Goal: Task Accomplishment & Management: Complete application form

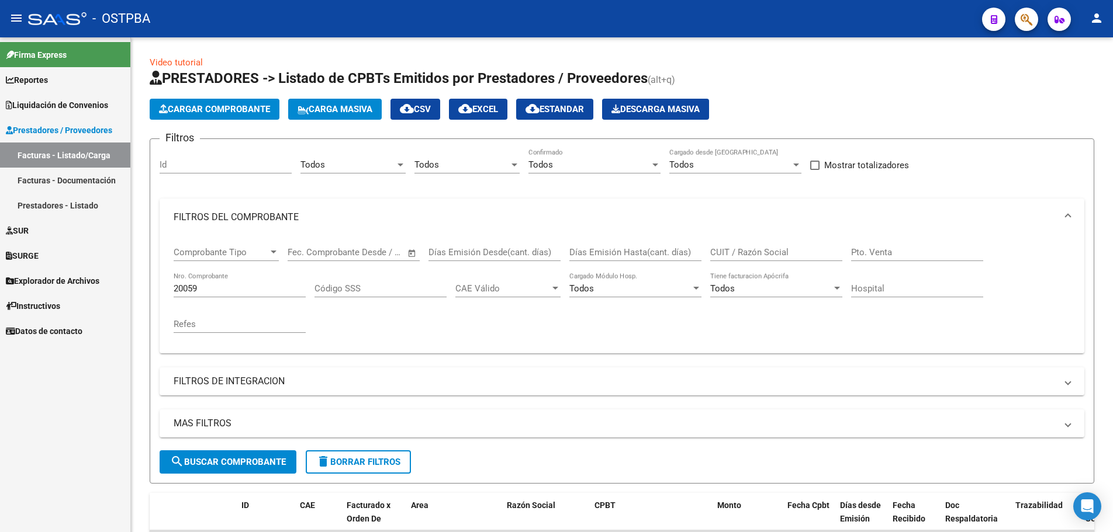
scroll to position [112, 0]
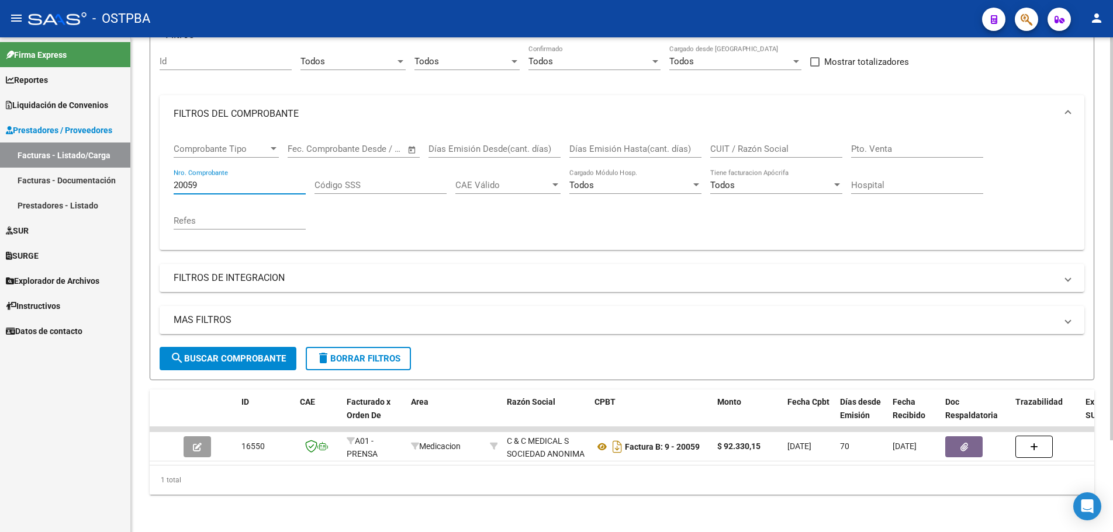
click at [242, 181] on input "20059" at bounding box center [240, 185] width 132 height 11
type input "2"
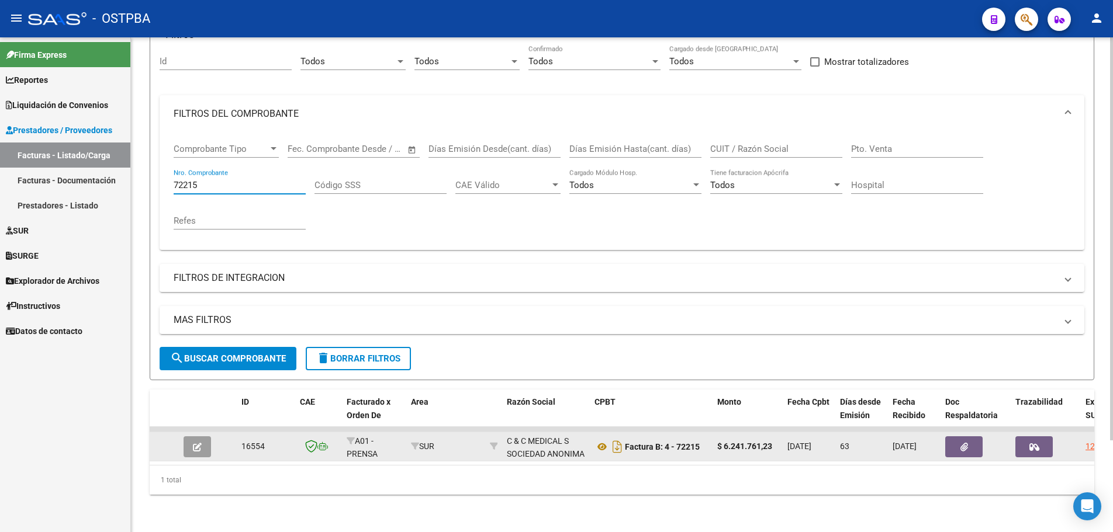
type input "72215"
click at [196, 443] on icon "button" at bounding box center [197, 447] width 9 height 9
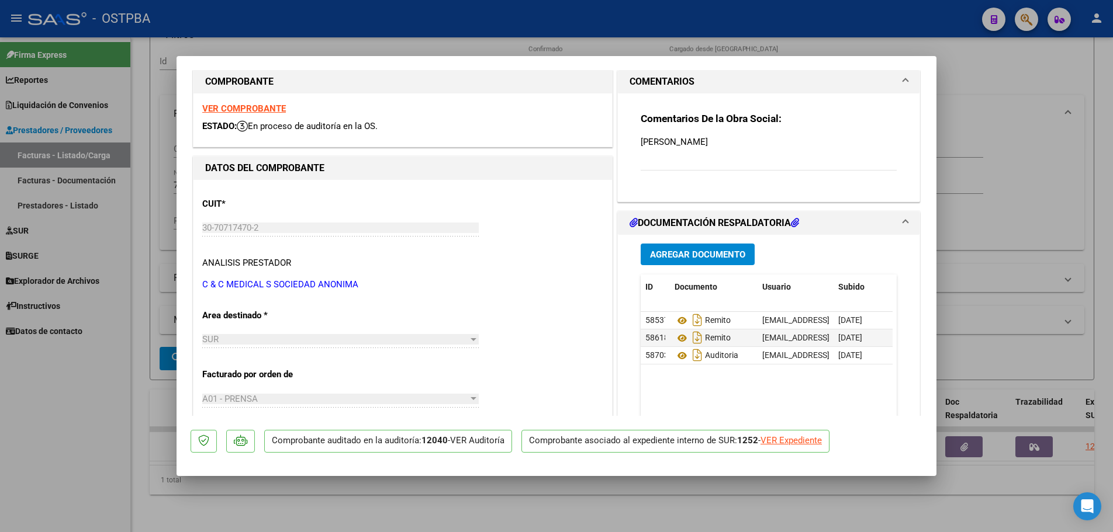
scroll to position [23, 0]
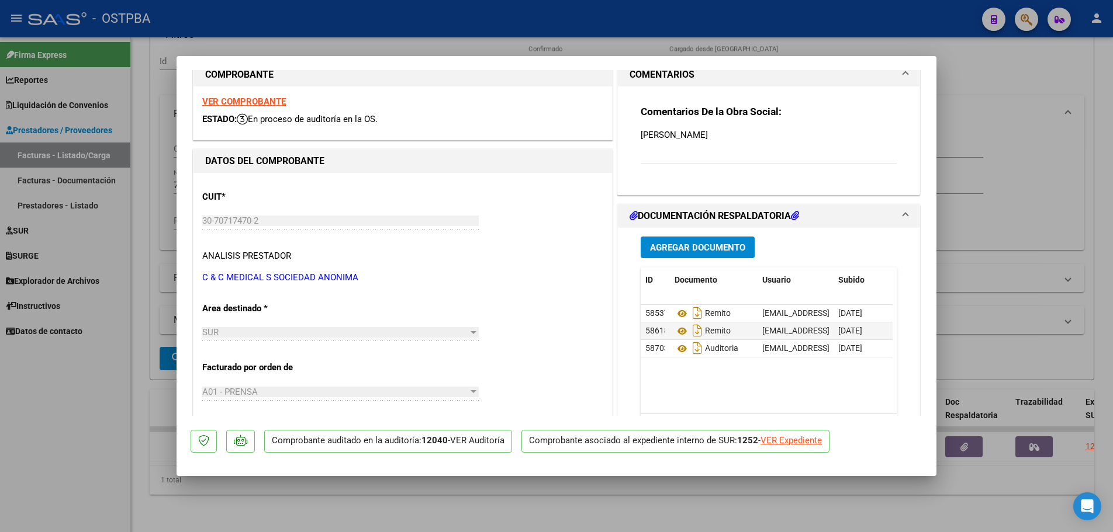
click at [430, 479] on div at bounding box center [556, 266] width 1113 height 532
type input "$ 0,00"
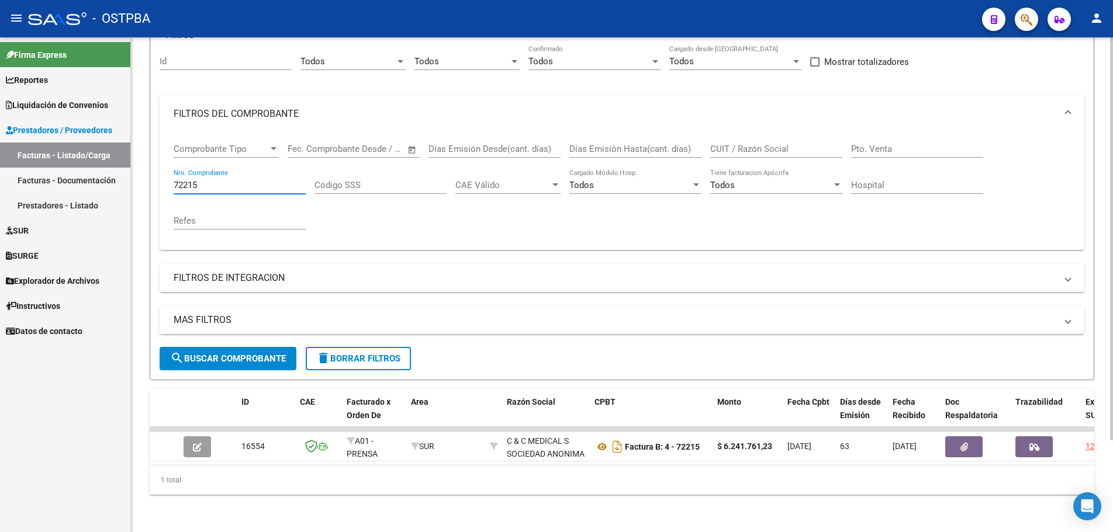
drag, startPoint x: 215, startPoint y: 175, endPoint x: 221, endPoint y: 177, distance: 6.7
click at [214, 180] on input "72215" at bounding box center [240, 185] width 132 height 11
type input "7"
type input "20102"
click at [226, 347] on button "search Buscar Comprobante" at bounding box center [228, 358] width 137 height 23
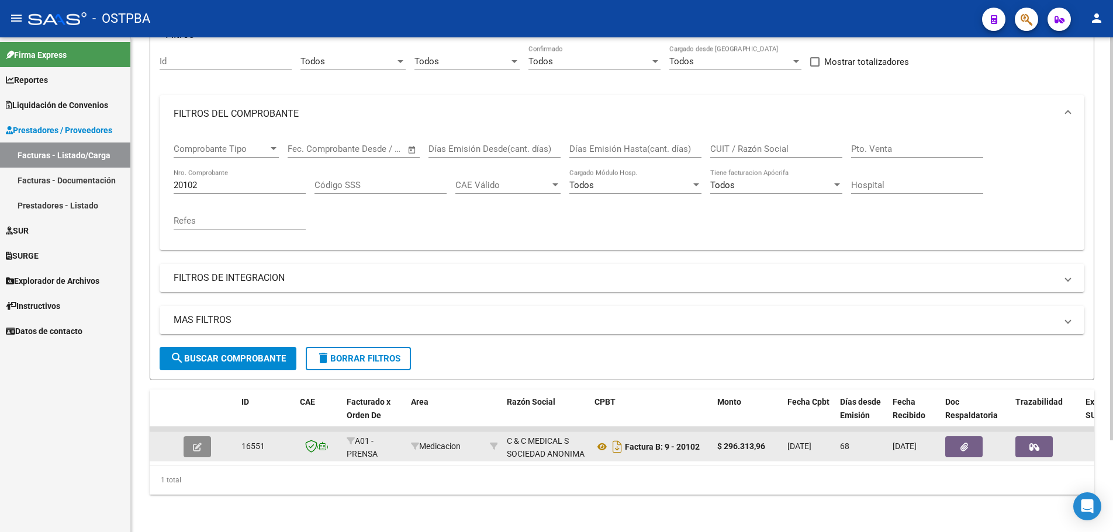
click at [201, 443] on icon "button" at bounding box center [197, 447] width 9 height 9
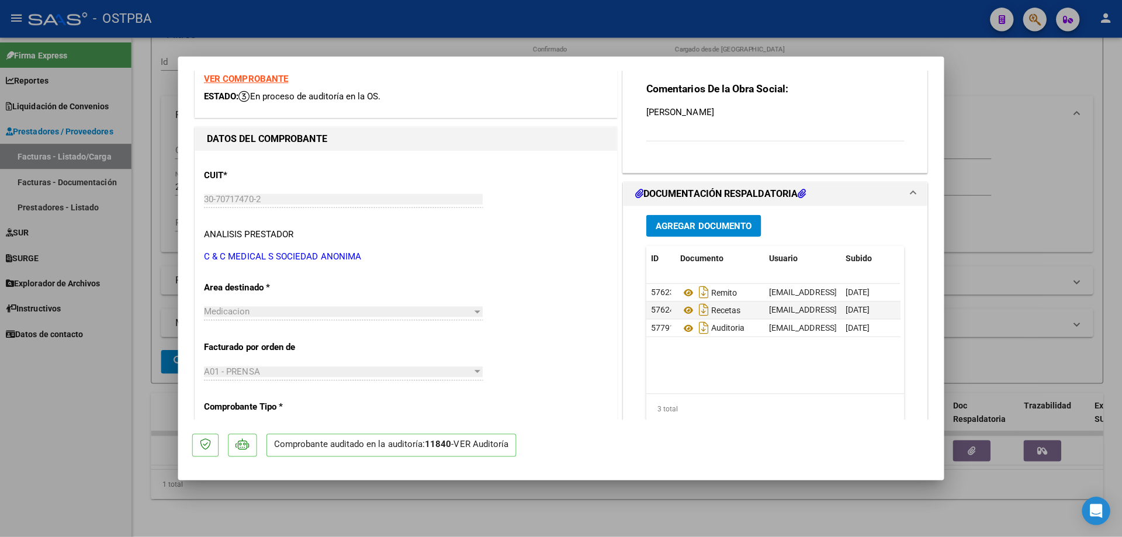
scroll to position [108, 0]
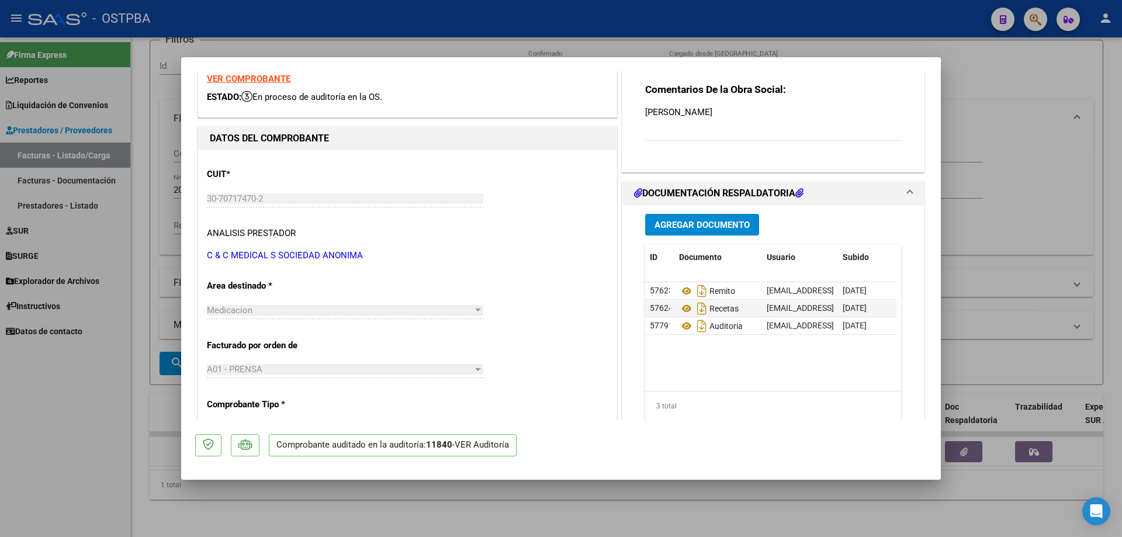
click at [407, 502] on div at bounding box center [561, 268] width 1122 height 537
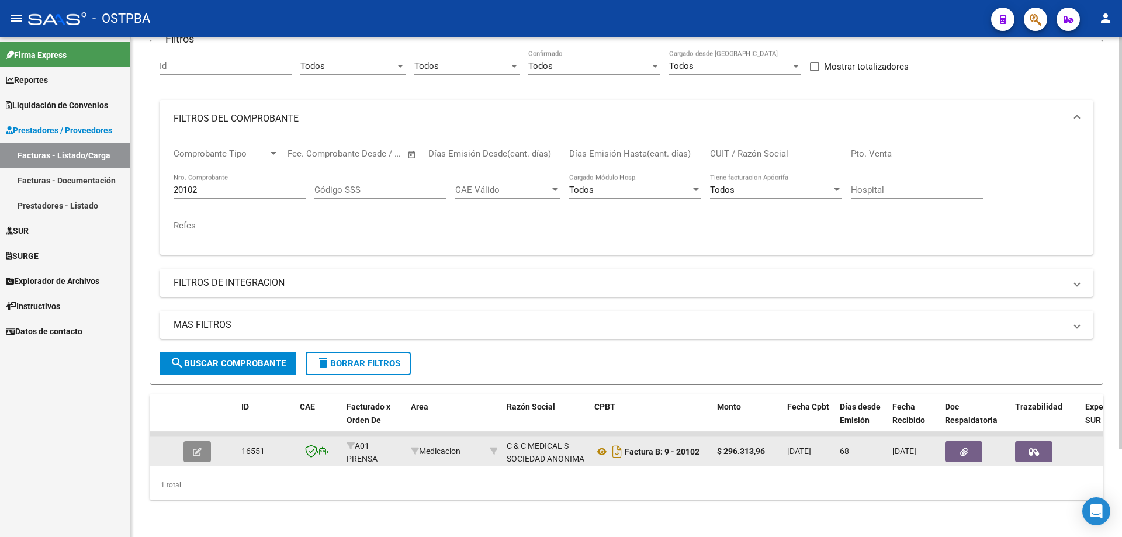
click at [199, 446] on span "button" at bounding box center [197, 451] width 9 height 11
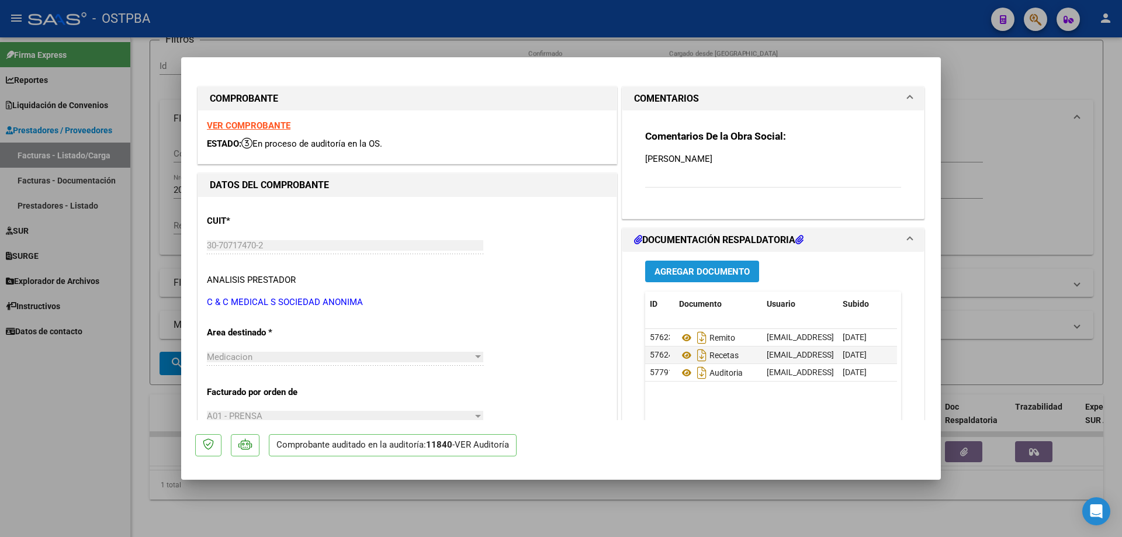
click at [686, 271] on span "Agregar Documento" at bounding box center [701, 271] width 95 height 11
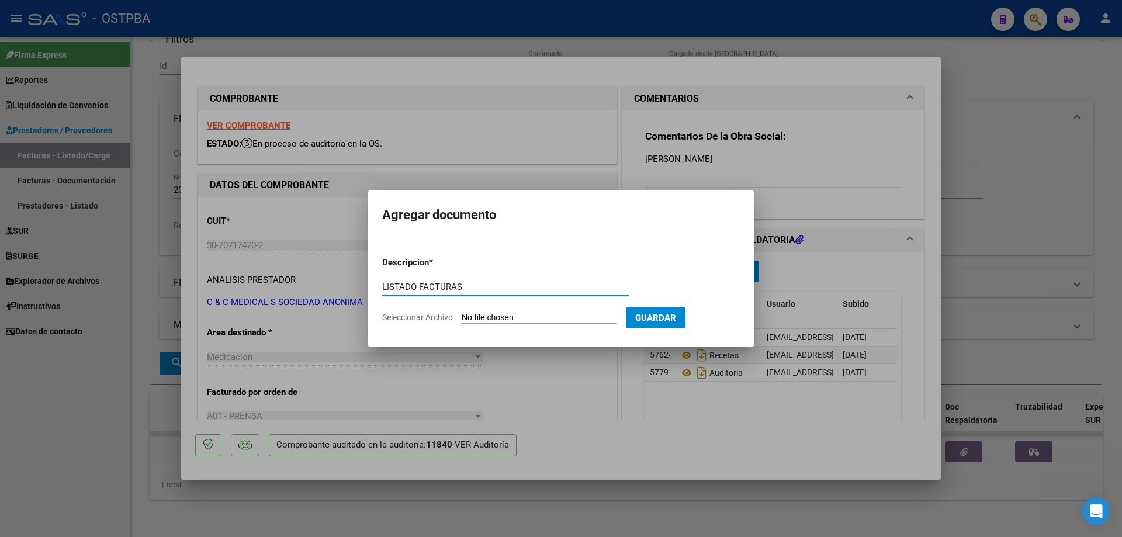
type input "LISTADO FACTURAS"
click at [503, 320] on input "Seleccionar Archivo" at bounding box center [539, 318] width 155 height 11
type input "C:\fakepath\IMG_20250819_0002.pdf"
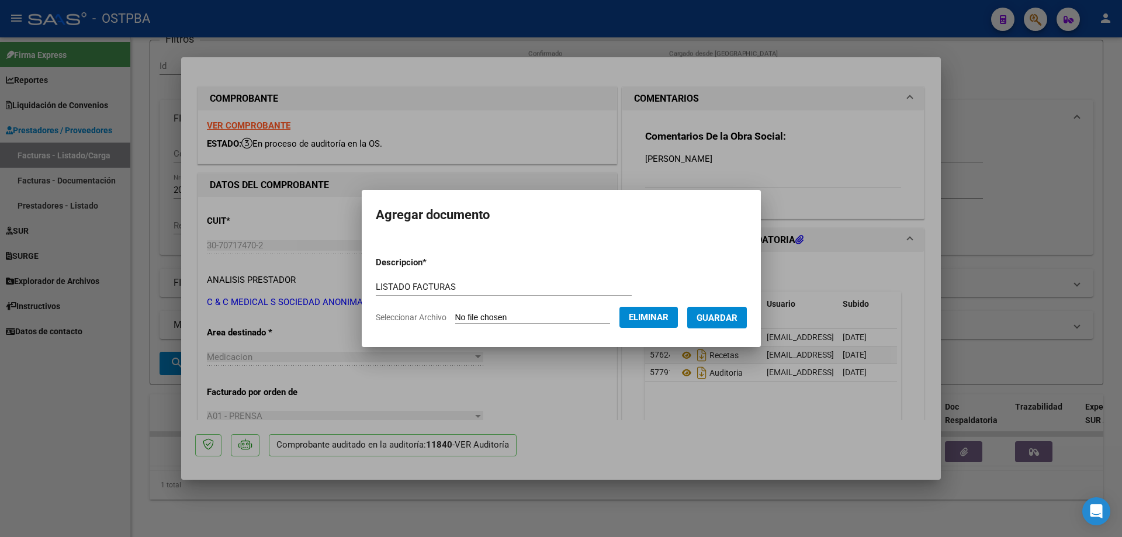
click at [720, 317] on span "Guardar" at bounding box center [717, 318] width 41 height 11
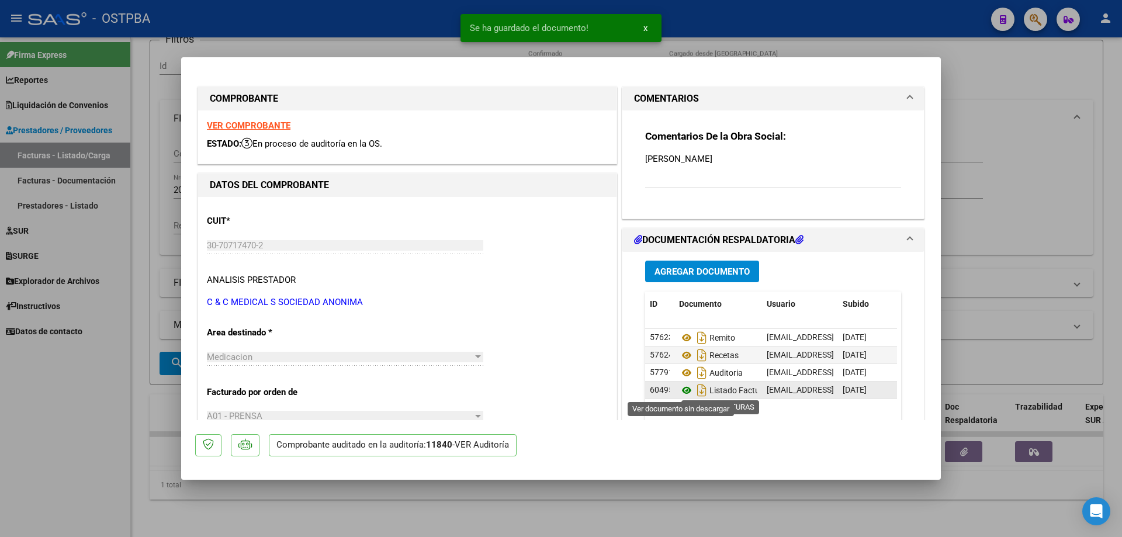
click at [685, 391] on icon at bounding box center [686, 390] width 15 height 14
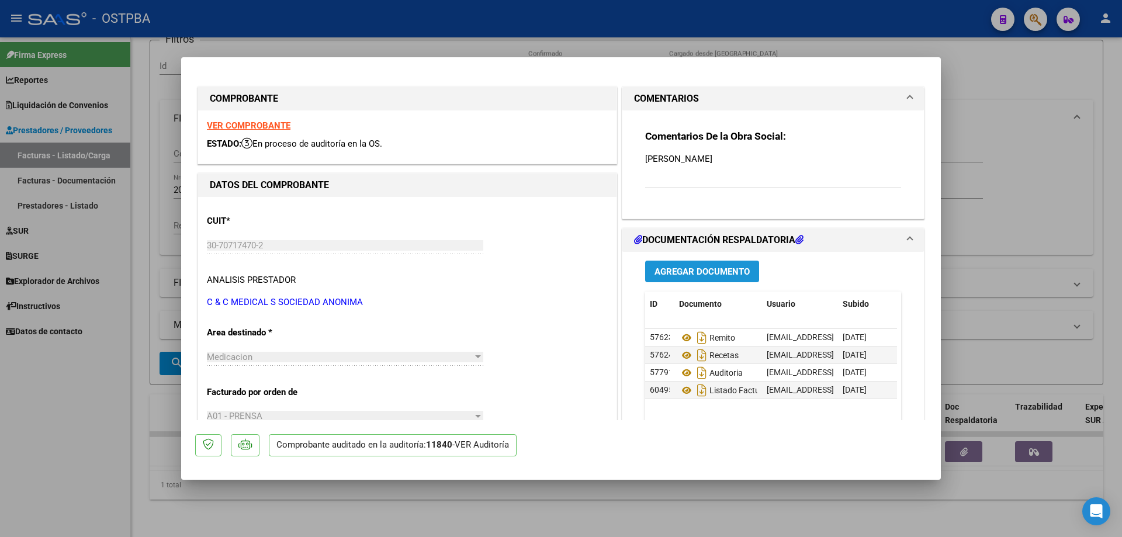
click at [677, 269] on span "Agregar Documento" at bounding box center [701, 271] width 95 height 11
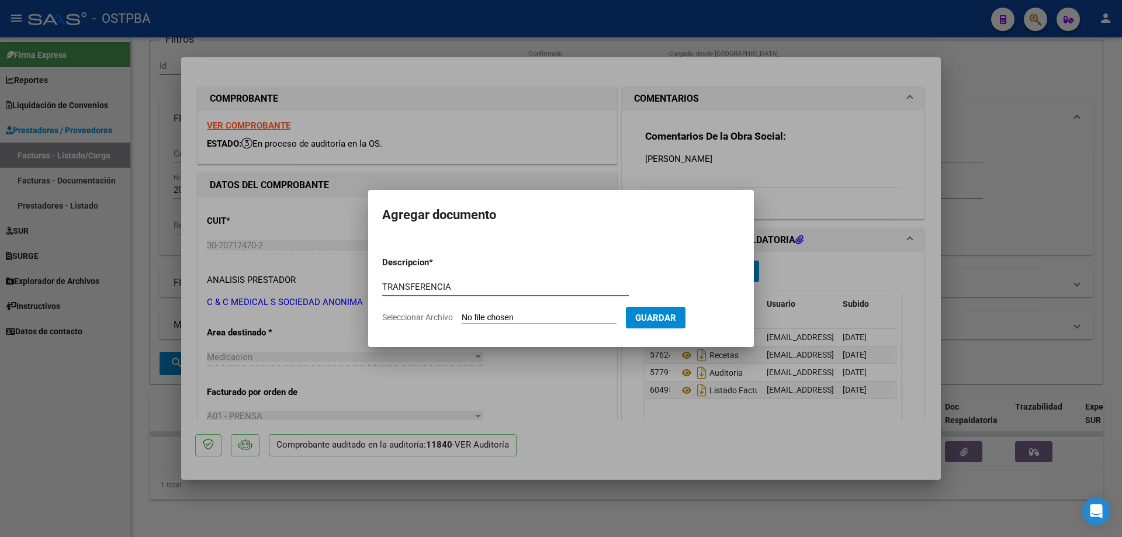
type input "TRANSFERENCIA"
click at [496, 319] on input "Seleccionar Archivo" at bounding box center [539, 318] width 155 height 11
type input "C:\fakepath\IMG_20250819_0001.pdf"
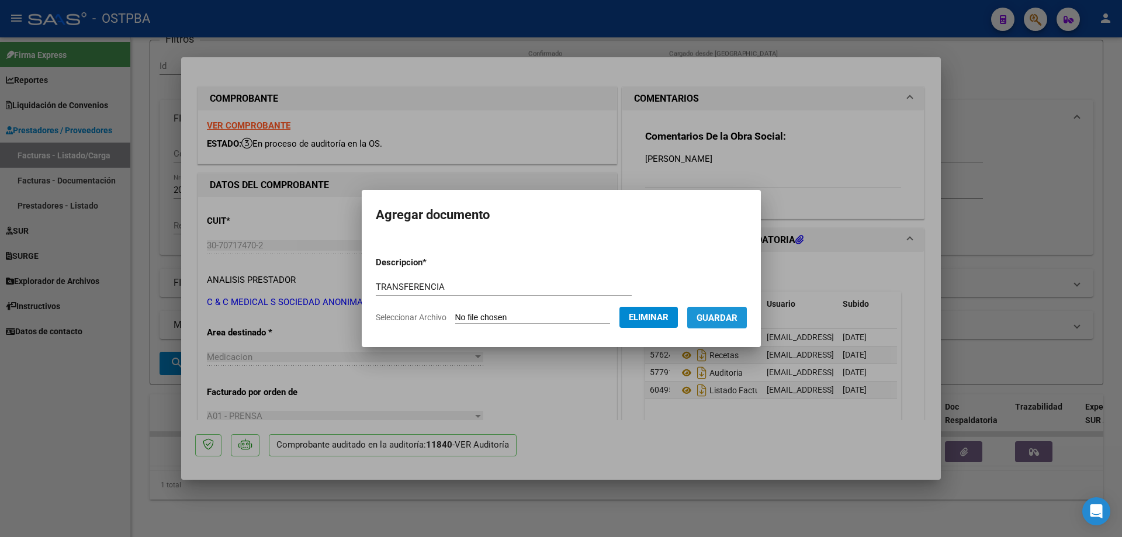
click at [737, 318] on span "Guardar" at bounding box center [717, 318] width 41 height 11
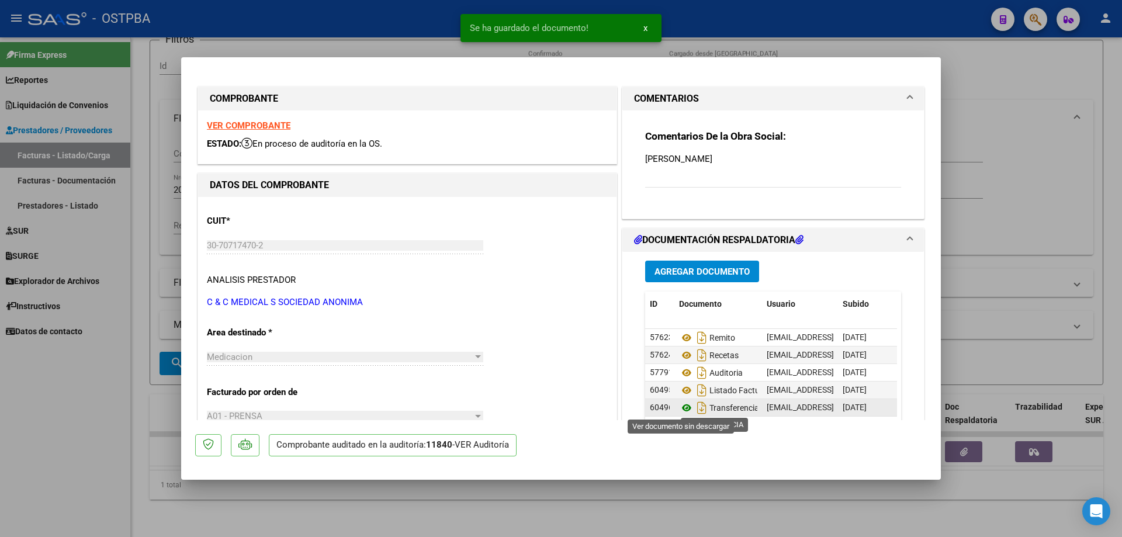
click at [684, 407] on icon at bounding box center [686, 408] width 15 height 14
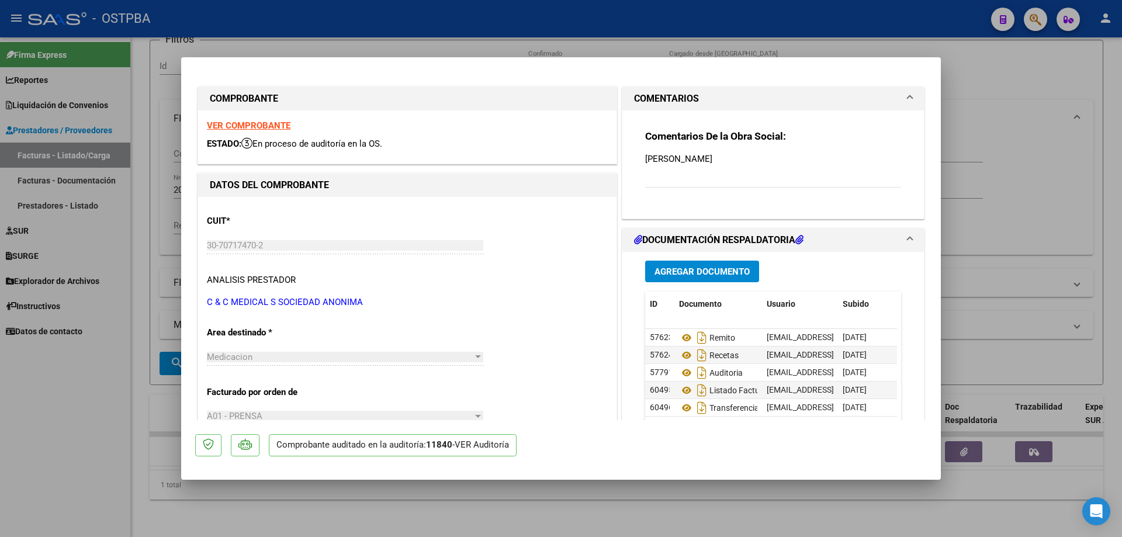
click at [587, 508] on div at bounding box center [561, 268] width 1122 height 537
type input "$ 0,00"
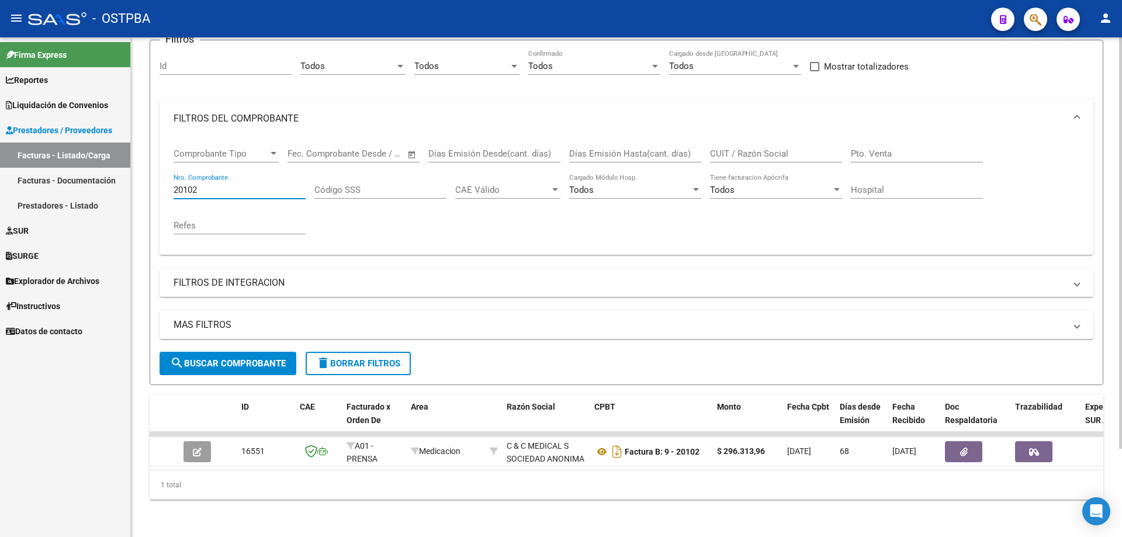
click at [228, 185] on input "20102" at bounding box center [240, 190] width 132 height 11
type input "2"
type input "72215"
click at [241, 358] on span "search Buscar Comprobante" at bounding box center [228, 363] width 116 height 11
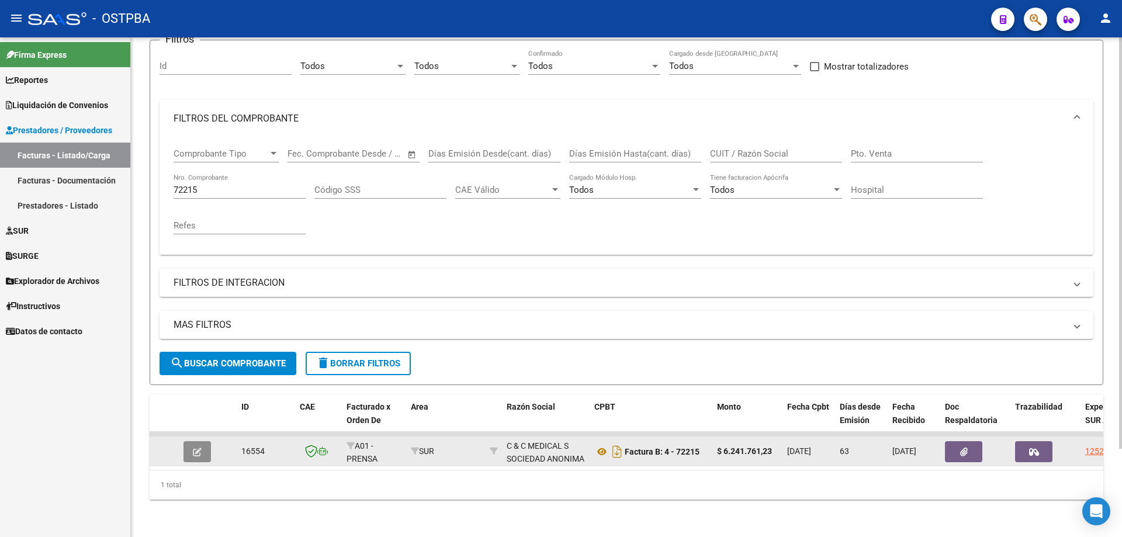
click at [193, 448] on button "button" at bounding box center [196, 451] width 27 height 21
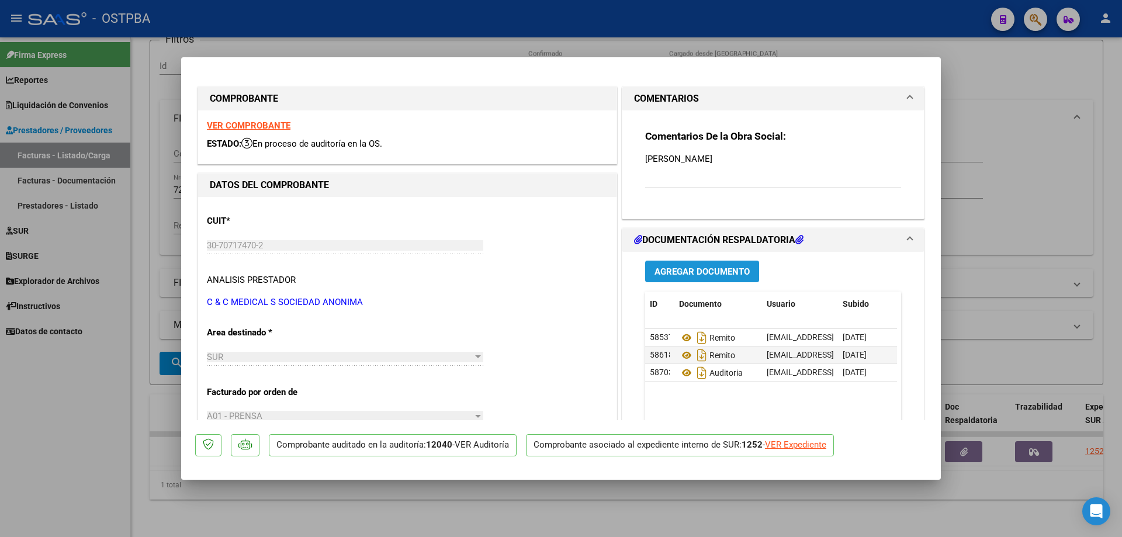
click at [690, 271] on span "Agregar Documento" at bounding box center [701, 271] width 95 height 11
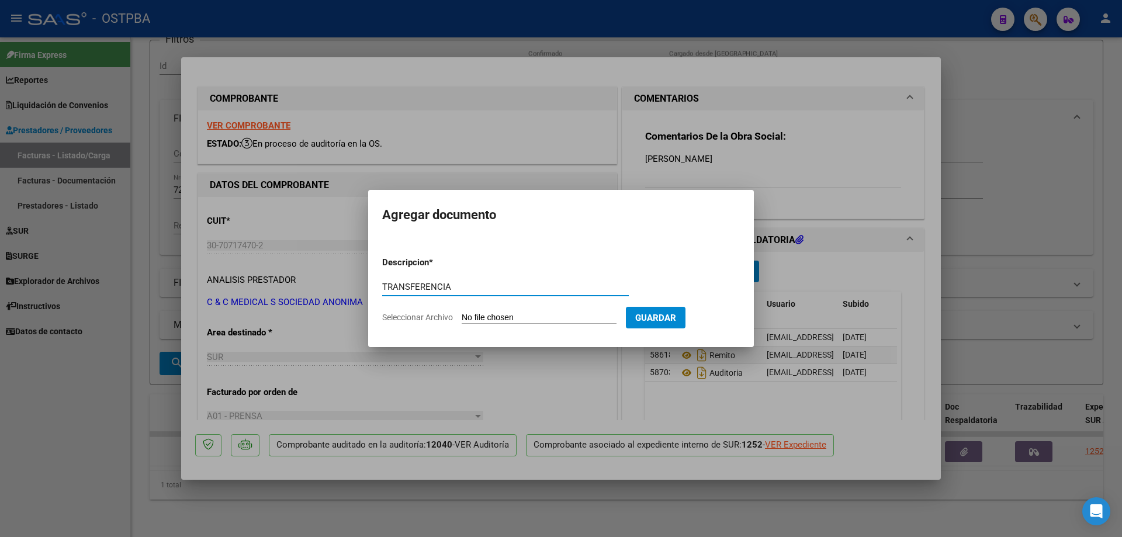
type input "TRANSFERENCIA"
click at [516, 318] on input "Seleccionar Archivo" at bounding box center [539, 318] width 155 height 11
type input "C:\fakepath\IMG_20250819_0001.pdf"
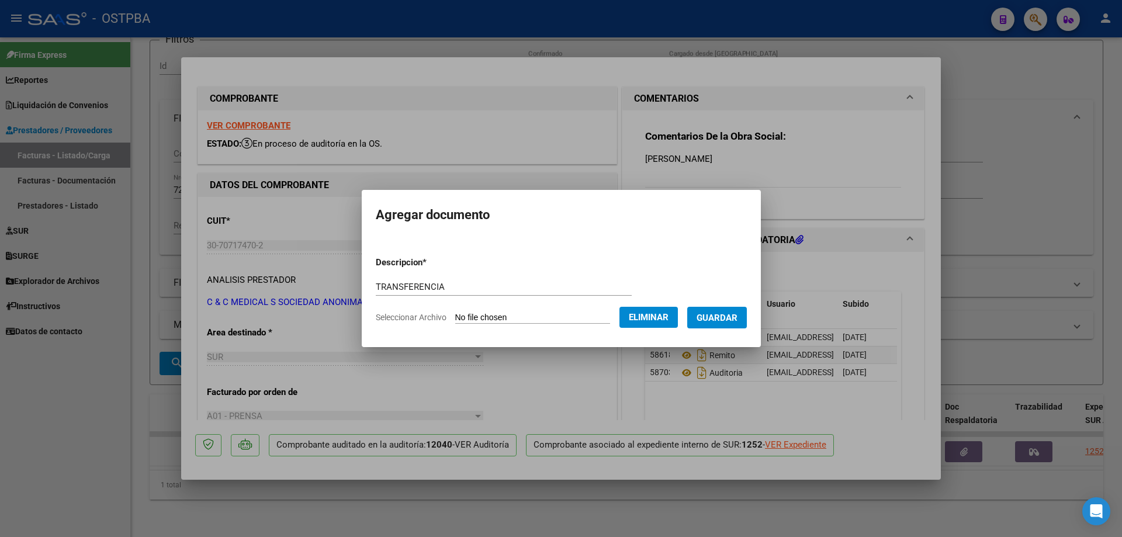
click at [729, 320] on span "Guardar" at bounding box center [717, 318] width 41 height 11
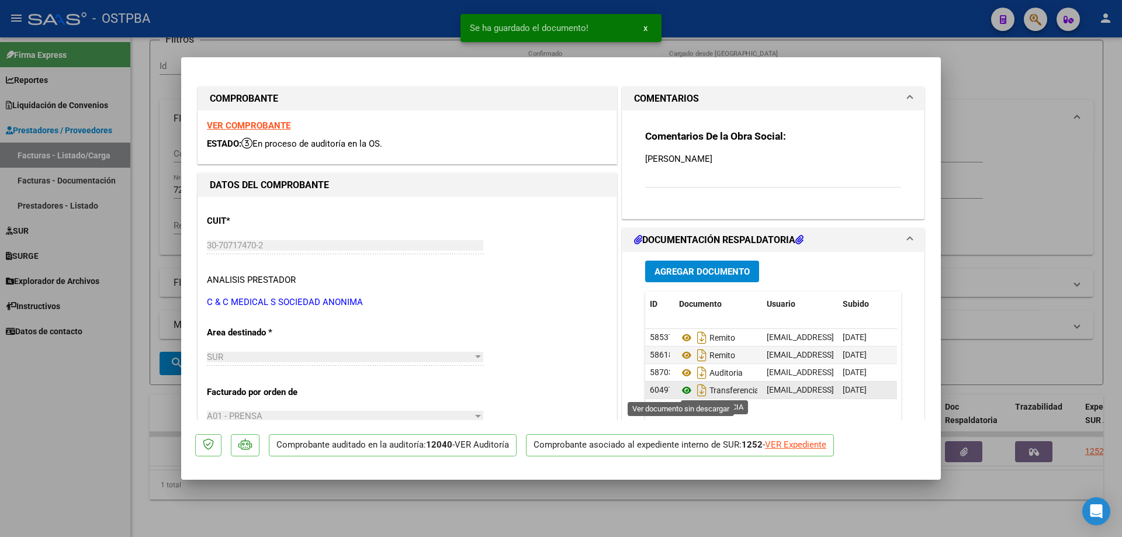
click at [679, 390] on icon at bounding box center [686, 390] width 15 height 14
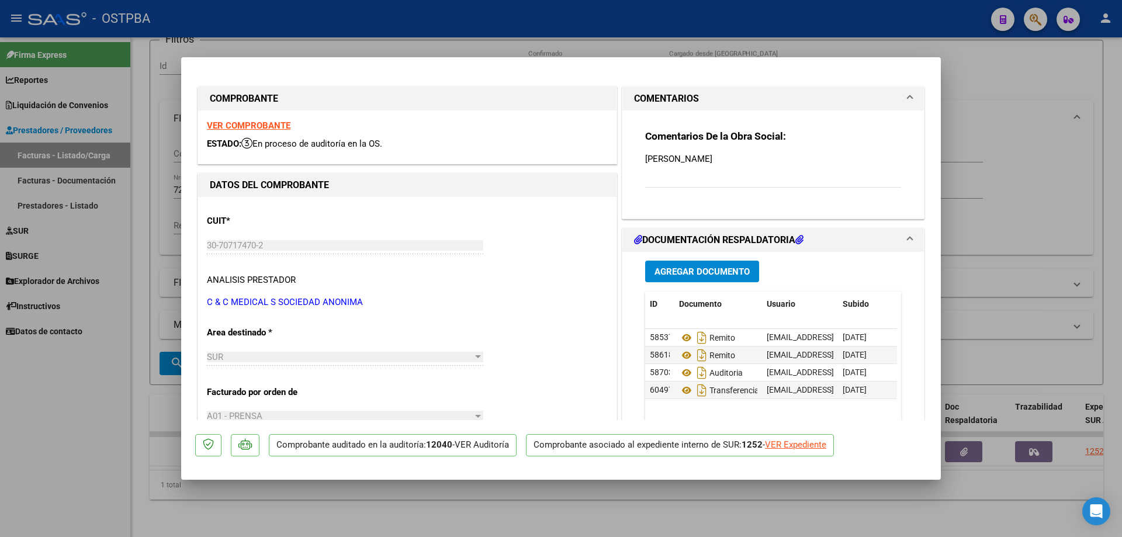
click at [692, 270] on span "Agregar Documento" at bounding box center [701, 271] width 95 height 11
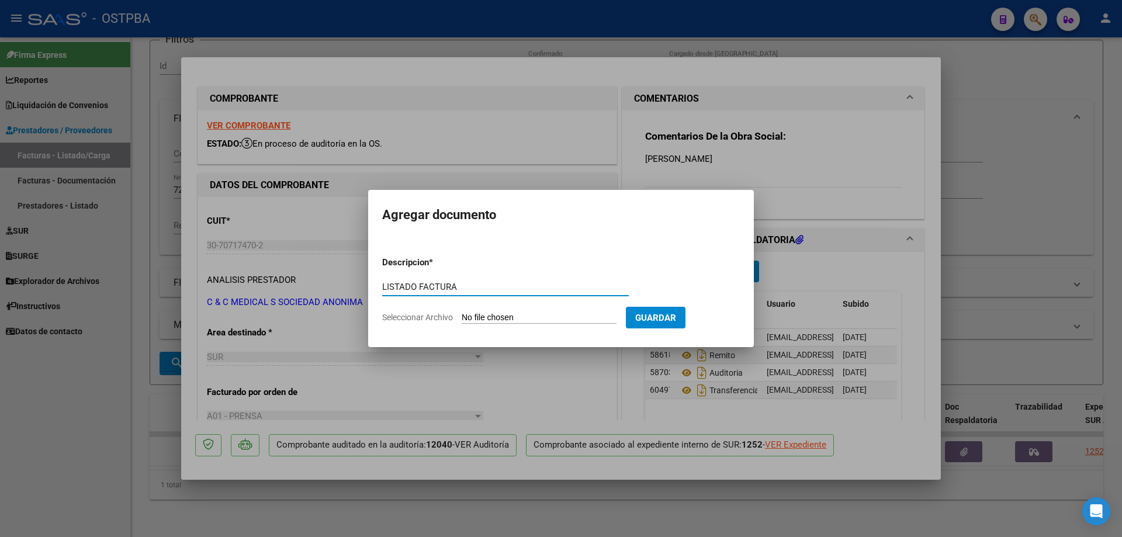
type input "LISTADO FACTURA"
click at [533, 320] on input "Seleccionar Archivo" at bounding box center [539, 318] width 155 height 11
type input "C:\fakepath\IMG_20250819_0002.pdf"
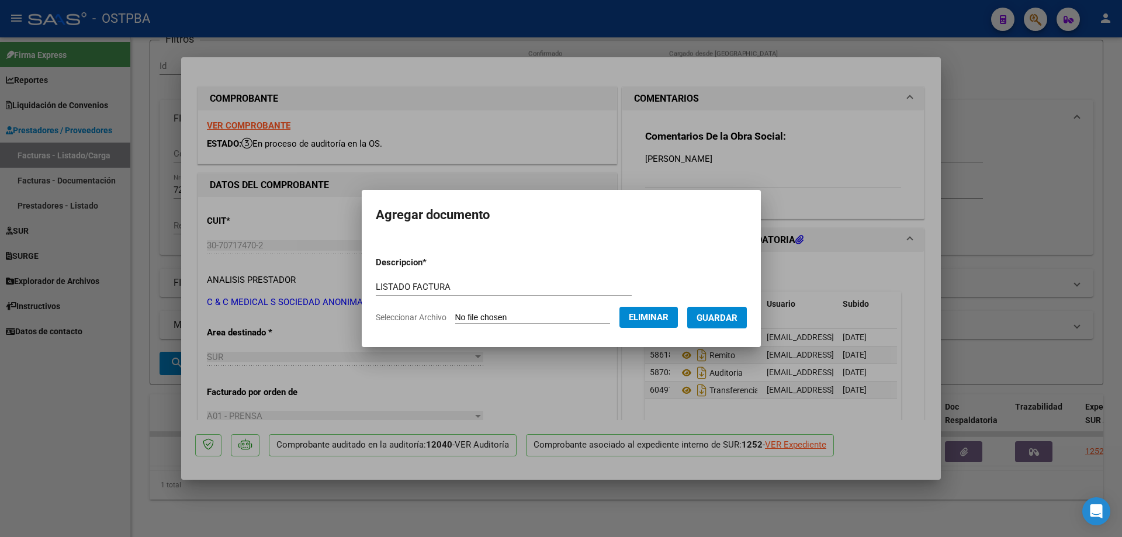
click at [725, 313] on span "Guardar" at bounding box center [717, 318] width 41 height 11
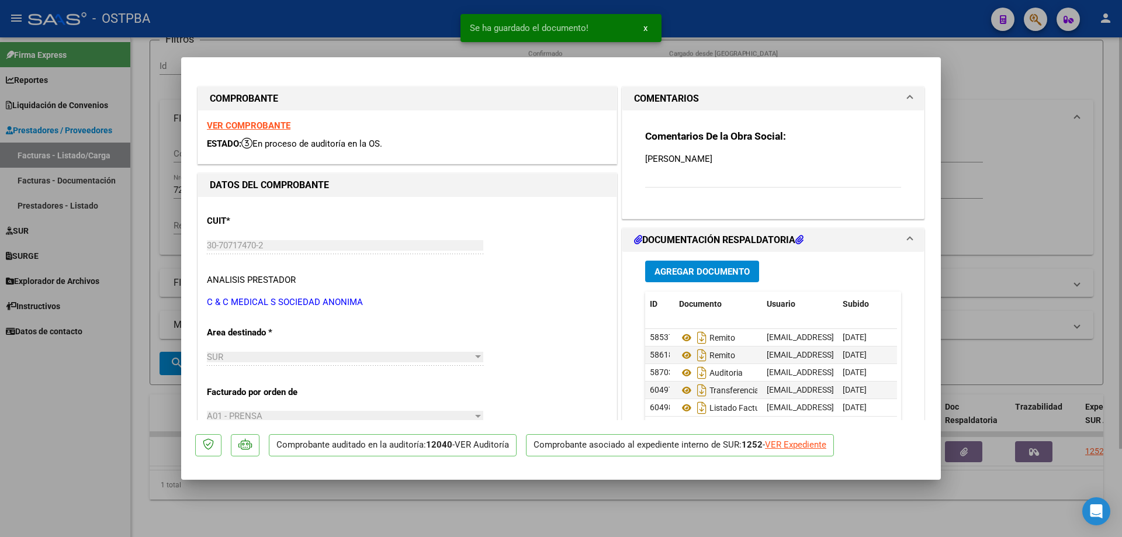
click at [543, 503] on div at bounding box center [561, 268] width 1122 height 537
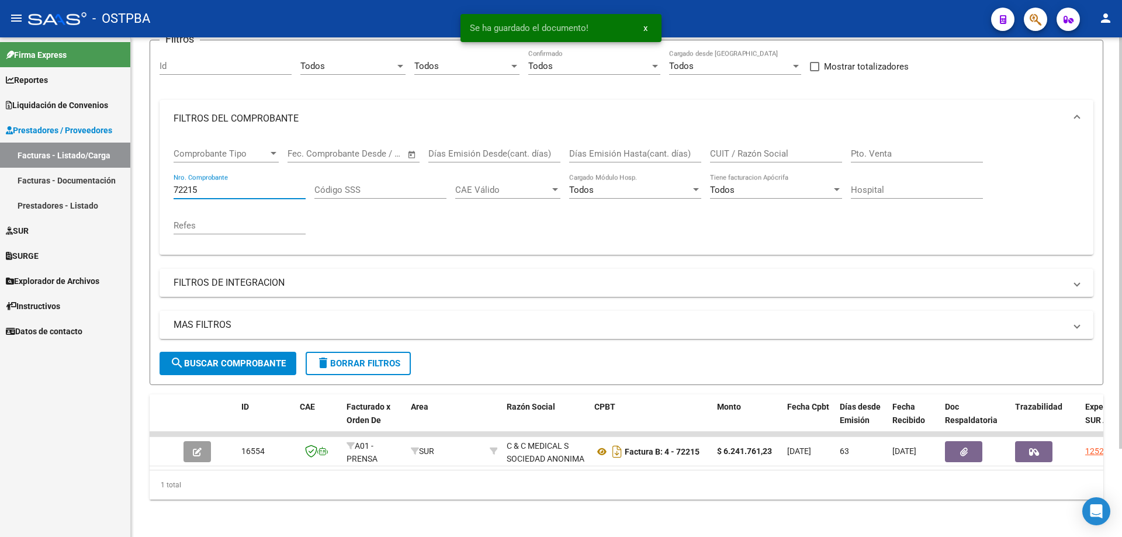
click at [239, 185] on input "72215" at bounding box center [240, 190] width 132 height 11
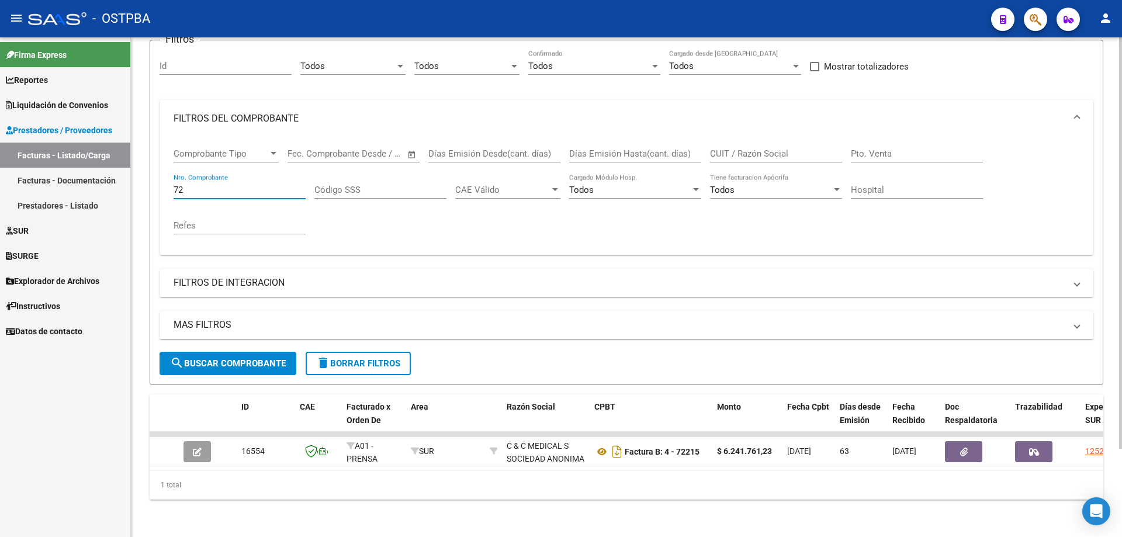
type input "7"
type input "72401"
click at [230, 358] on span "search Buscar Comprobante" at bounding box center [228, 363] width 116 height 11
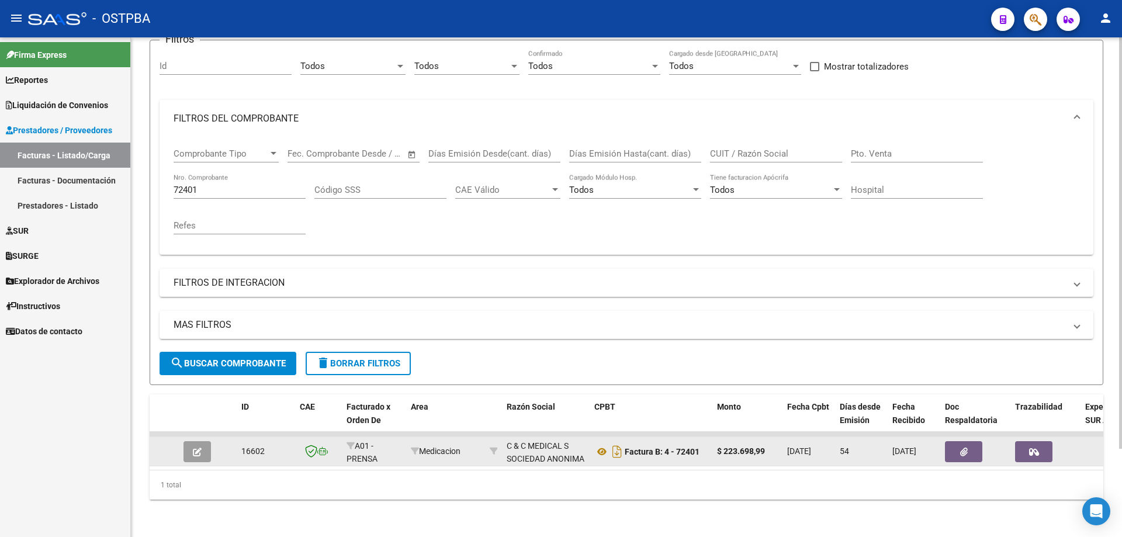
click at [199, 448] on icon "button" at bounding box center [197, 452] width 9 height 9
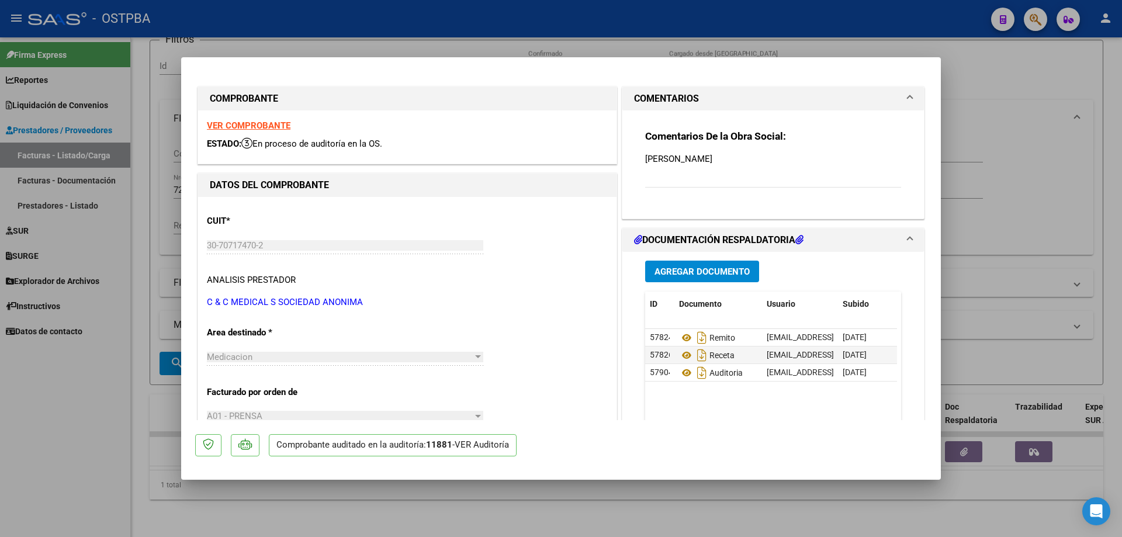
click at [693, 267] on span "Agregar Documento" at bounding box center [701, 271] width 95 height 11
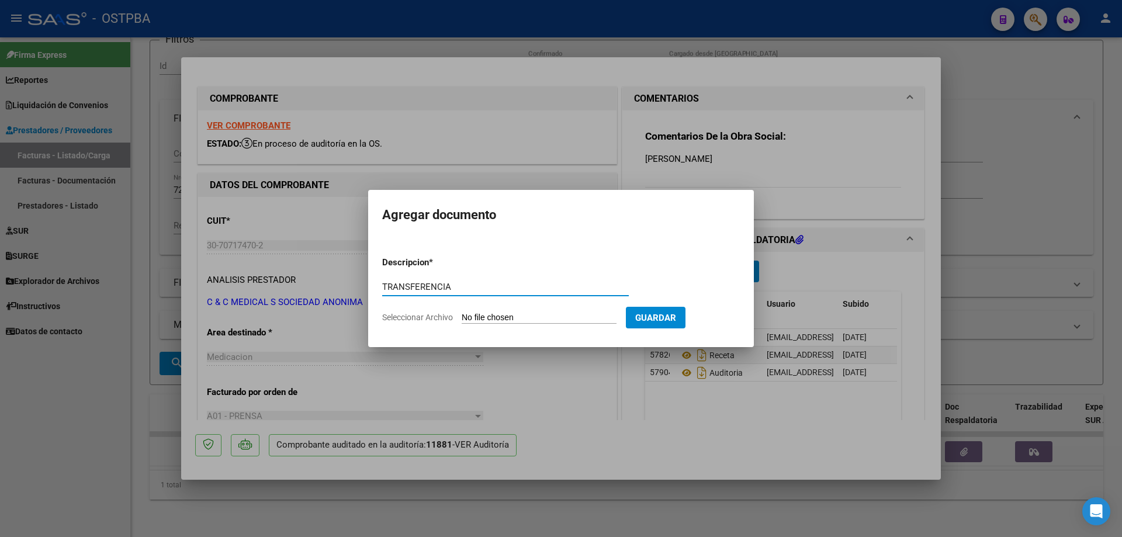
type input "TRANSFERENCIA"
click at [518, 320] on input "Seleccionar Archivo" at bounding box center [539, 318] width 155 height 11
type input "C:\fakepath\IMG_20250819_0001.pdf"
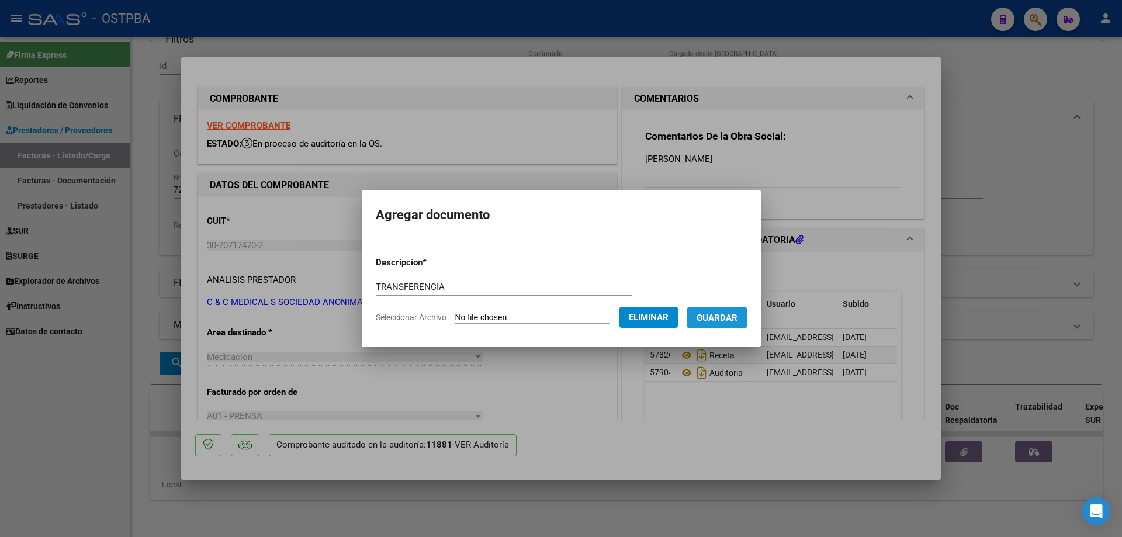
click at [730, 318] on span "Guardar" at bounding box center [717, 318] width 41 height 11
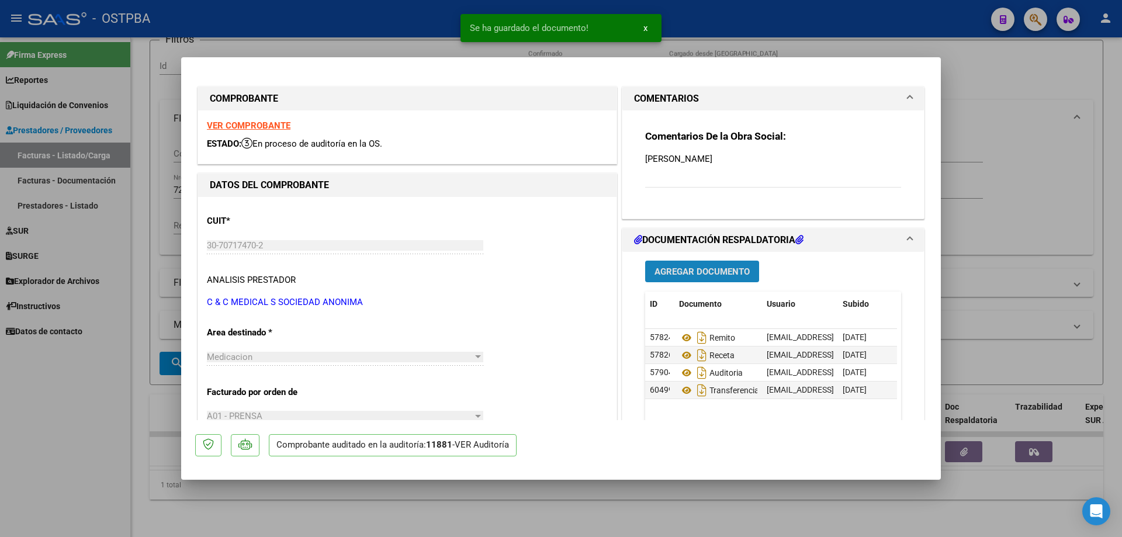
click at [699, 270] on span "Agregar Documento" at bounding box center [701, 271] width 95 height 11
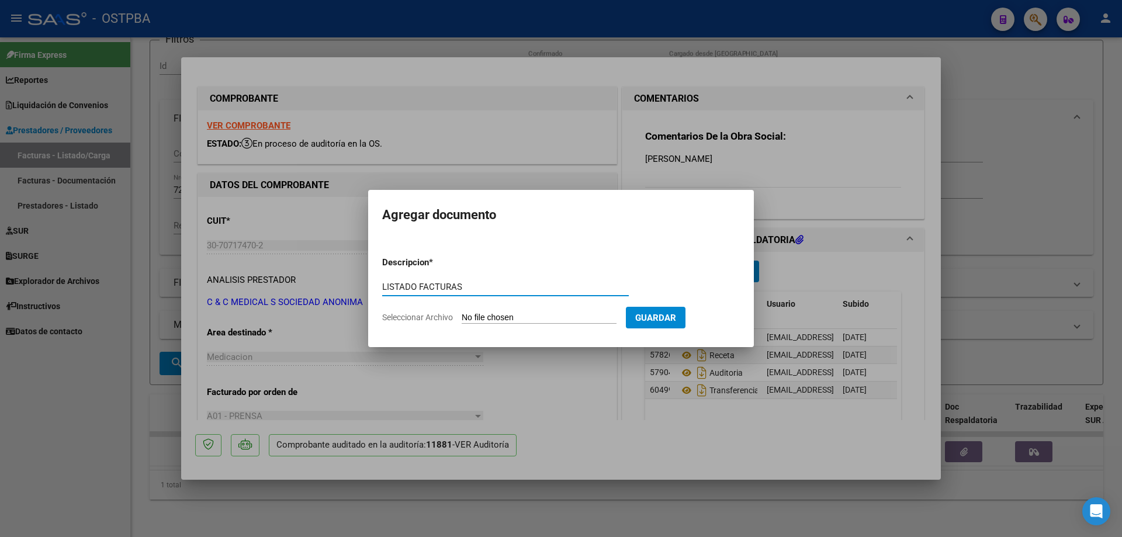
type input "LISTADO FACTURAS"
click at [527, 314] on input "Seleccionar Archivo" at bounding box center [539, 318] width 155 height 11
type input "C:\fakepath\IMG_20250819_0002.pdf"
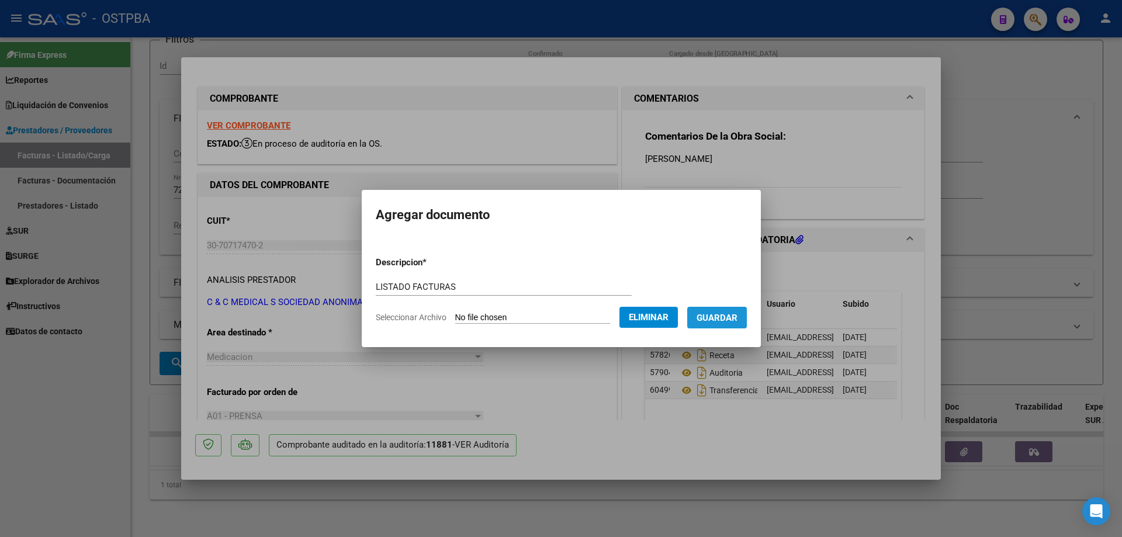
click at [730, 318] on span "Guardar" at bounding box center [717, 318] width 41 height 11
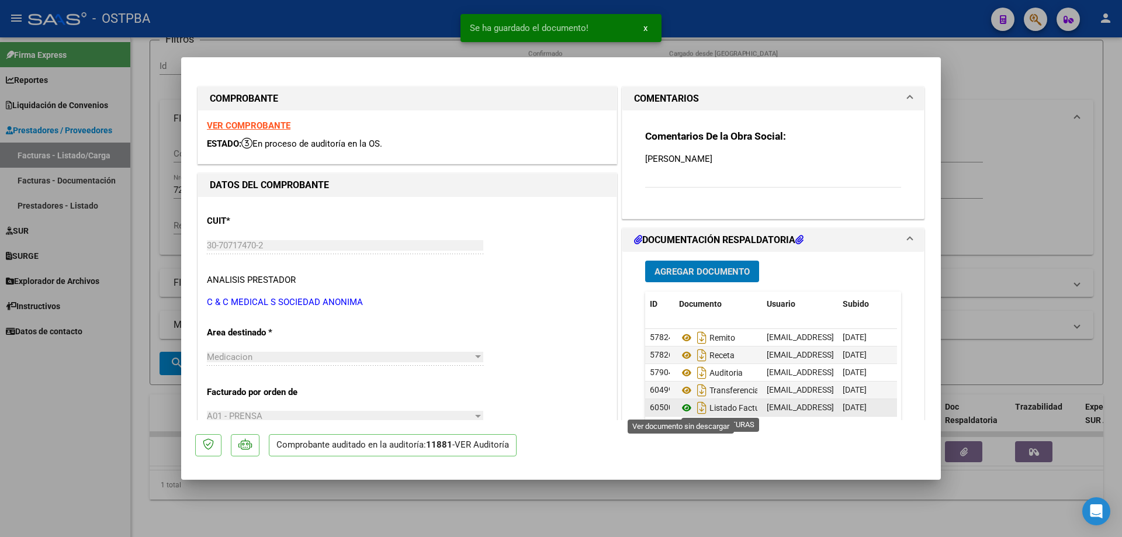
click at [682, 404] on icon at bounding box center [686, 408] width 15 height 14
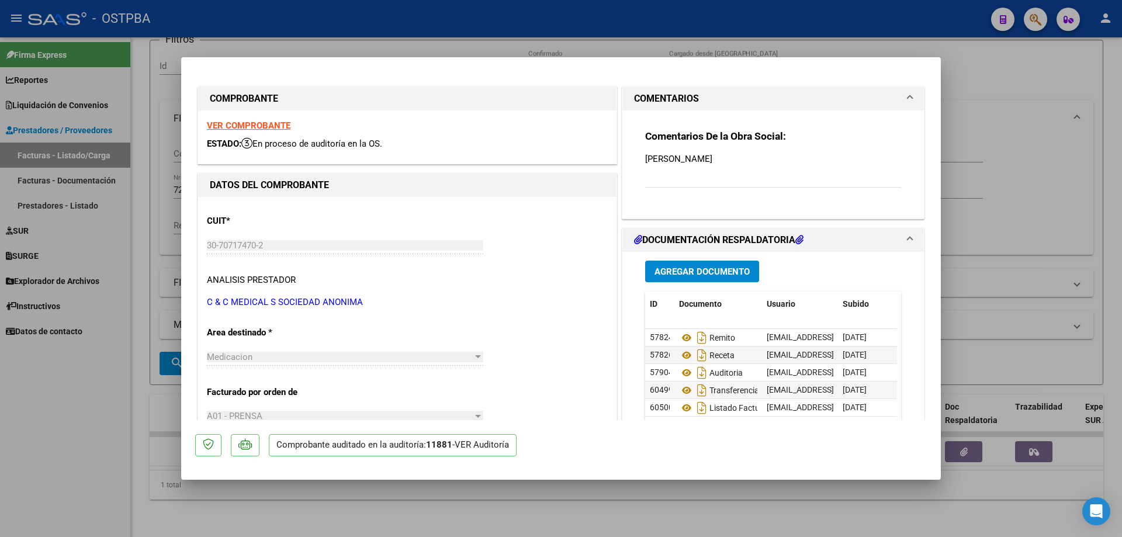
click at [557, 501] on div at bounding box center [561, 268] width 1122 height 537
type input "$ 0,00"
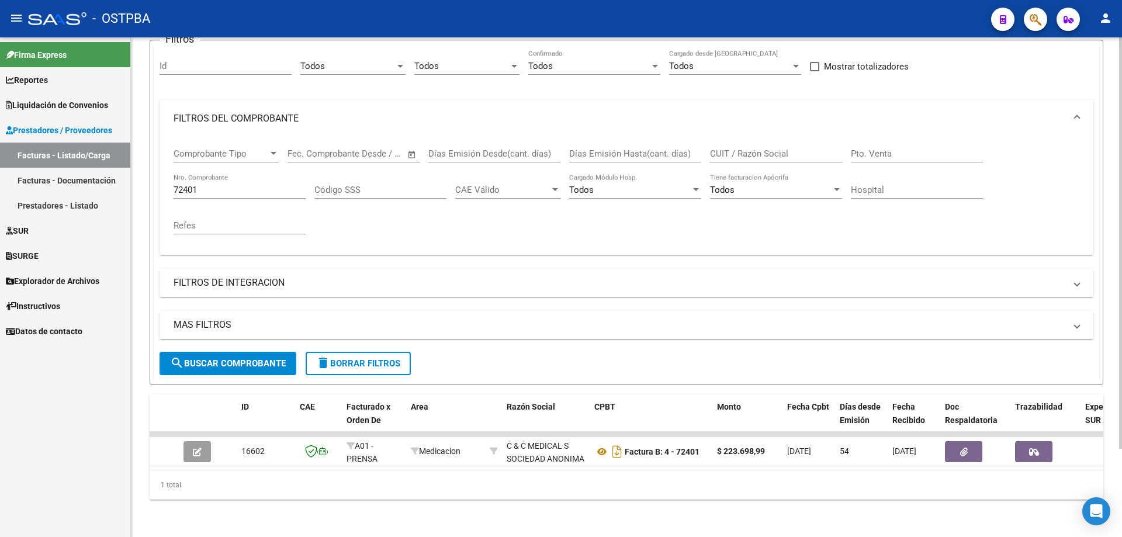
click at [252, 185] on input "72401" at bounding box center [240, 190] width 132 height 11
type input "7"
type input "20102"
click at [235, 358] on span "search Buscar Comprobante" at bounding box center [228, 363] width 116 height 11
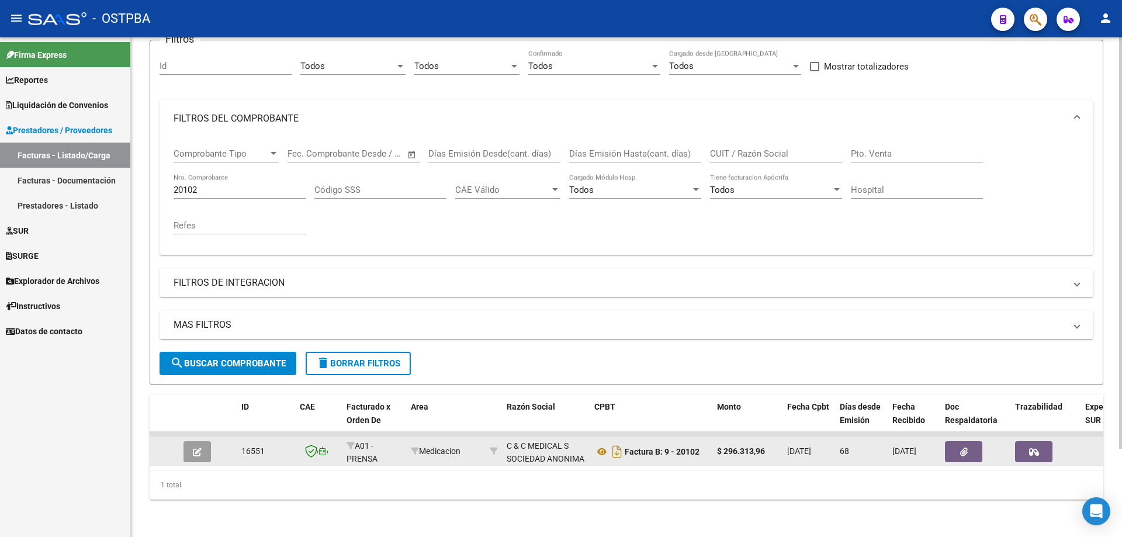
click at [199, 448] on icon "button" at bounding box center [197, 452] width 9 height 9
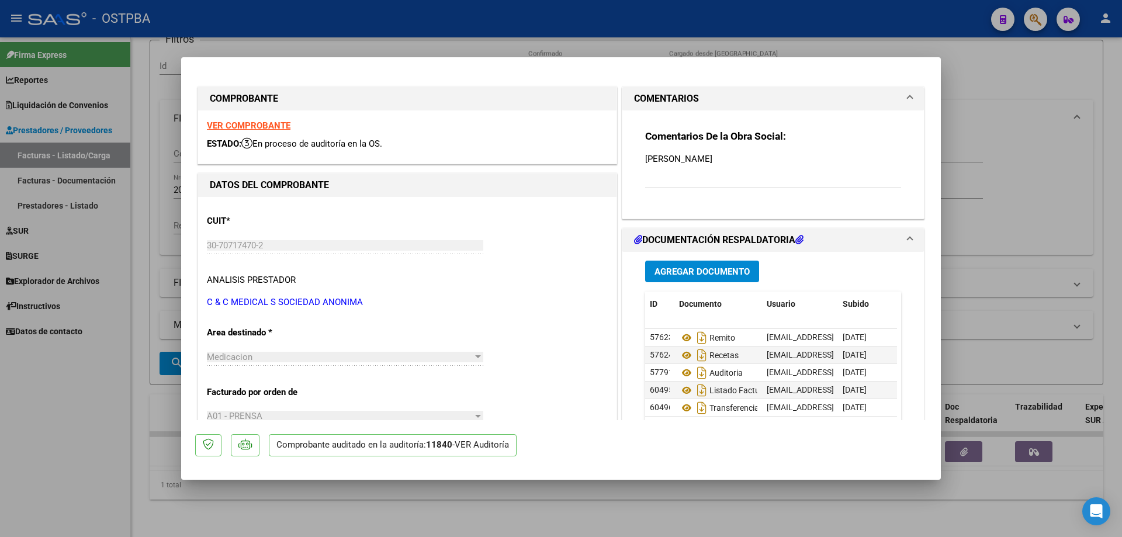
click at [292, 503] on div at bounding box center [561, 268] width 1122 height 537
type input "$ 0,00"
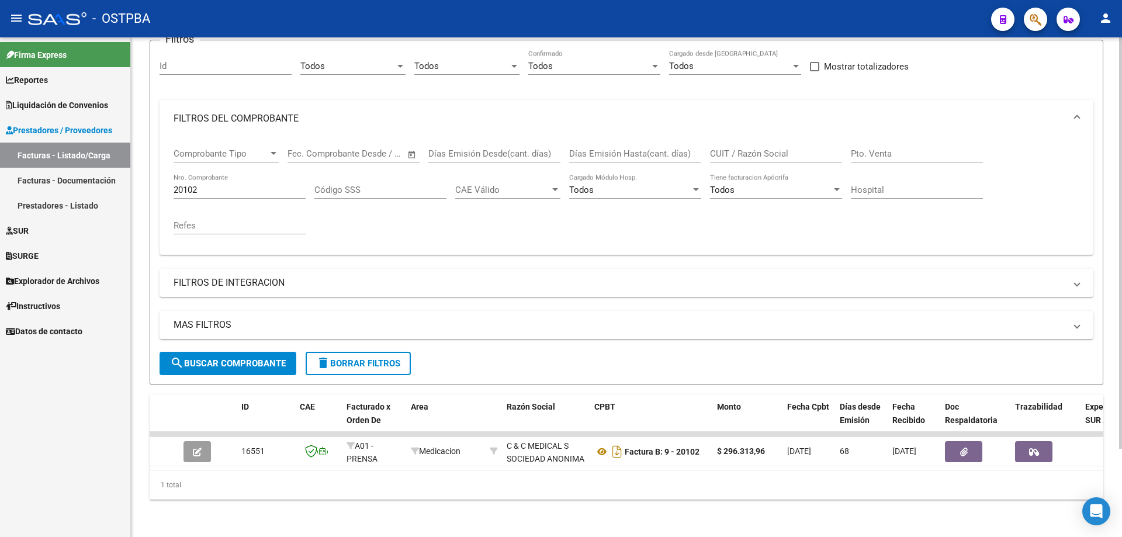
click at [235, 174] on div "20102 Nro. Comprobante" at bounding box center [240, 186] width 132 height 25
type input "20115"
click at [228, 358] on span "search Buscar Comprobante" at bounding box center [228, 363] width 116 height 11
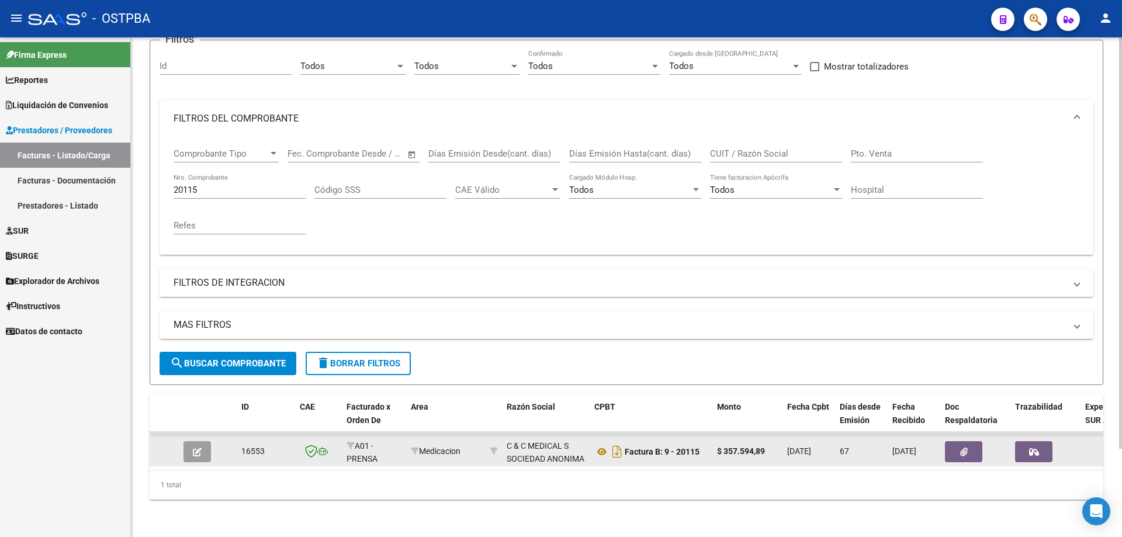
click at [205, 445] on button "button" at bounding box center [196, 451] width 27 height 21
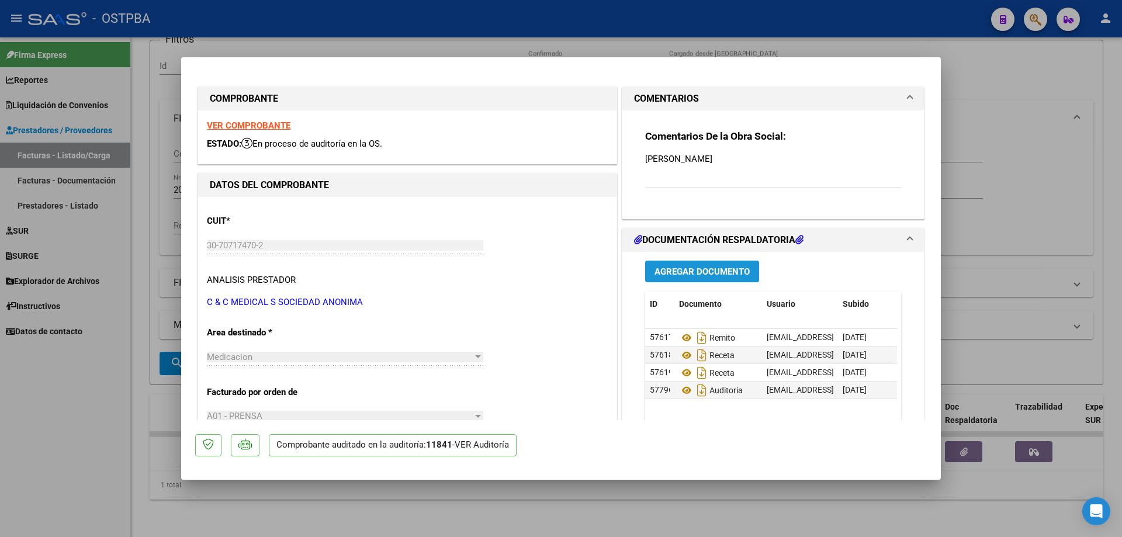
click at [689, 271] on span "Agregar Documento" at bounding box center [701, 271] width 95 height 11
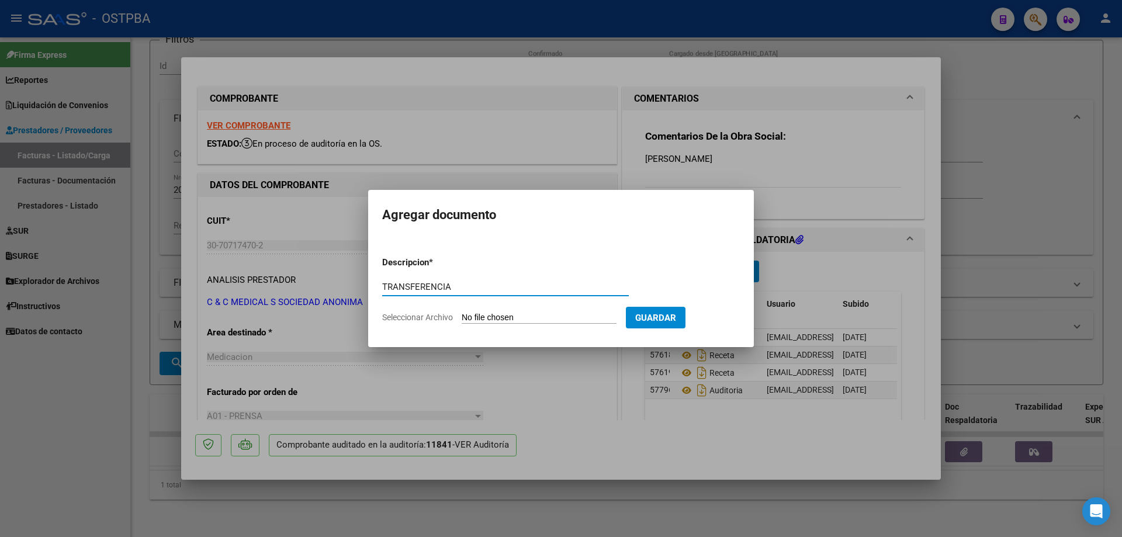
type input "TRANSFERENCIA"
click at [497, 318] on input "Seleccionar Archivo" at bounding box center [539, 318] width 155 height 11
type input "C:\fakepath\IMG_20250819_0001.pdf"
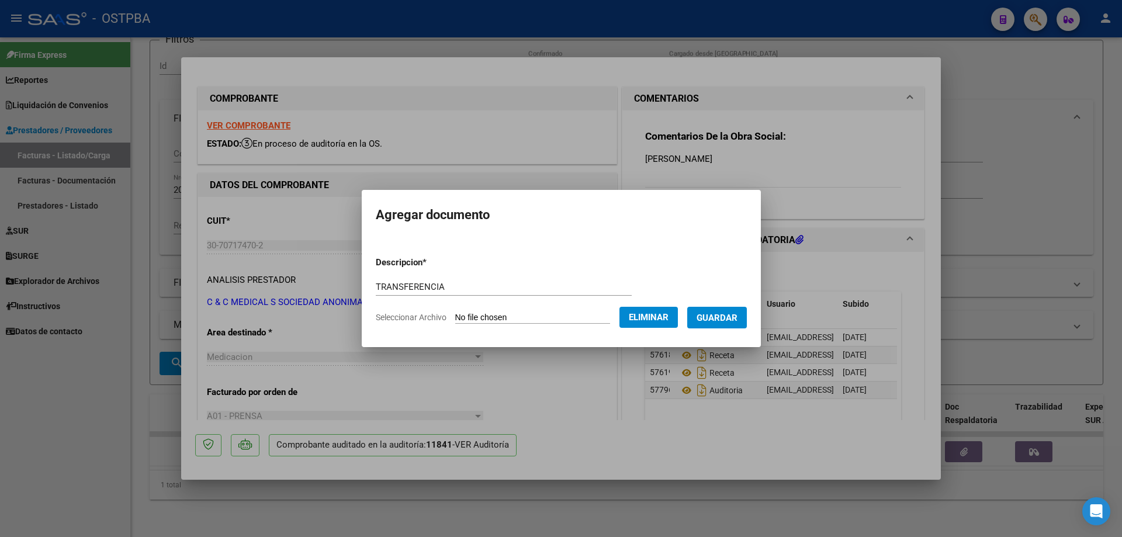
click at [721, 314] on span "Guardar" at bounding box center [717, 318] width 41 height 11
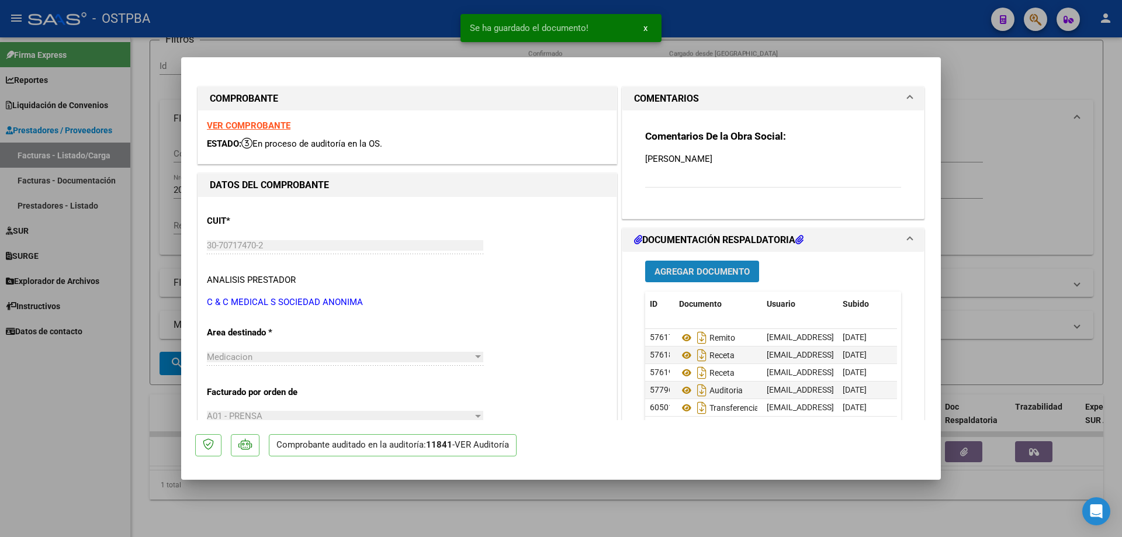
click at [700, 274] on span "Agregar Documento" at bounding box center [701, 271] width 95 height 11
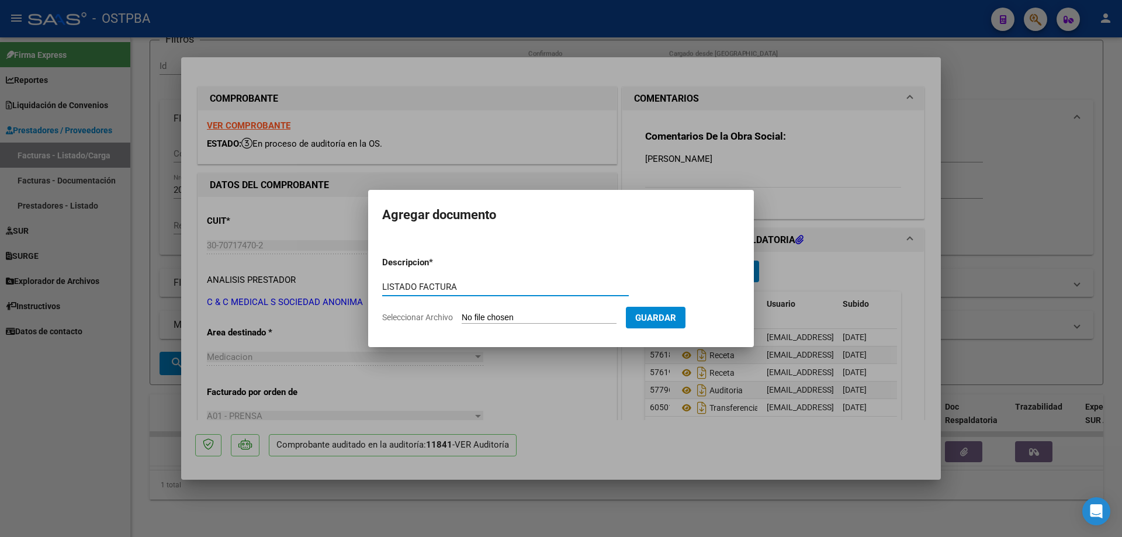
type input "LISTADO FACTURA"
click at [505, 318] on input "Seleccionar Archivo" at bounding box center [539, 318] width 155 height 11
type input "C:\fakepath\IMG_20250819_0002.pdf"
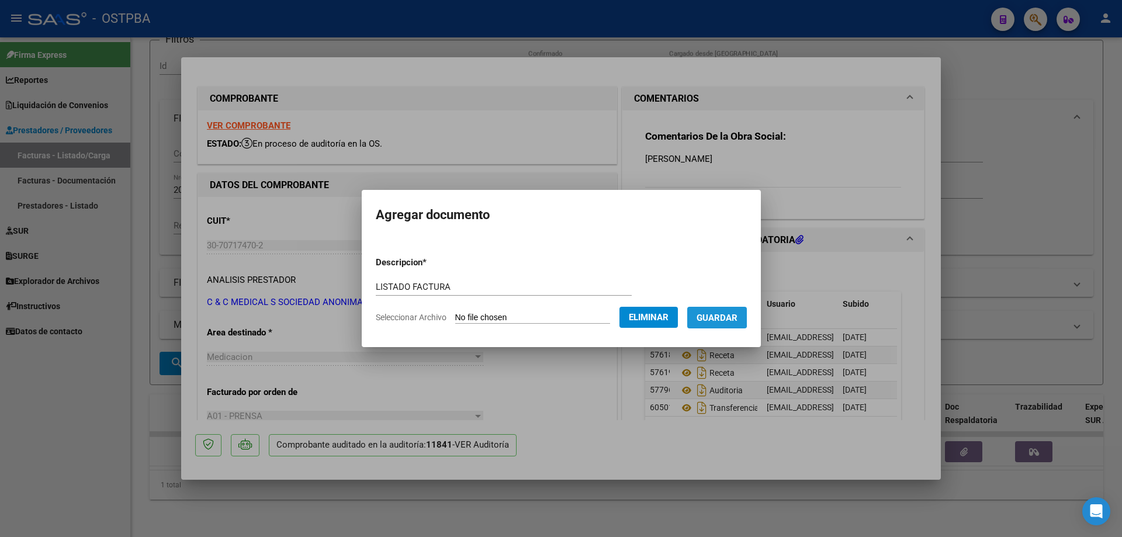
click at [714, 314] on span "Guardar" at bounding box center [717, 318] width 41 height 11
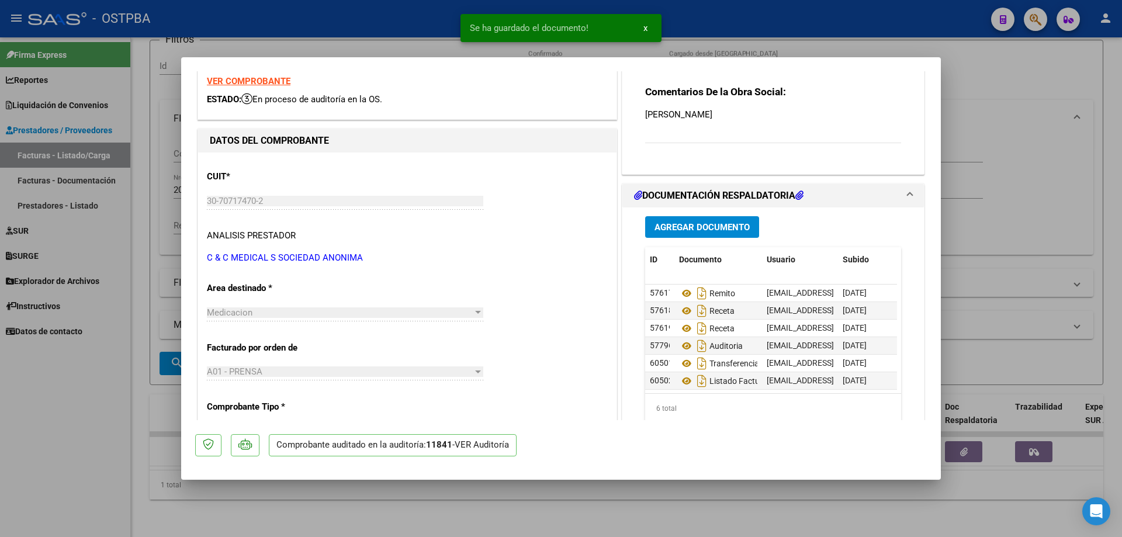
scroll to position [47, 0]
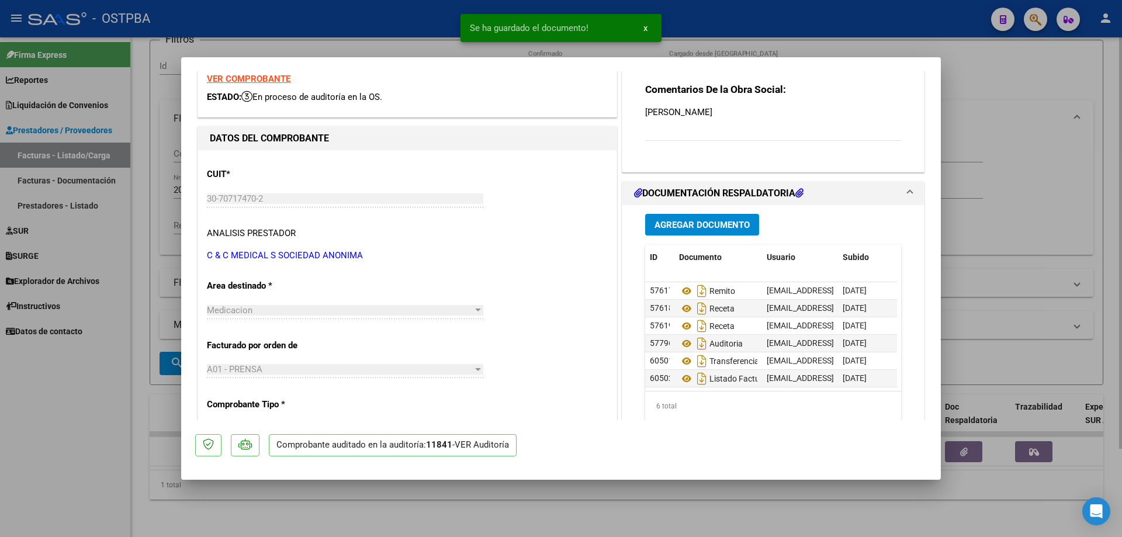
click at [587, 511] on div at bounding box center [561, 268] width 1122 height 537
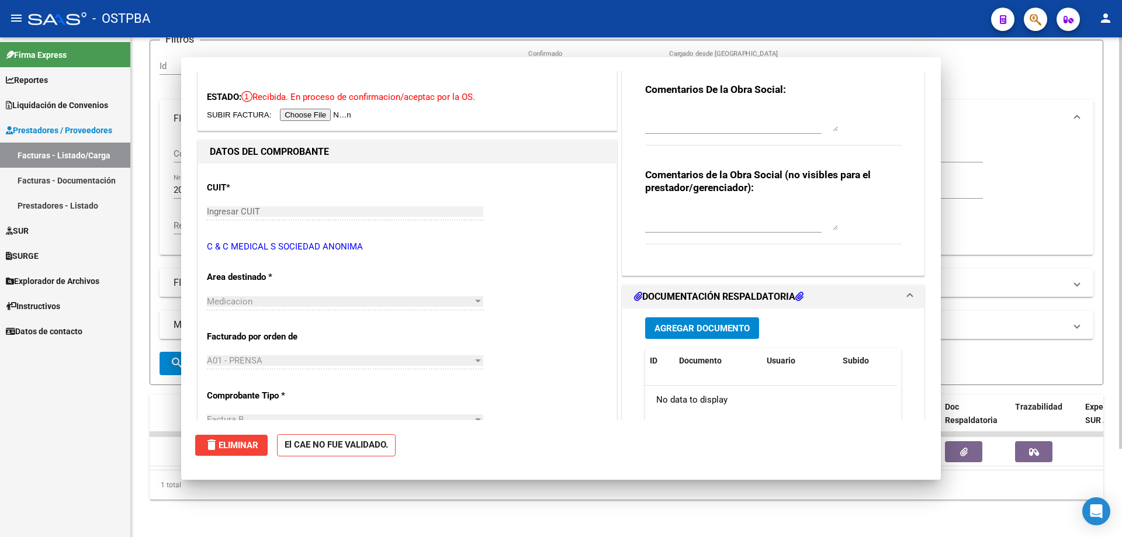
scroll to position [0, 0]
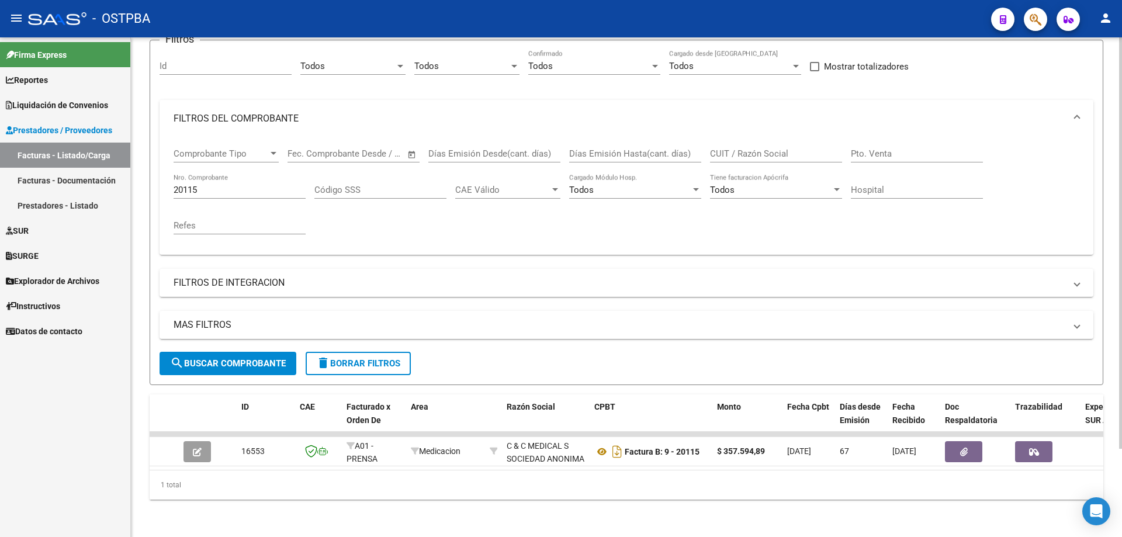
click at [258, 174] on div "20115 Nro. Comprobante" at bounding box center [240, 186] width 132 height 25
type input "20145"
click at [212, 358] on span "search Buscar Comprobante" at bounding box center [228, 363] width 116 height 11
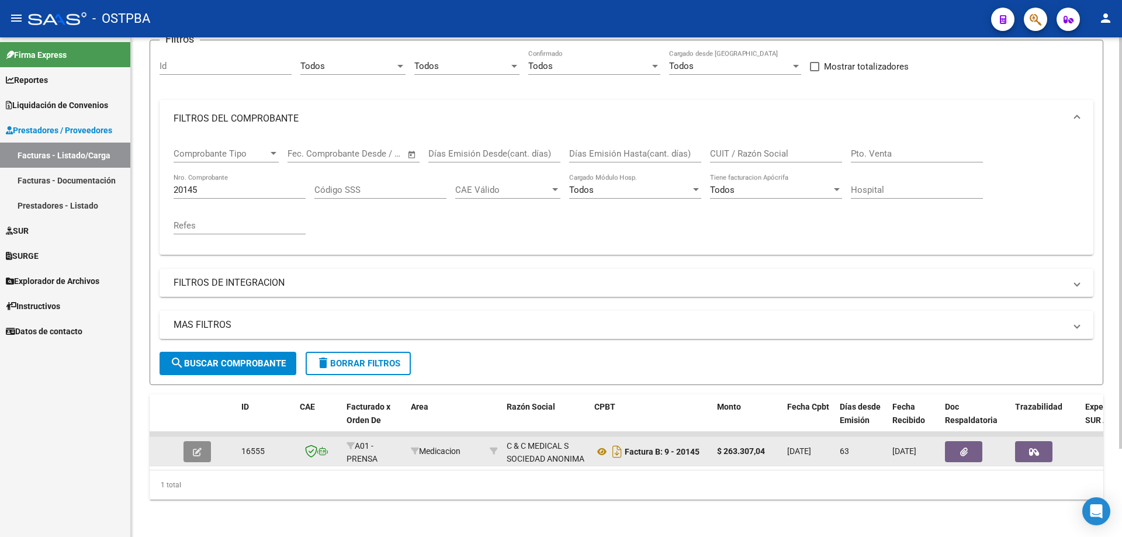
click at [206, 442] on button "button" at bounding box center [196, 451] width 27 height 21
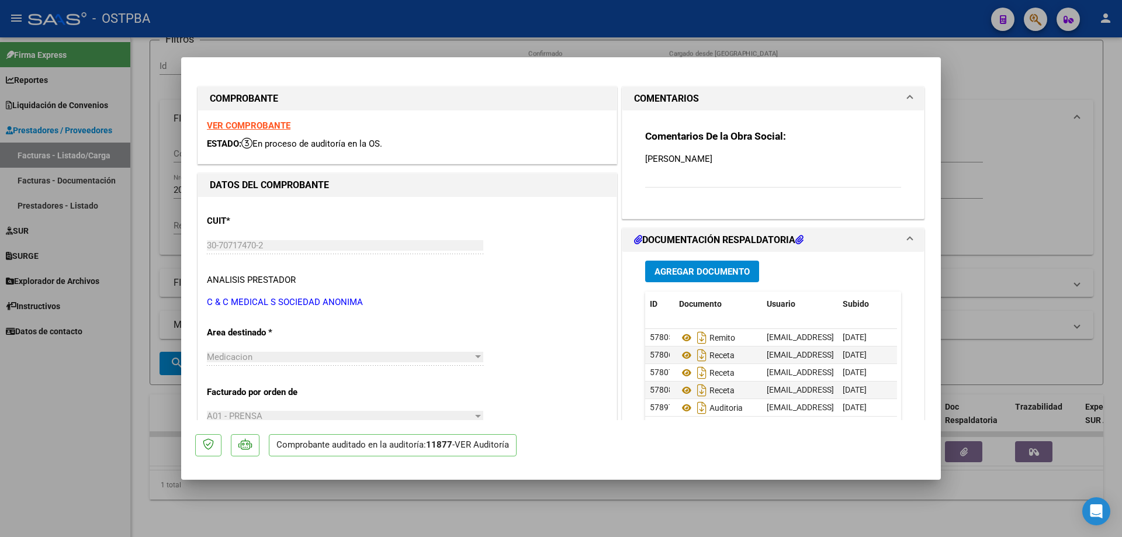
click at [682, 268] on span "Agregar Documento" at bounding box center [701, 271] width 95 height 11
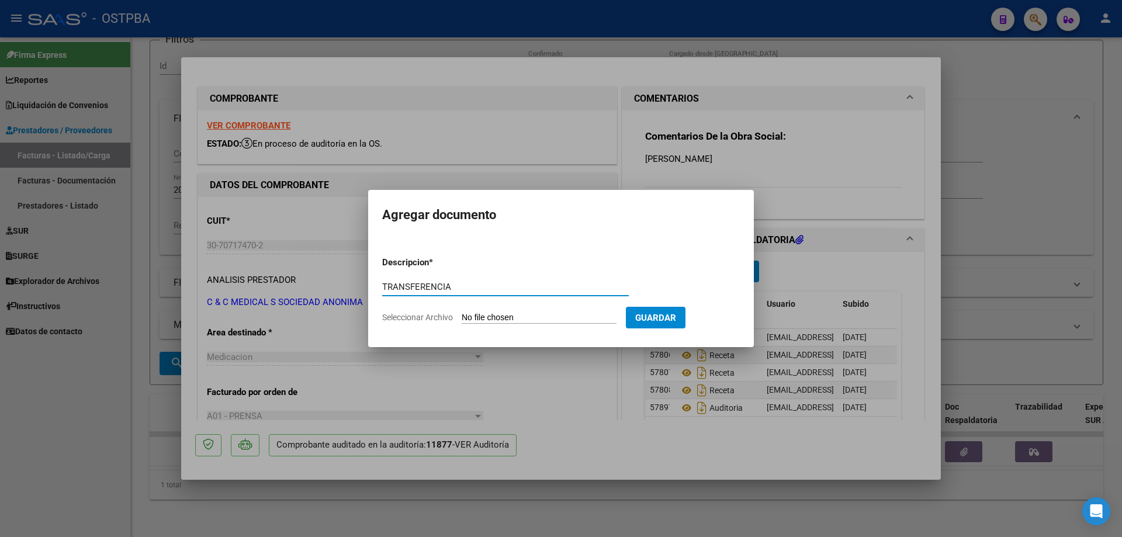
type input "TRANSFERENCIA"
click at [496, 317] on input "Seleccionar Archivo" at bounding box center [539, 318] width 155 height 11
type input "C:\fakepath\IMG_20250819_0001.pdf"
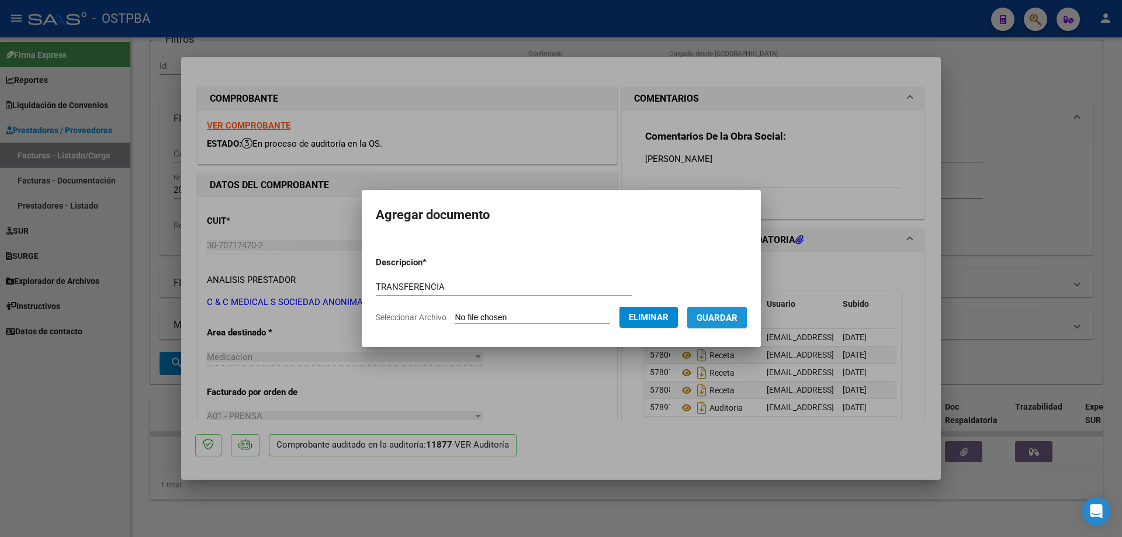
click at [728, 321] on span "Guardar" at bounding box center [717, 318] width 41 height 11
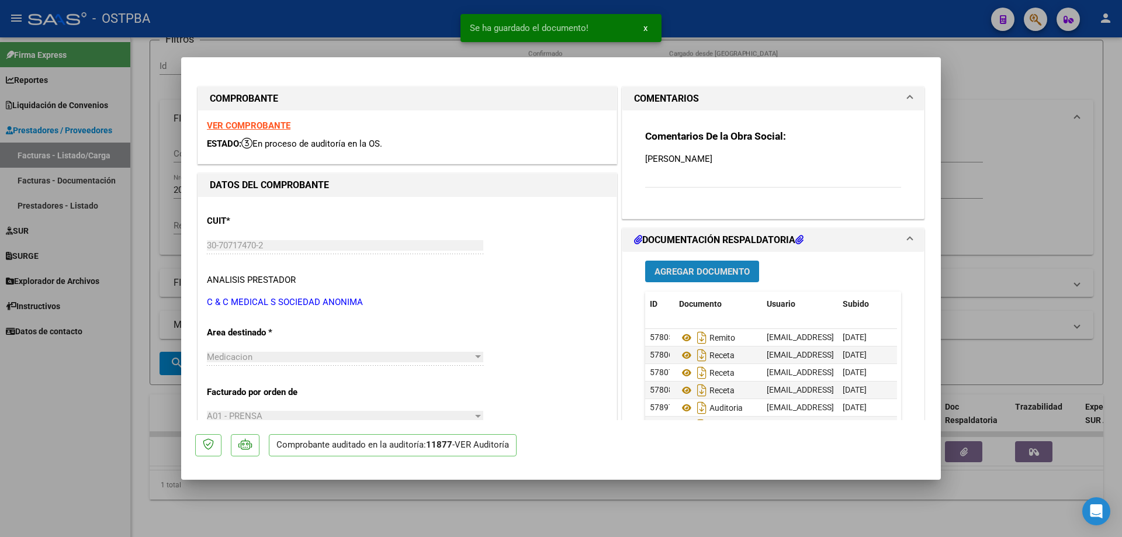
click at [695, 273] on span "Agregar Documento" at bounding box center [701, 271] width 95 height 11
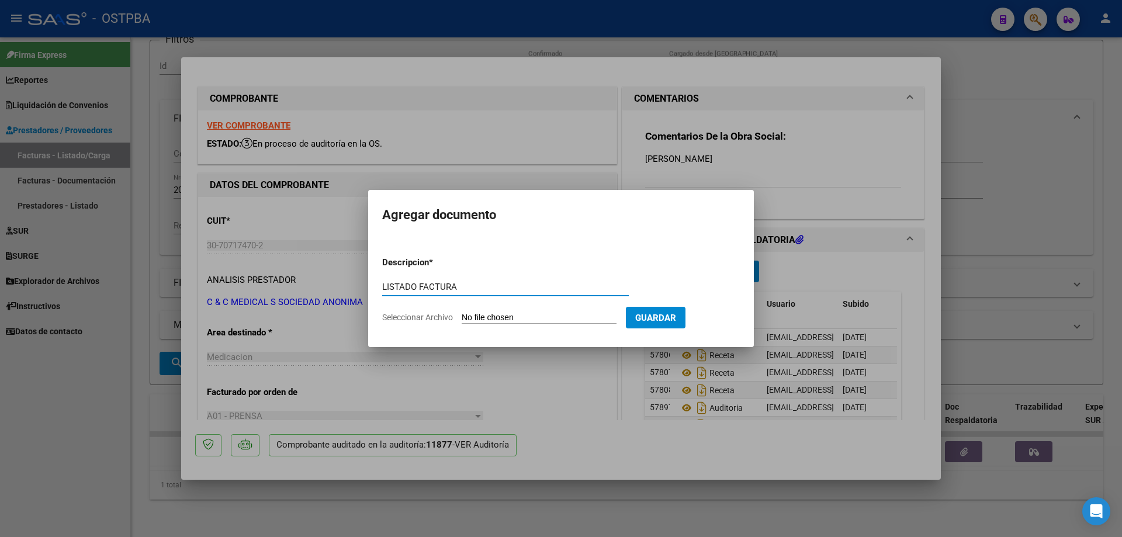
type input "LISTADO FACTURA"
click at [507, 317] on input "Seleccionar Archivo" at bounding box center [539, 318] width 155 height 11
type input "C:\fakepath\IMG_20250819_0002.pdf"
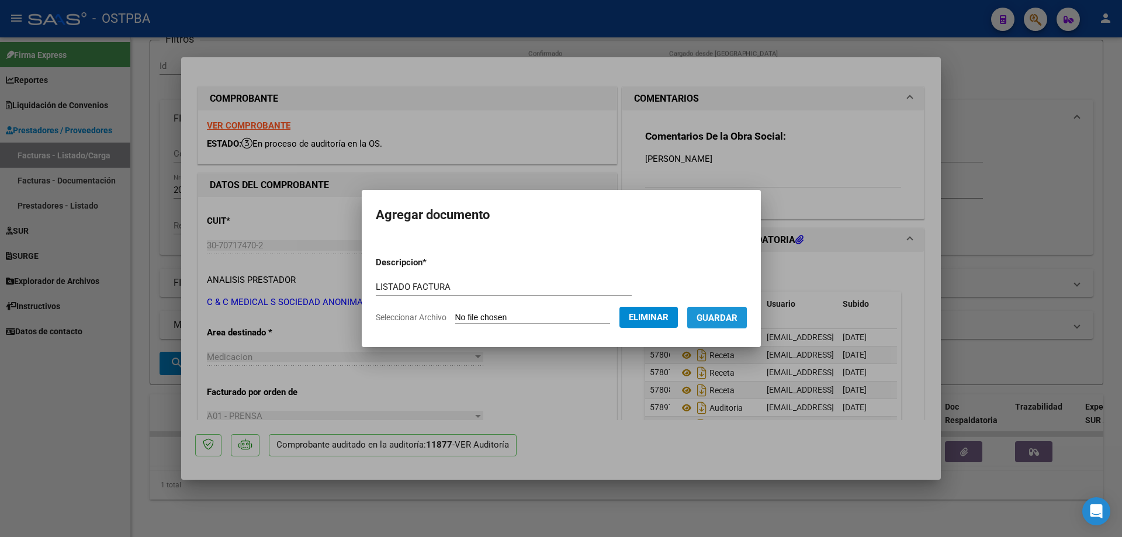
click at [720, 318] on span "Guardar" at bounding box center [717, 318] width 41 height 11
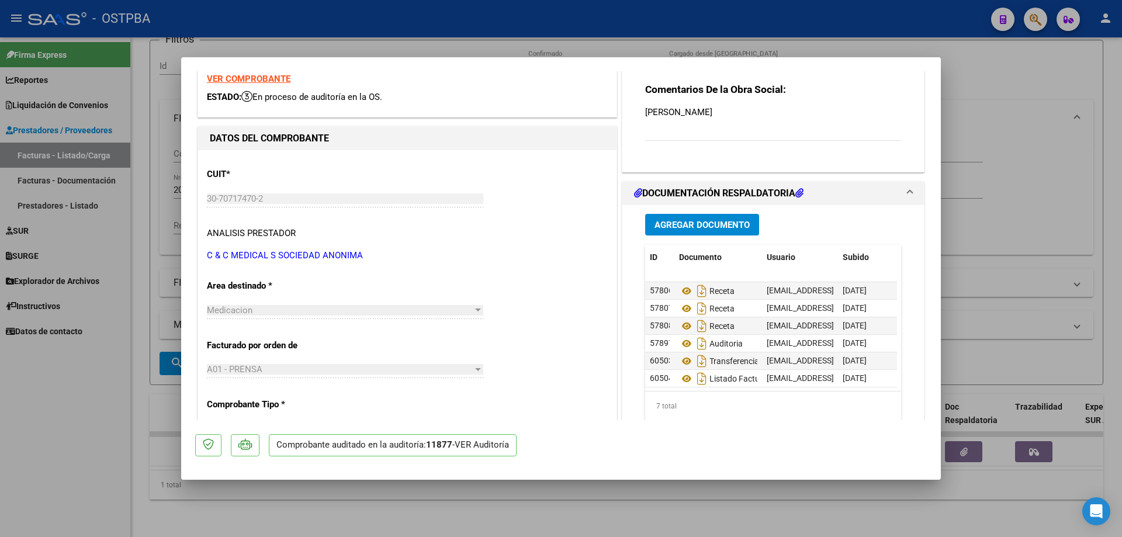
scroll to position [26, 0]
click at [692, 505] on div at bounding box center [561, 268] width 1122 height 537
type input "$ 0,00"
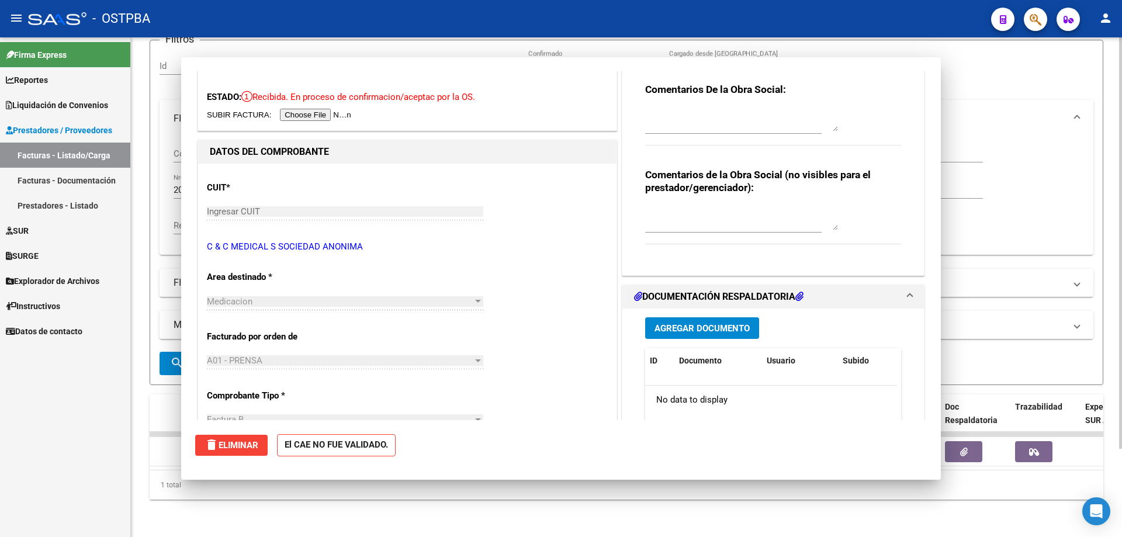
scroll to position [0, 0]
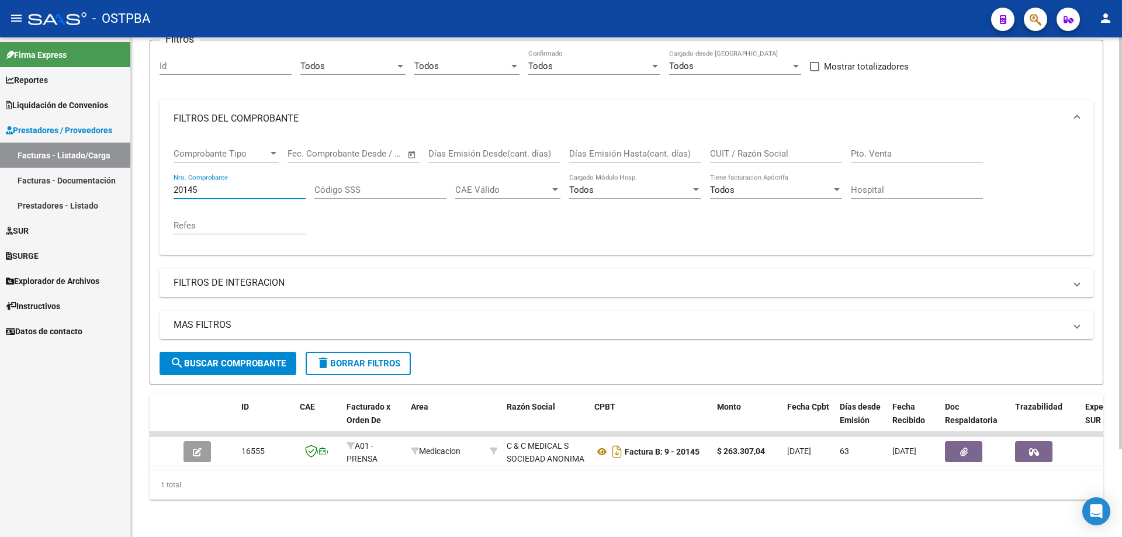
click at [305, 185] on input "20145" at bounding box center [240, 190] width 132 height 11
type input "2"
type input "72249"
click at [242, 358] on span "search Buscar Comprobante" at bounding box center [228, 363] width 116 height 11
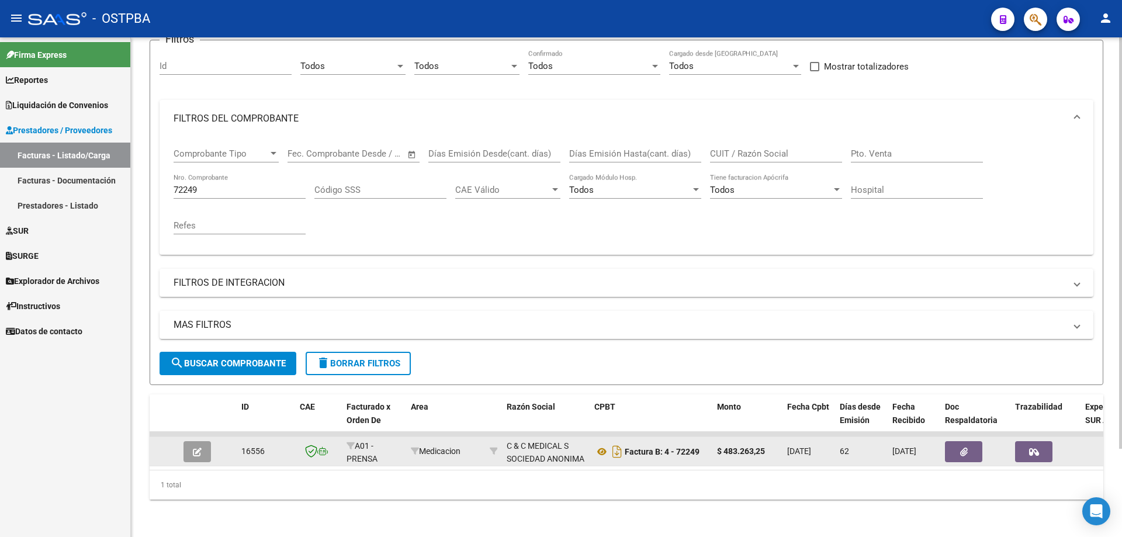
click at [198, 448] on icon "button" at bounding box center [197, 452] width 9 height 9
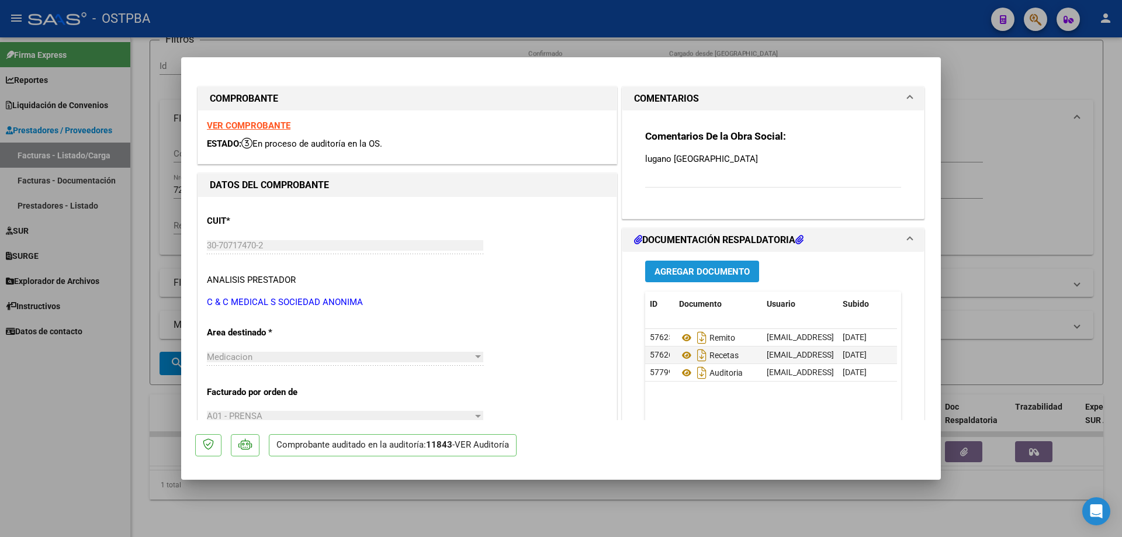
click at [660, 268] on span "Agregar Documento" at bounding box center [701, 271] width 95 height 11
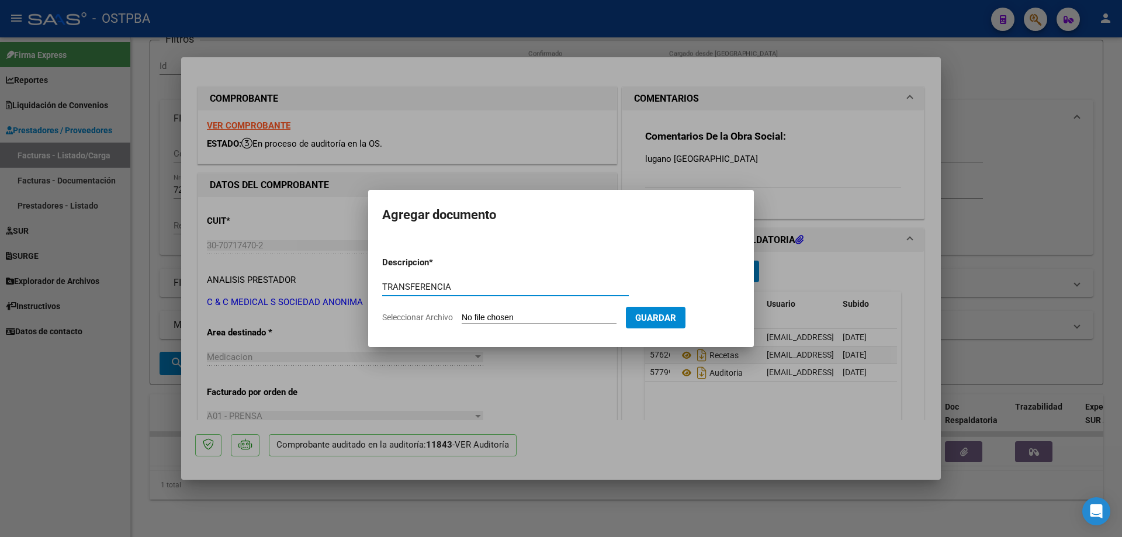
type input "TRANSFERENCIA"
click at [520, 320] on input "Seleccionar Archivo" at bounding box center [539, 318] width 155 height 11
type input "C:\fakepath\IMG_20250819_0001.pdf"
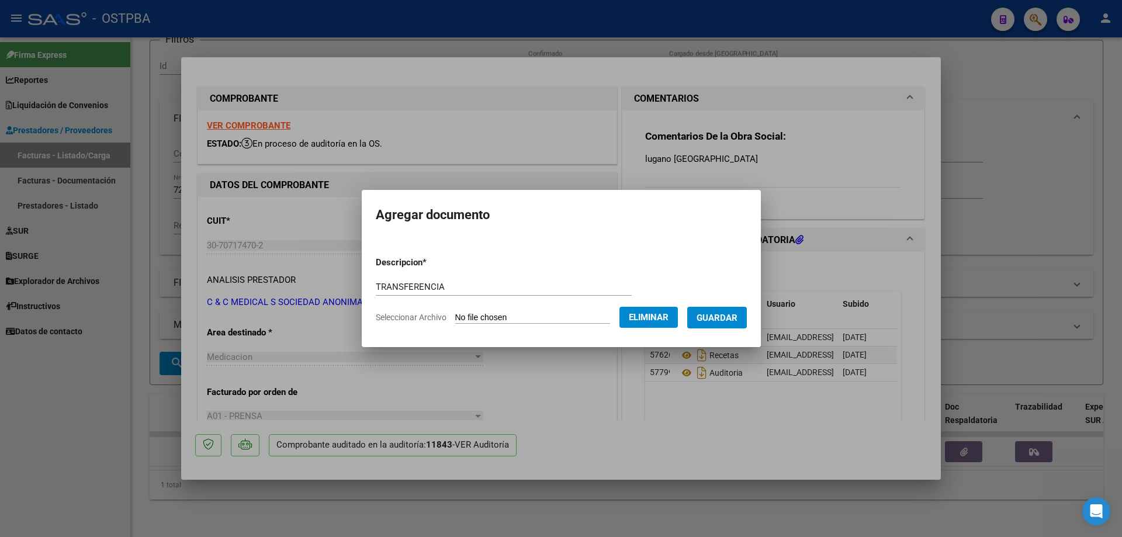
click at [727, 320] on span "Guardar" at bounding box center [717, 318] width 41 height 11
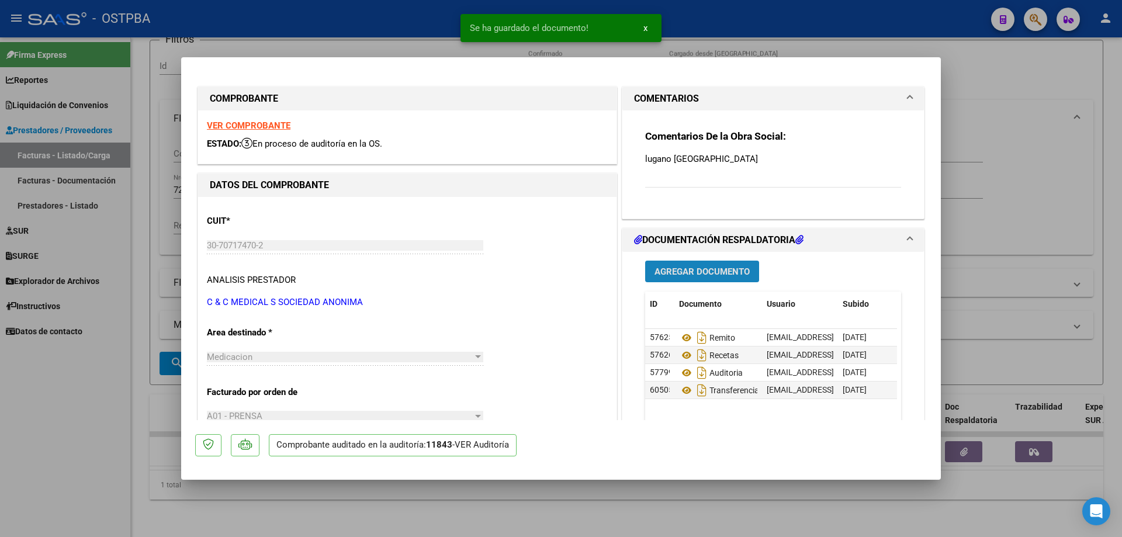
click at [685, 272] on span "Agregar Documento" at bounding box center [701, 271] width 95 height 11
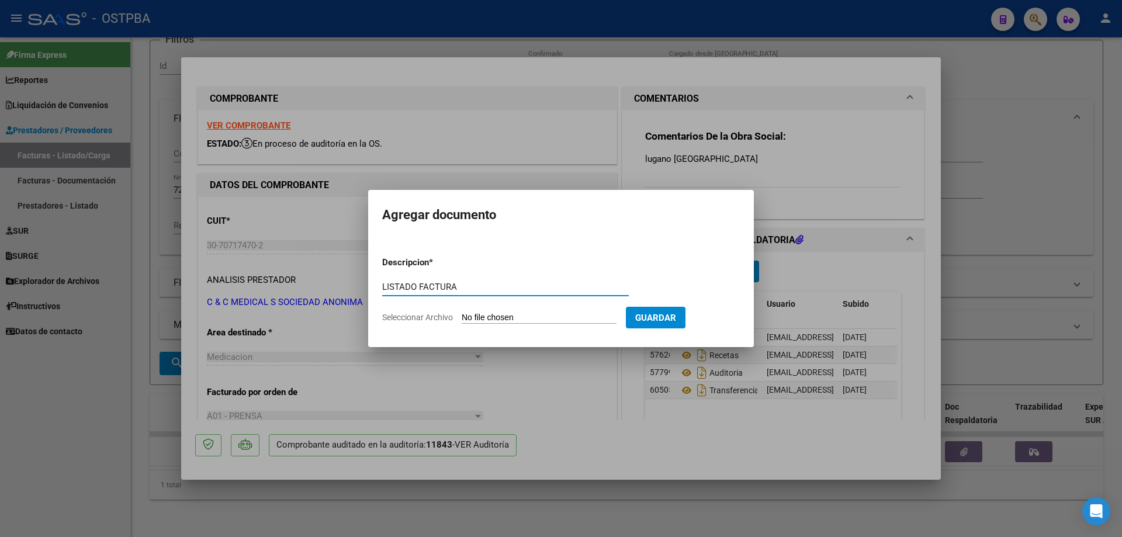
type input "LISTADO FACTURA"
click at [517, 315] on input "Seleccionar Archivo" at bounding box center [539, 318] width 155 height 11
type input "C:\fakepath\IMG_20250819_0002.pdf"
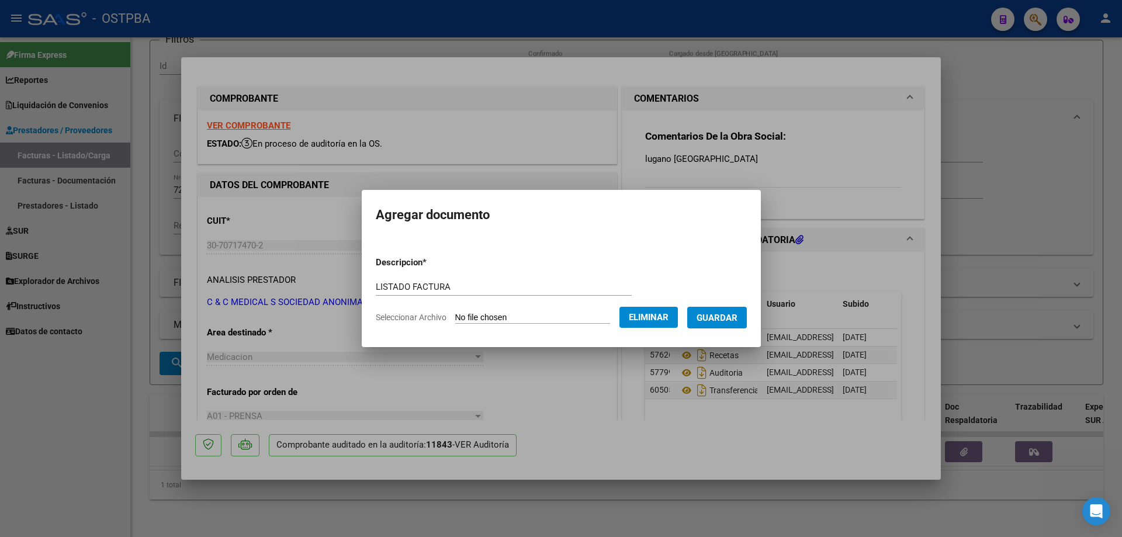
click at [723, 318] on span "Guardar" at bounding box center [717, 318] width 41 height 11
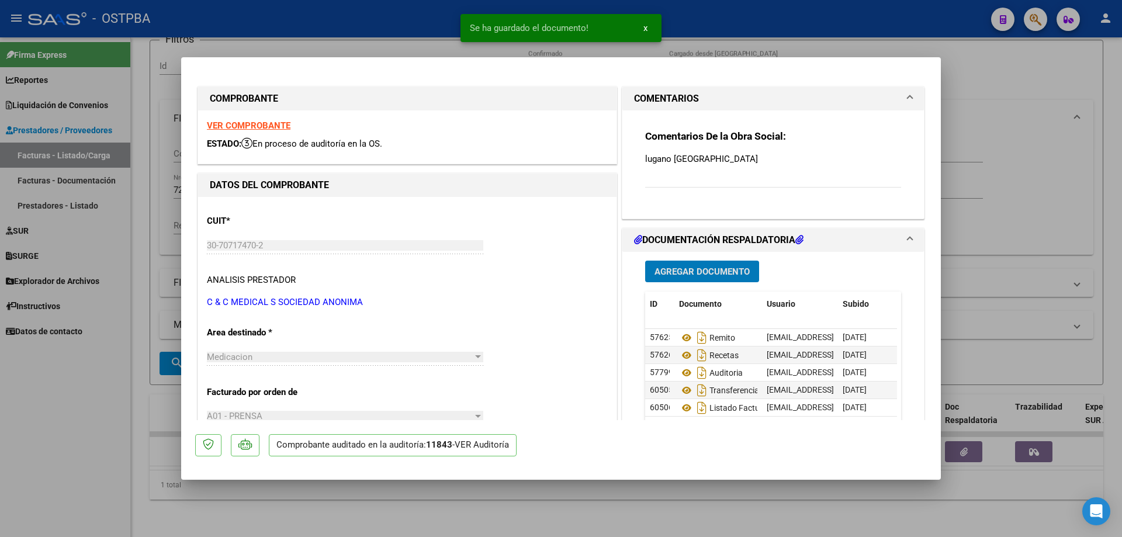
click at [616, 510] on div at bounding box center [561, 268] width 1122 height 537
type input "$ 0,00"
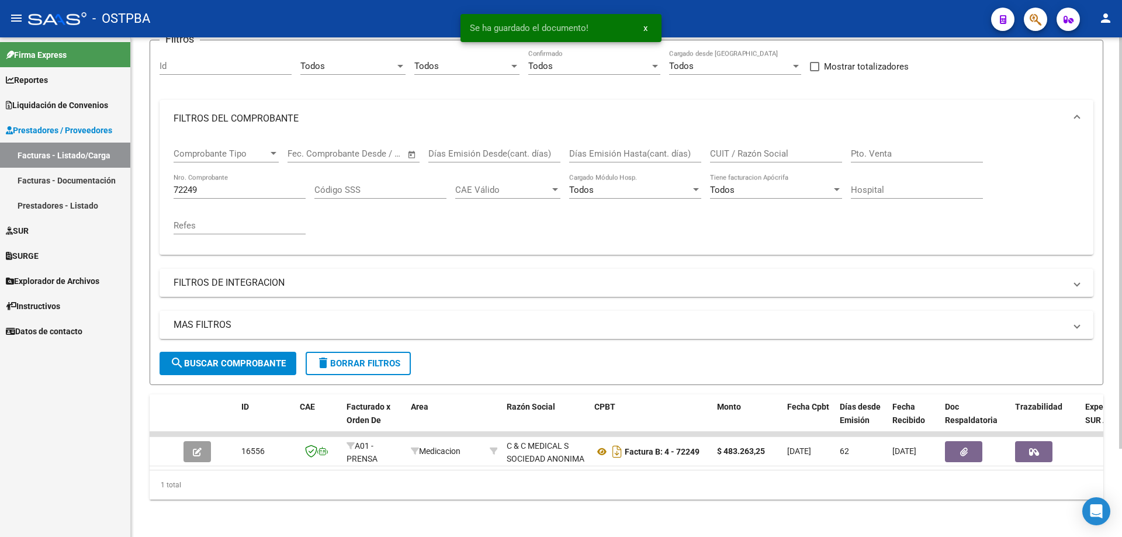
click at [253, 174] on div "72249 Nro. Comprobante" at bounding box center [240, 186] width 132 height 25
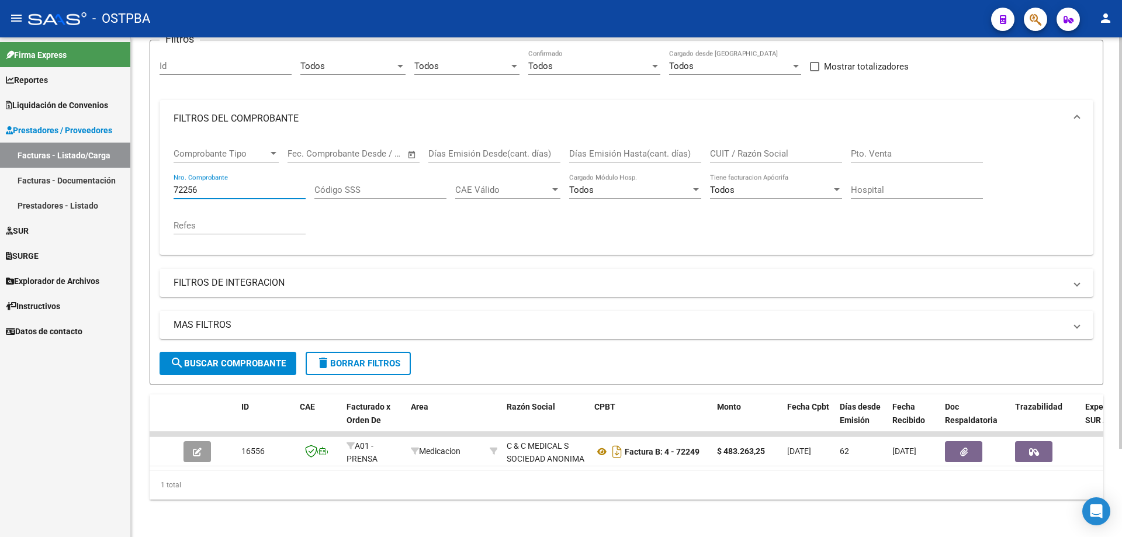
type input "72256"
click at [200, 358] on span "search Buscar Comprobante" at bounding box center [228, 363] width 116 height 11
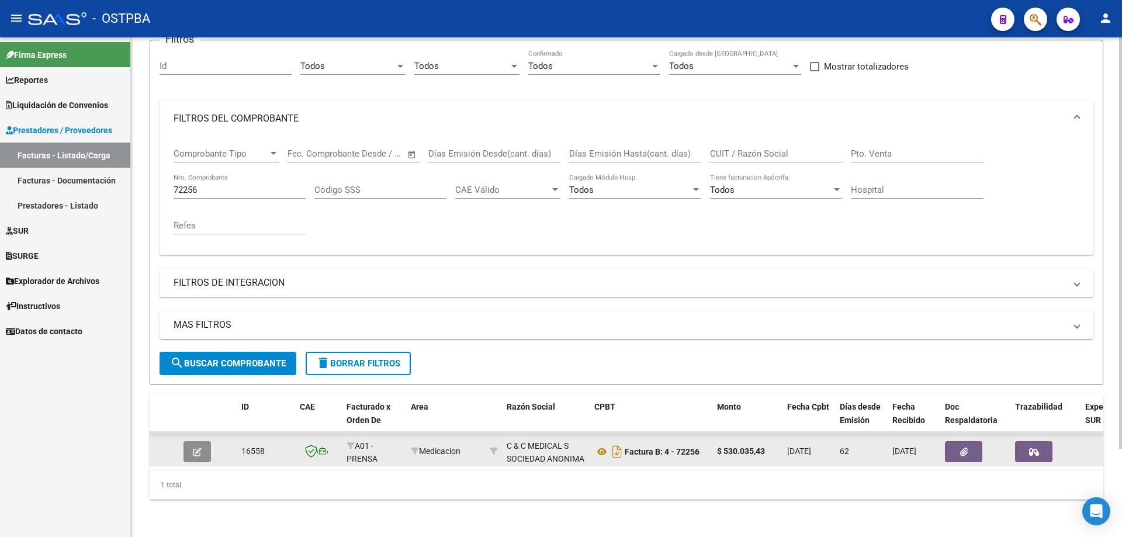
click at [196, 448] on icon "button" at bounding box center [197, 452] width 9 height 9
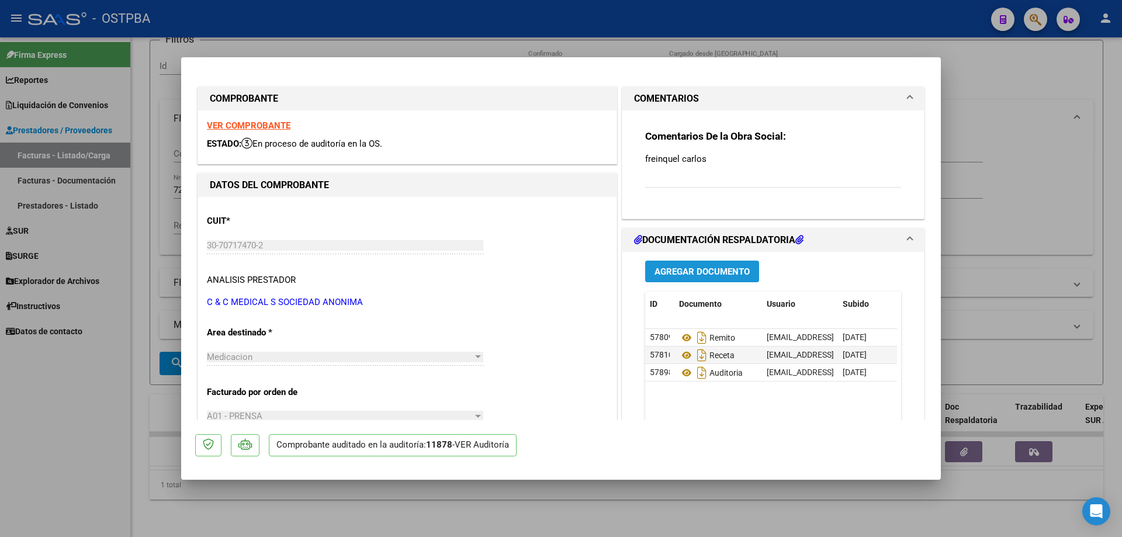
click at [671, 268] on span "Agregar Documento" at bounding box center [701, 271] width 95 height 11
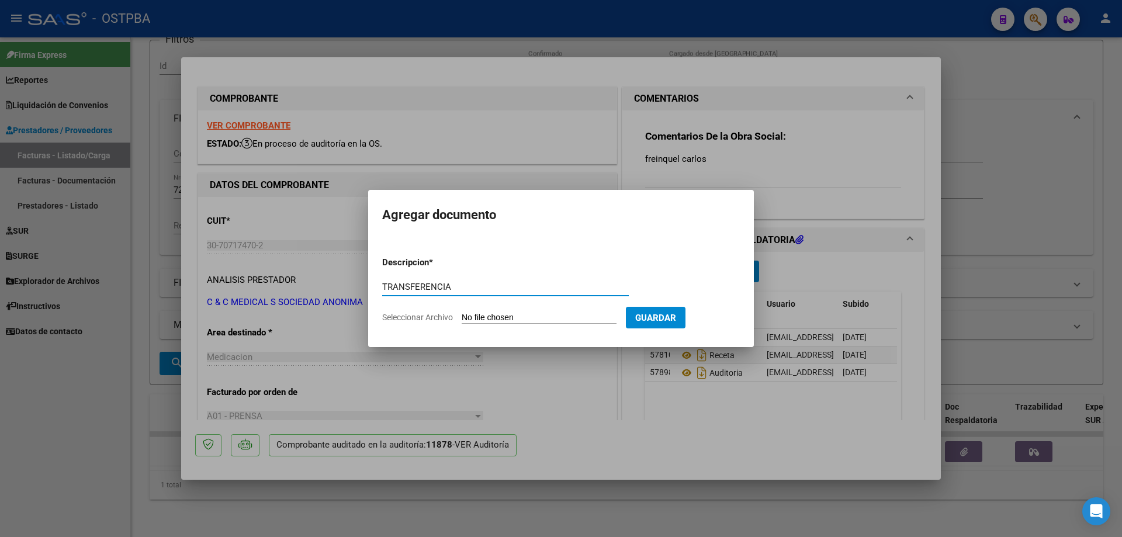
type input "TRANSFERENCIA"
click at [508, 316] on input "Seleccionar Archivo" at bounding box center [539, 318] width 155 height 11
type input "C:\fakepath\IMG_20250819_0001.pdf"
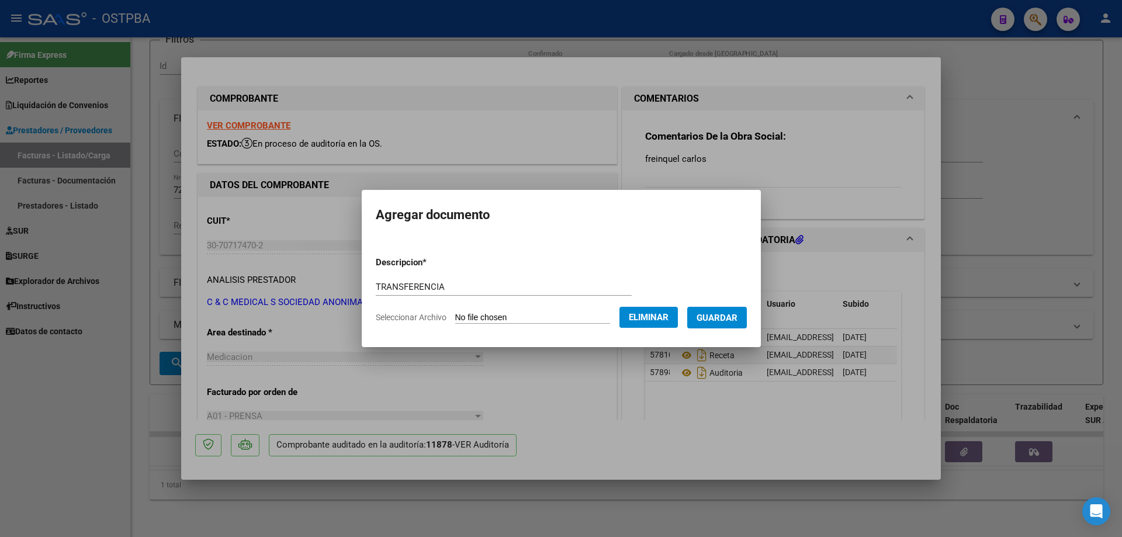
click at [725, 317] on span "Guardar" at bounding box center [717, 318] width 41 height 11
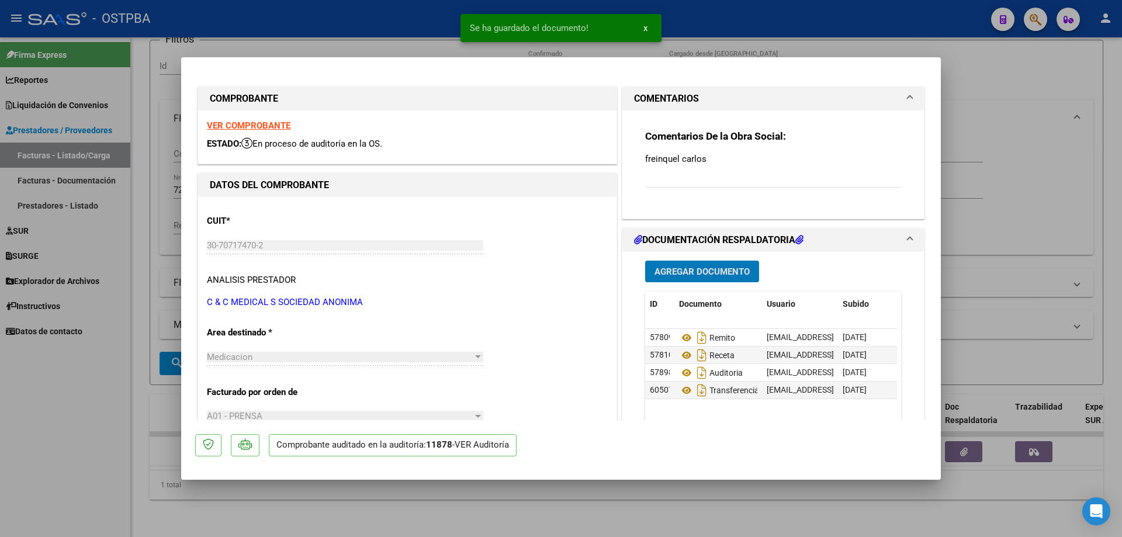
click at [700, 269] on span "Agregar Documento" at bounding box center [701, 271] width 95 height 11
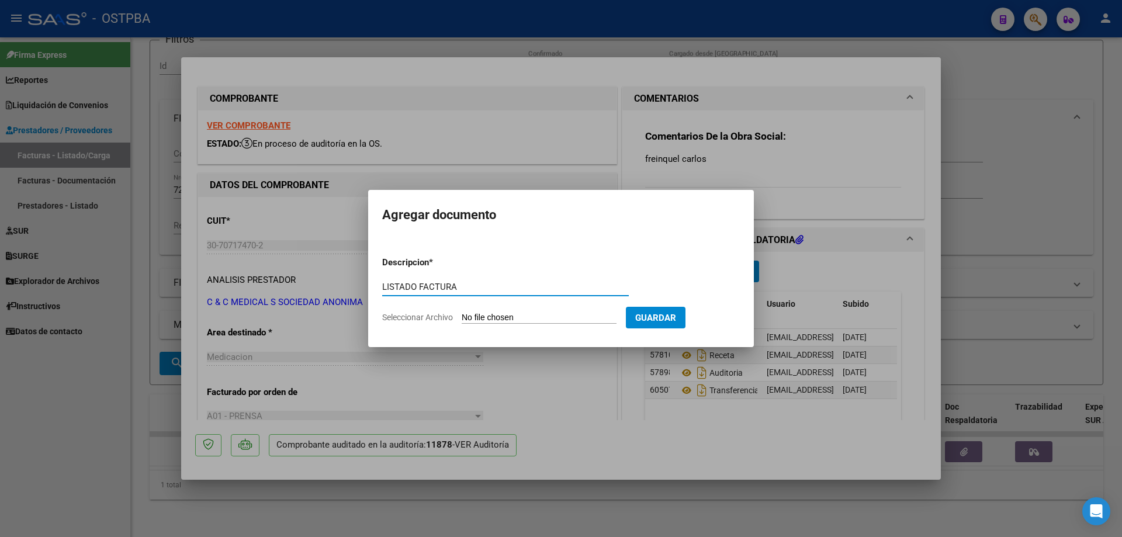
type input "LISTADO FACTURA"
click at [511, 316] on input "Seleccionar Archivo" at bounding box center [539, 318] width 155 height 11
type input "C:\fakepath\IMG_20250819_0002.pdf"
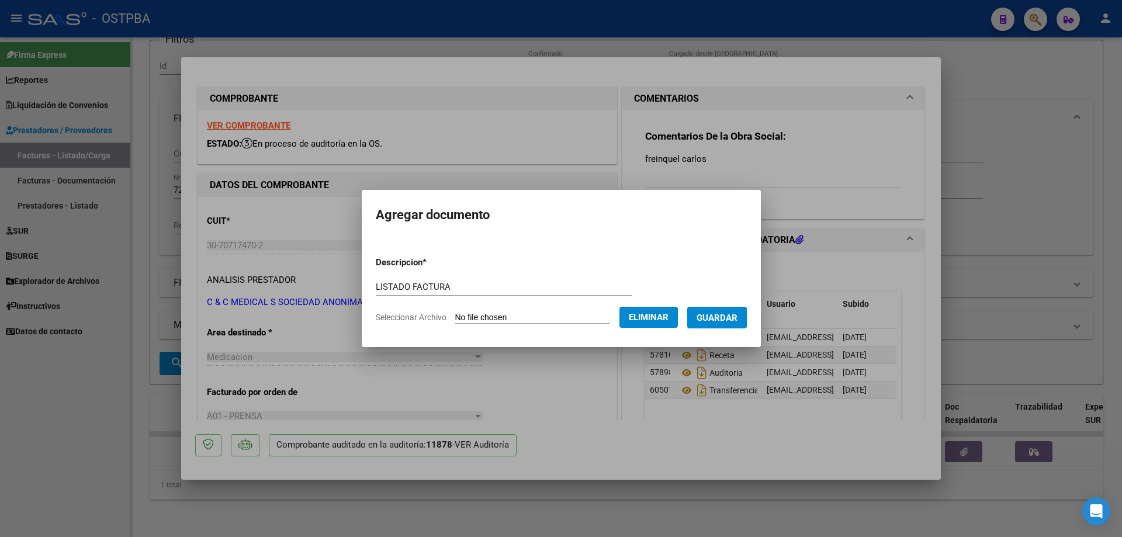
click at [728, 320] on span "Guardar" at bounding box center [717, 318] width 41 height 11
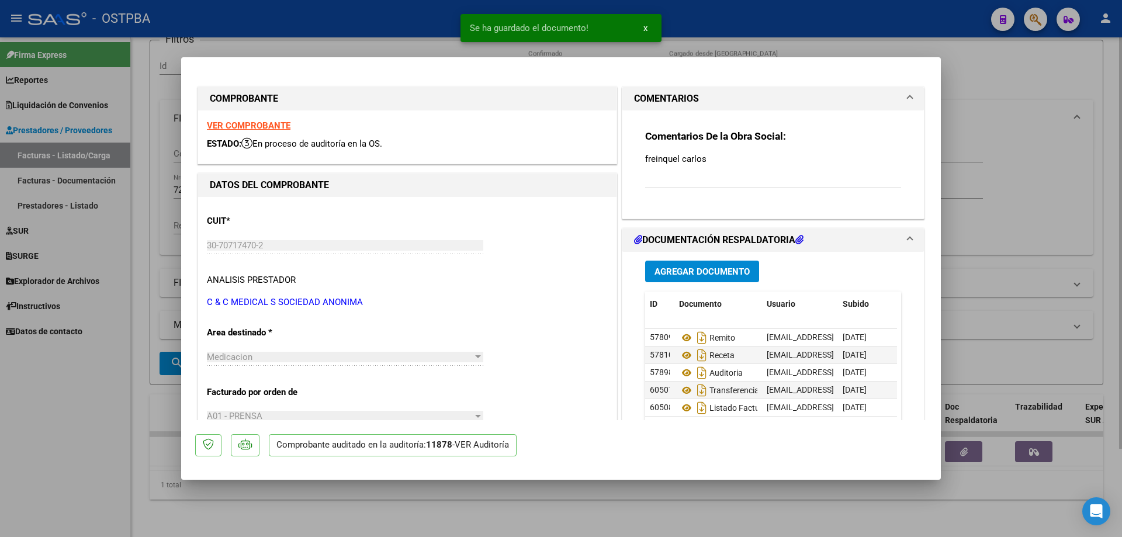
drag, startPoint x: 555, startPoint y: 507, endPoint x: 550, endPoint y: 491, distance: 16.1
click at [555, 504] on div at bounding box center [561, 268] width 1122 height 537
type input "$ 0,00"
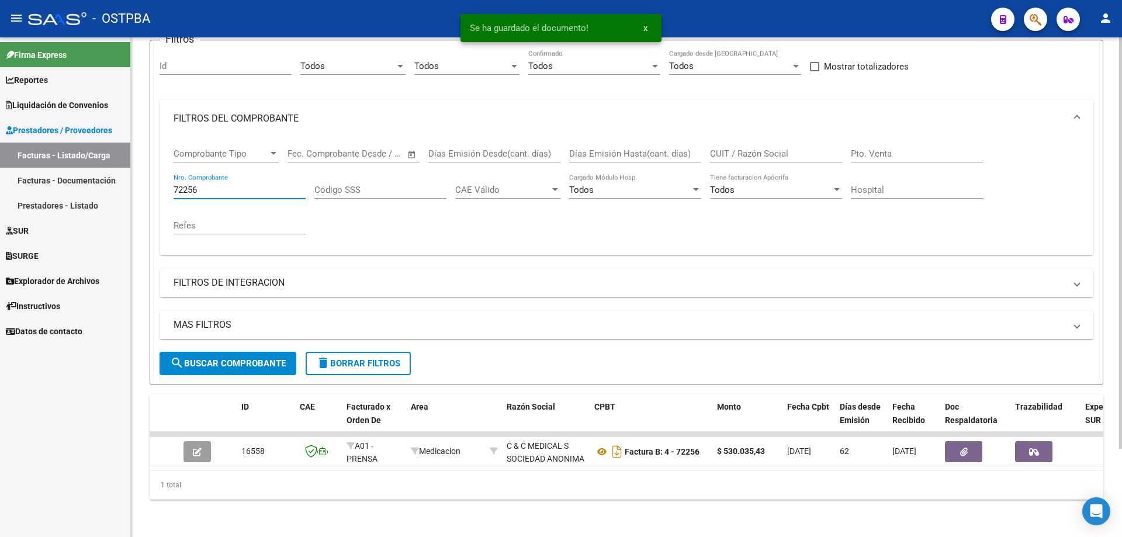
click at [250, 185] on input "72256" at bounding box center [240, 190] width 132 height 11
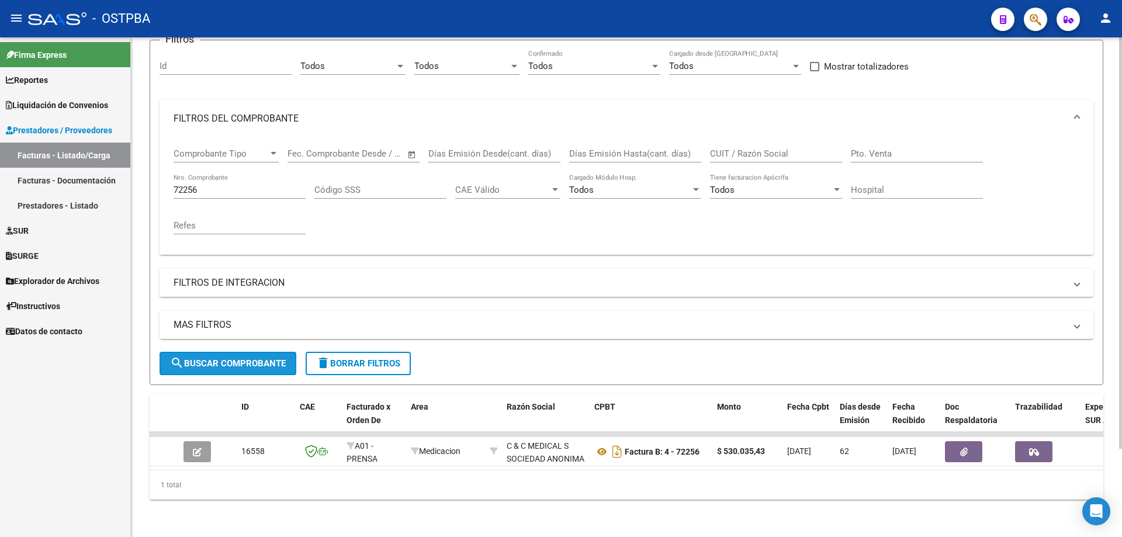
click at [221, 358] on span "search Buscar Comprobante" at bounding box center [228, 363] width 116 height 11
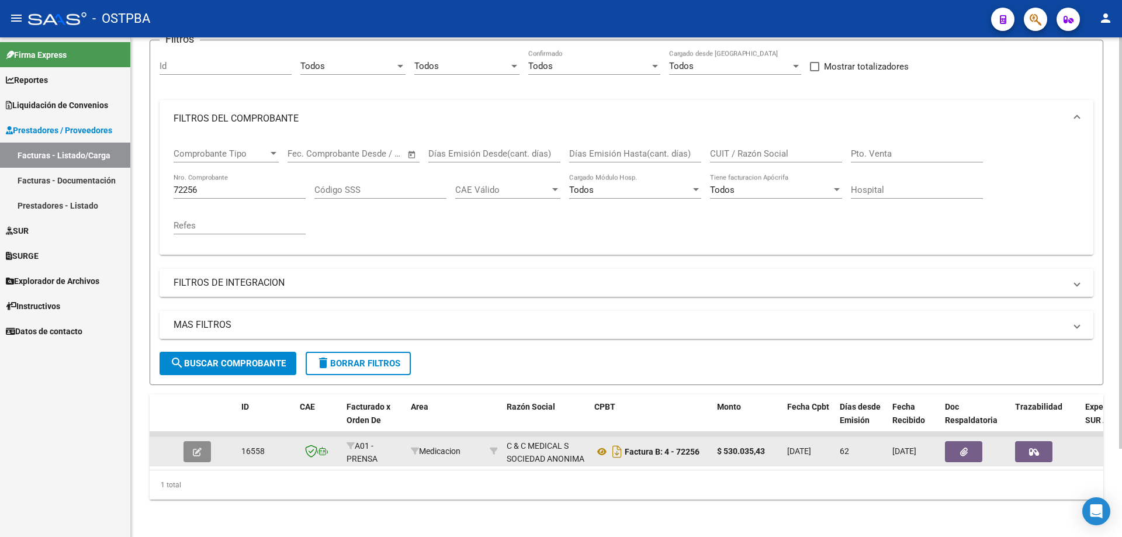
click at [203, 441] on button "button" at bounding box center [196, 451] width 27 height 21
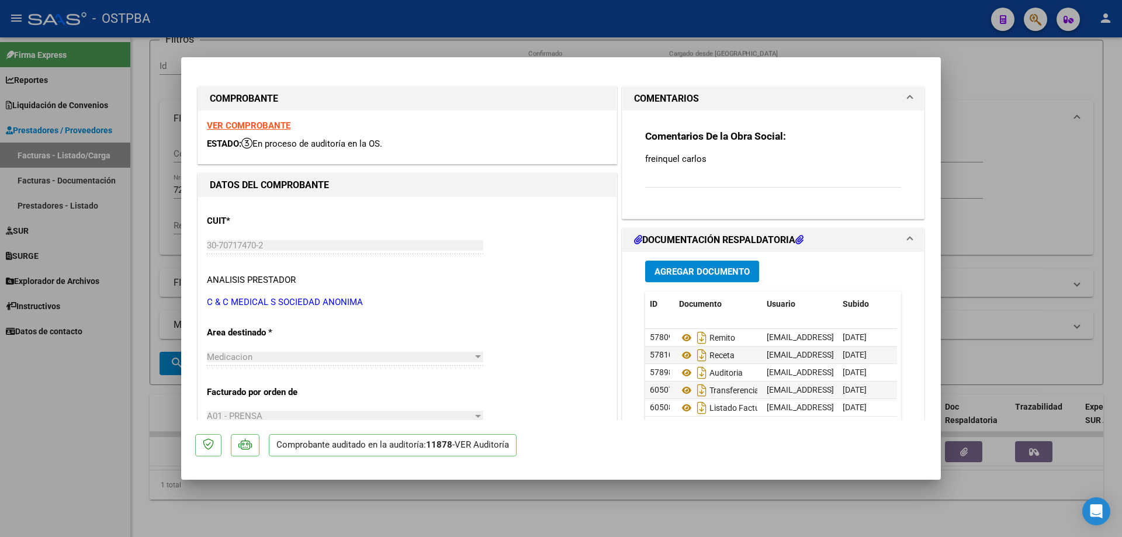
click at [324, 520] on div at bounding box center [561, 268] width 1122 height 537
type input "$ 0,00"
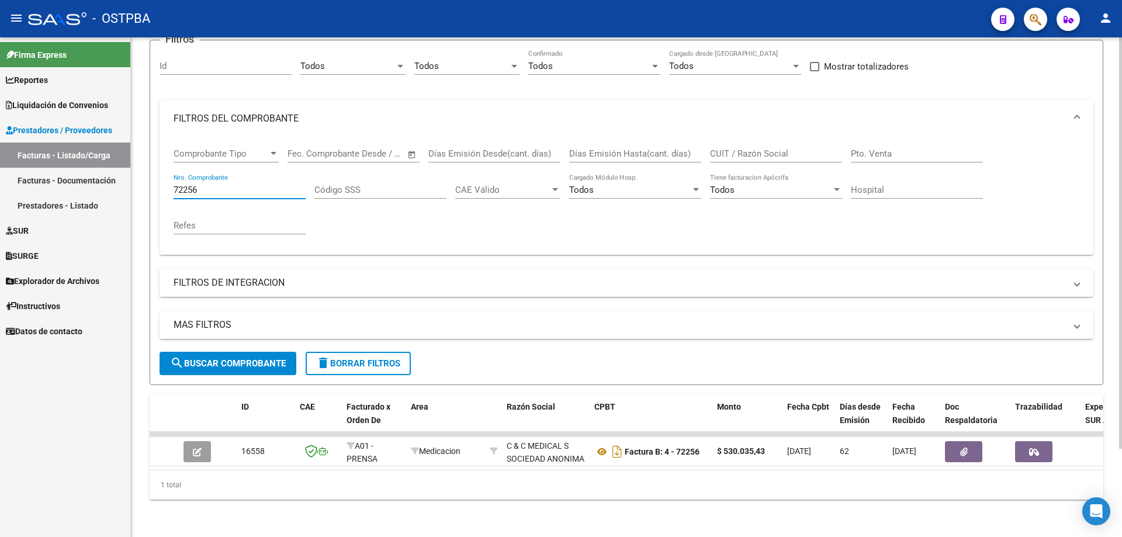
click at [229, 185] on input "72256" at bounding box center [240, 190] width 132 height 11
type input "72257"
click at [226, 358] on span "search Buscar Comprobante" at bounding box center [228, 363] width 116 height 11
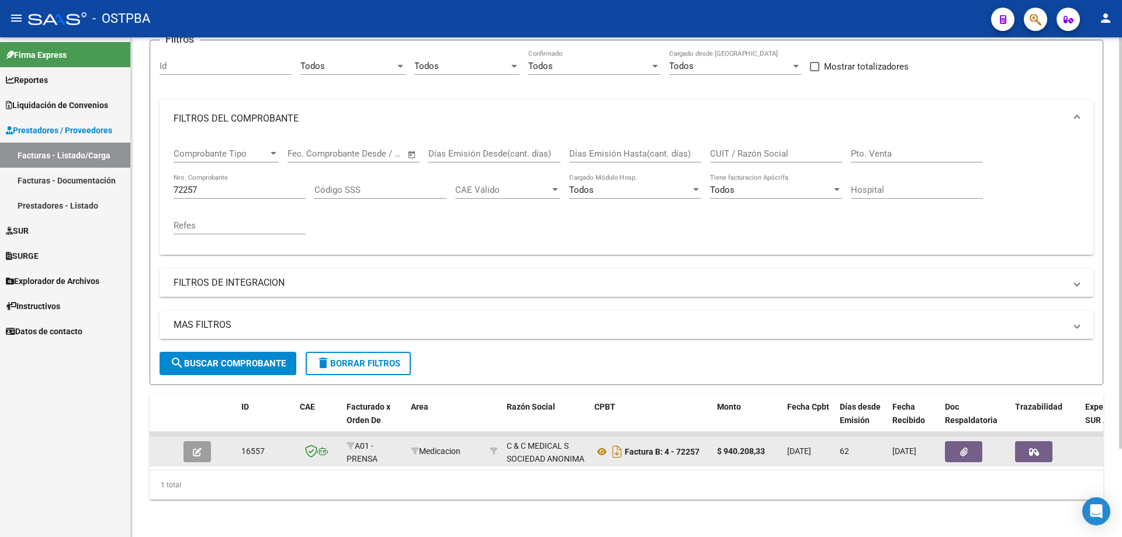
click at [197, 448] on icon "button" at bounding box center [197, 452] width 9 height 9
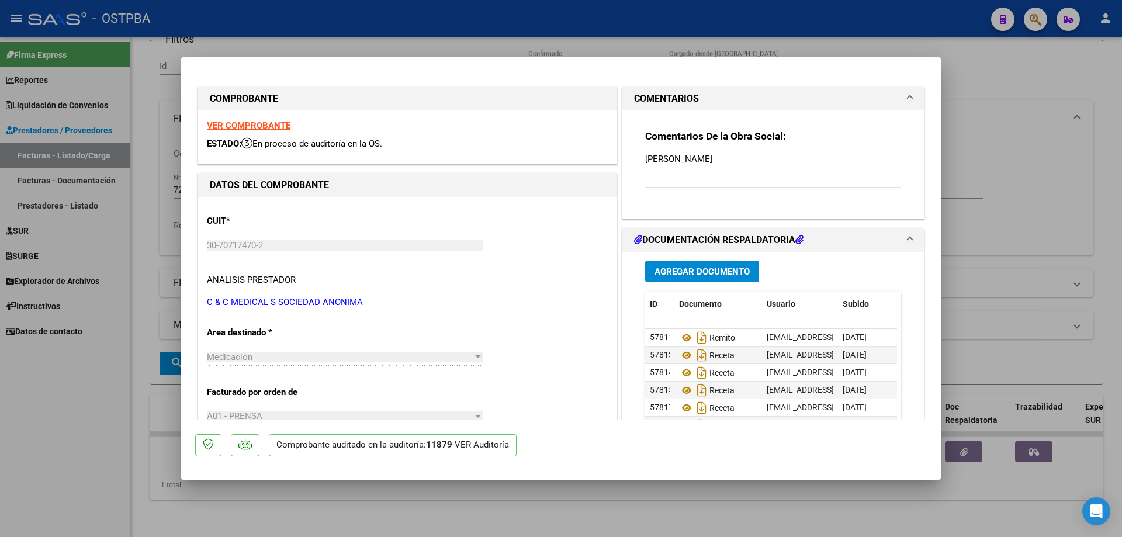
click at [674, 267] on span "Agregar Documento" at bounding box center [701, 271] width 95 height 11
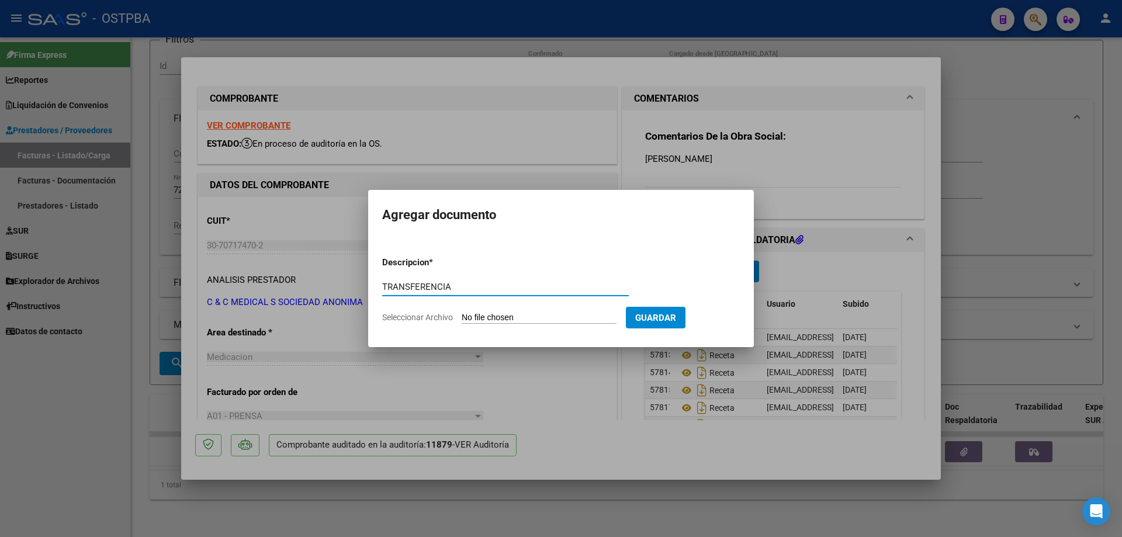
type input "TRANSFERENCIA"
click at [502, 314] on input "Seleccionar Archivo" at bounding box center [539, 318] width 155 height 11
type input "C:\fakepath\IMG_20250819_0001.pdf"
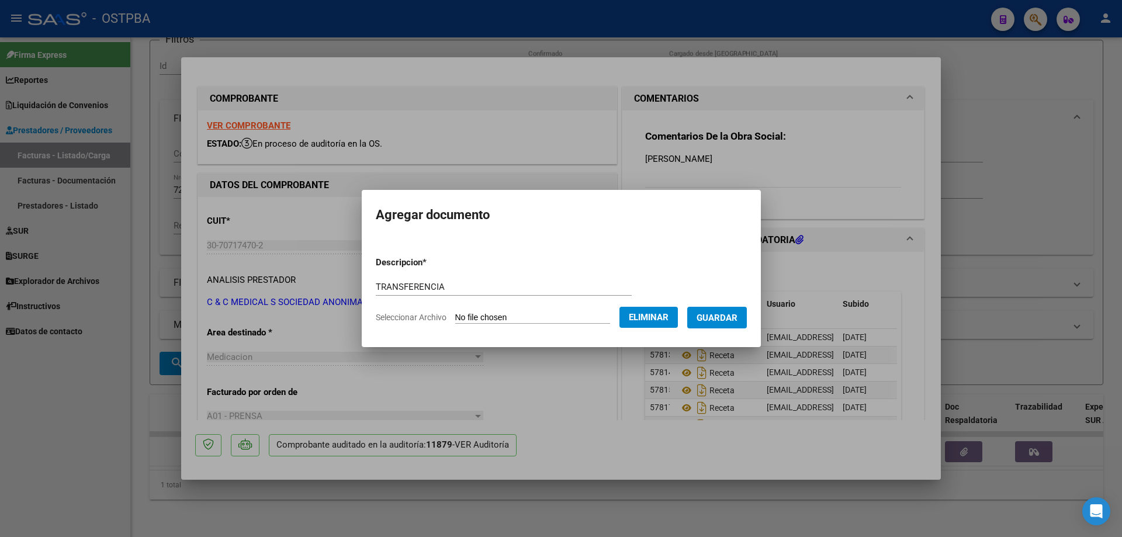
click at [722, 315] on span "Guardar" at bounding box center [717, 318] width 41 height 11
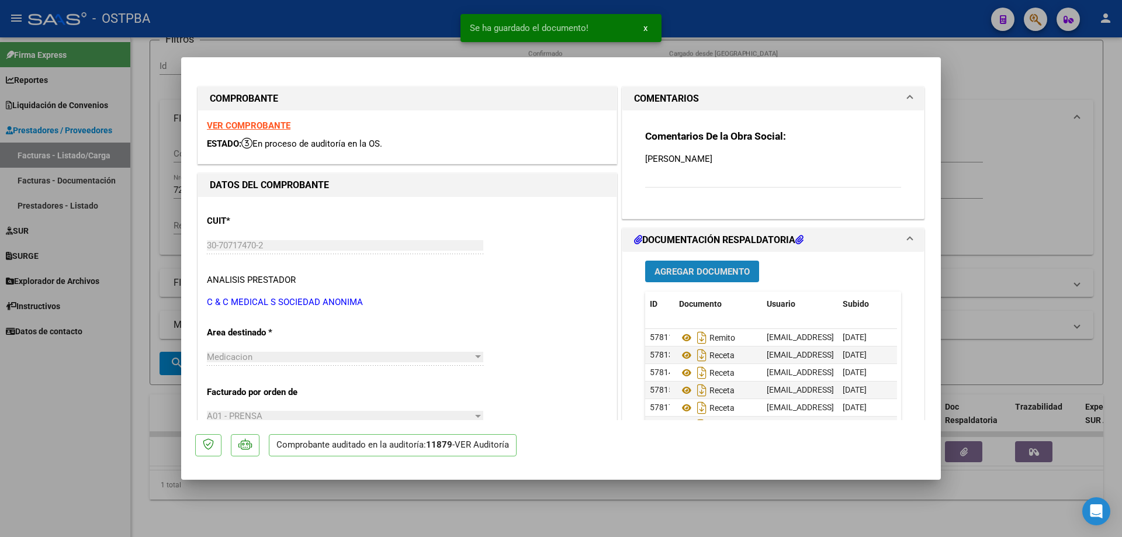
click at [698, 273] on span "Agregar Documento" at bounding box center [701, 271] width 95 height 11
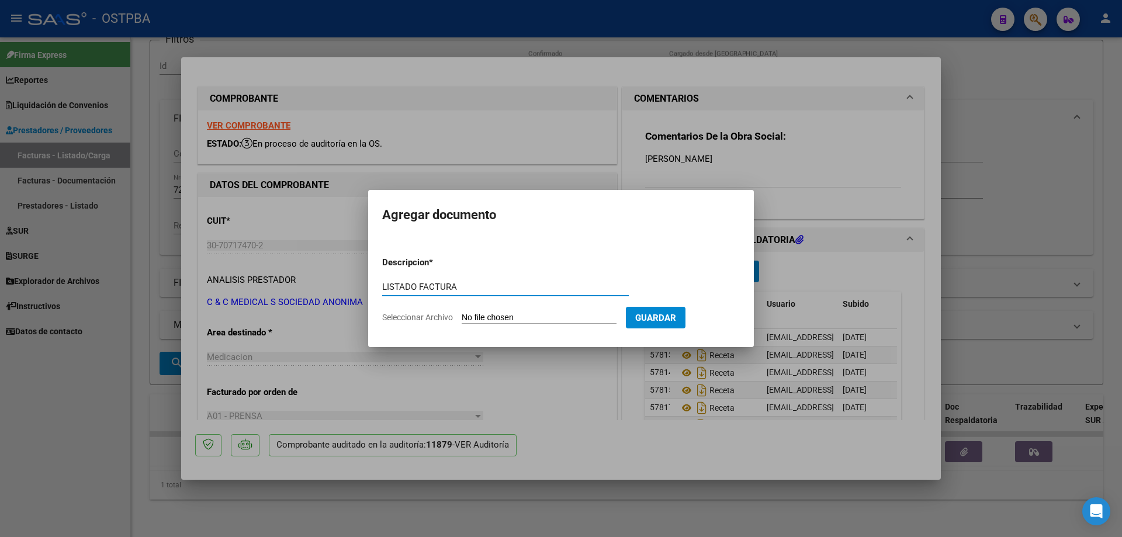
type input "LISTADO FACTURA"
click at [495, 316] on input "Seleccionar Archivo" at bounding box center [539, 318] width 155 height 11
type input "C:\fakepath\IMG_20250819_0002.pdf"
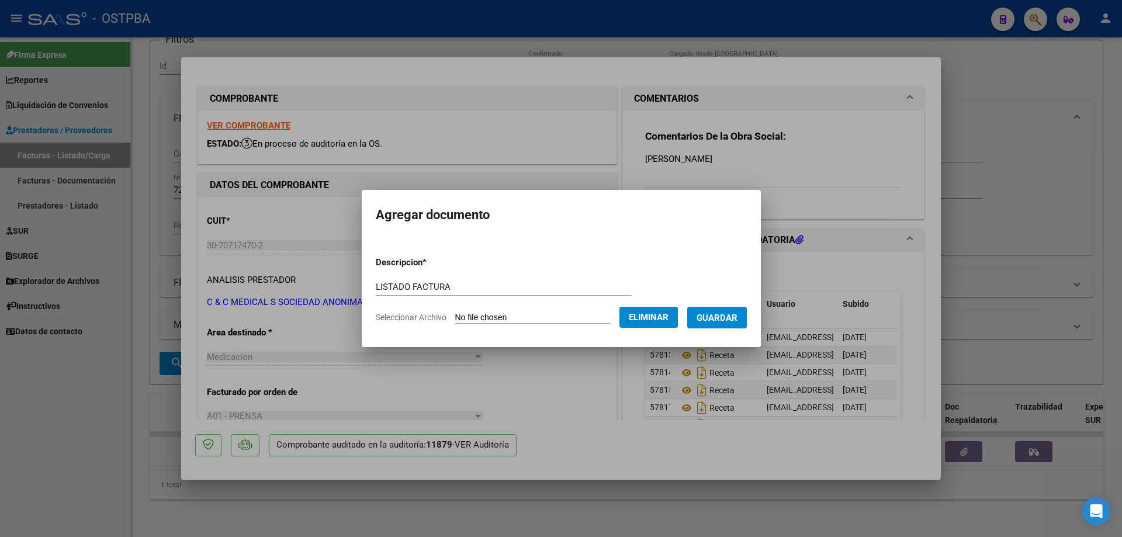
click at [713, 314] on span "Guardar" at bounding box center [717, 318] width 41 height 11
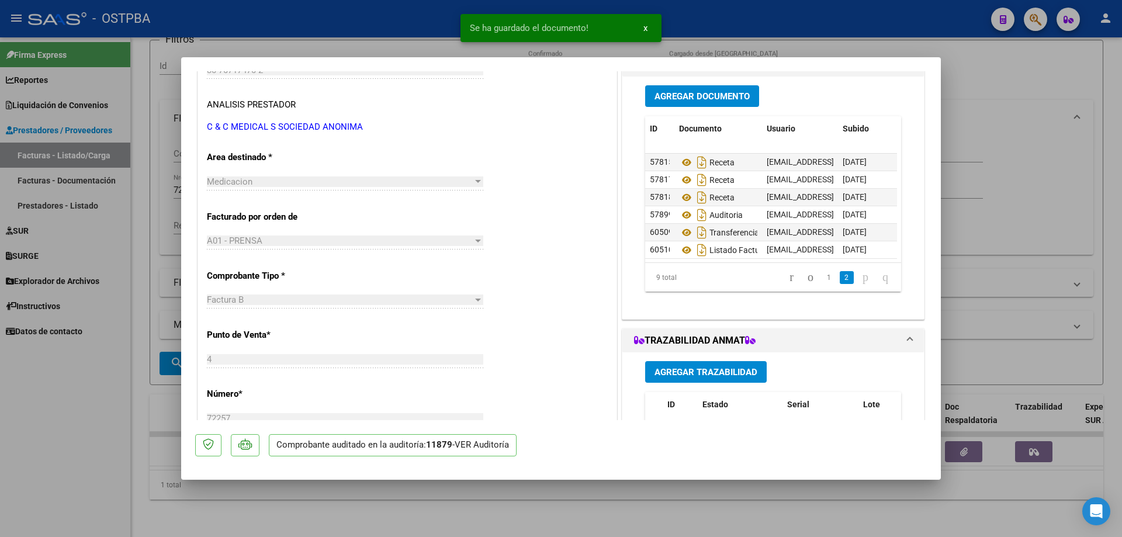
scroll to position [61, 0]
click at [597, 511] on div at bounding box center [561, 268] width 1122 height 537
type input "$ 0,00"
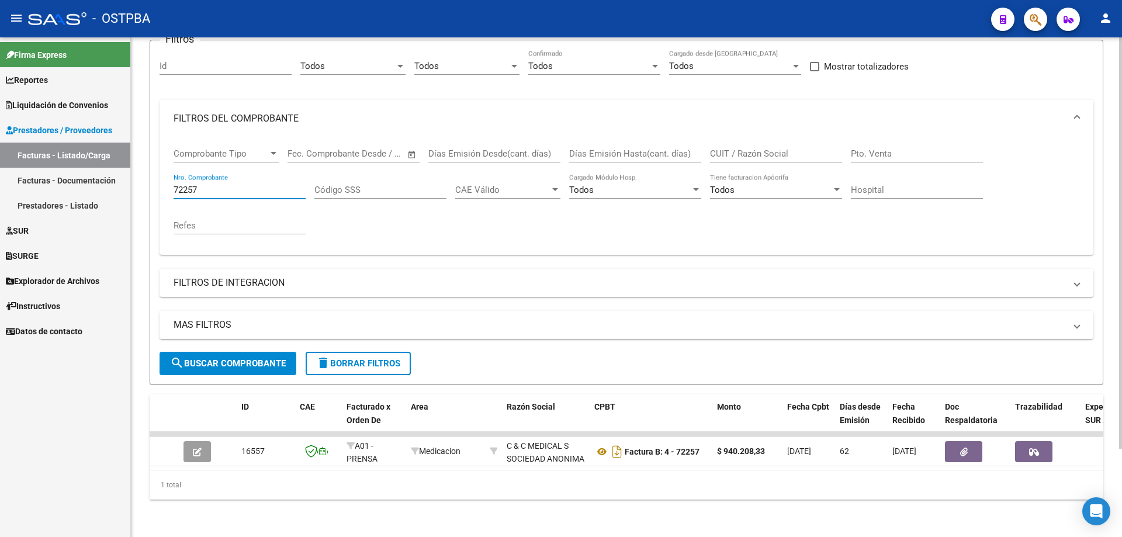
click at [247, 185] on input "72257" at bounding box center [240, 190] width 132 height 11
type input "72287"
click at [216, 358] on span "search Buscar Comprobante" at bounding box center [228, 363] width 116 height 11
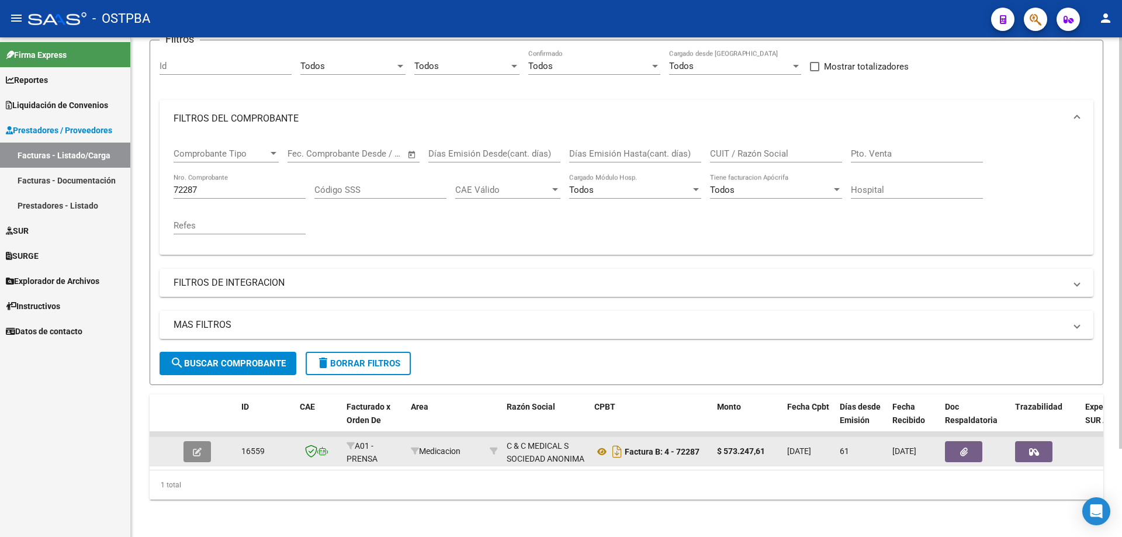
click at [201, 448] on icon "button" at bounding box center [197, 452] width 9 height 9
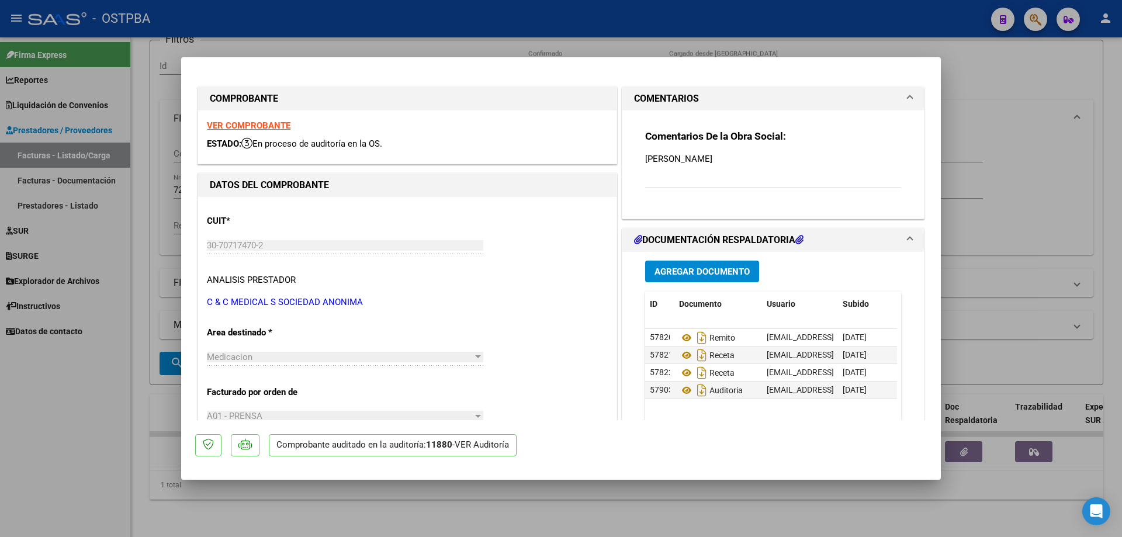
click at [663, 273] on span "Agregar Documento" at bounding box center [701, 271] width 95 height 11
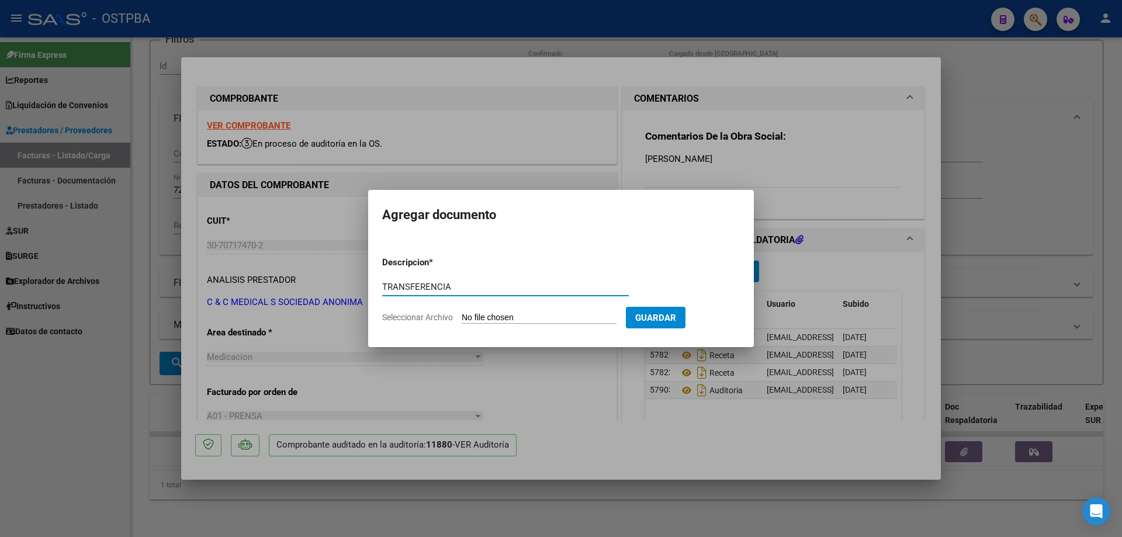
type input "TRANSFERENCIA"
click at [512, 316] on input "Seleccionar Archivo" at bounding box center [539, 318] width 155 height 11
type input "C:\fakepath\IMG_20250819_0001.pdf"
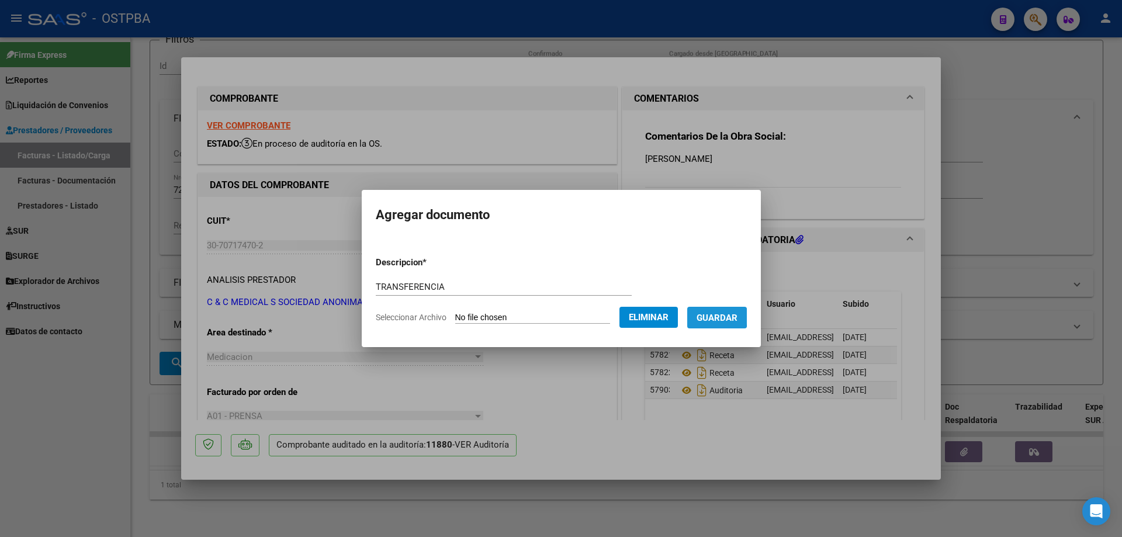
click at [723, 317] on span "Guardar" at bounding box center [717, 318] width 41 height 11
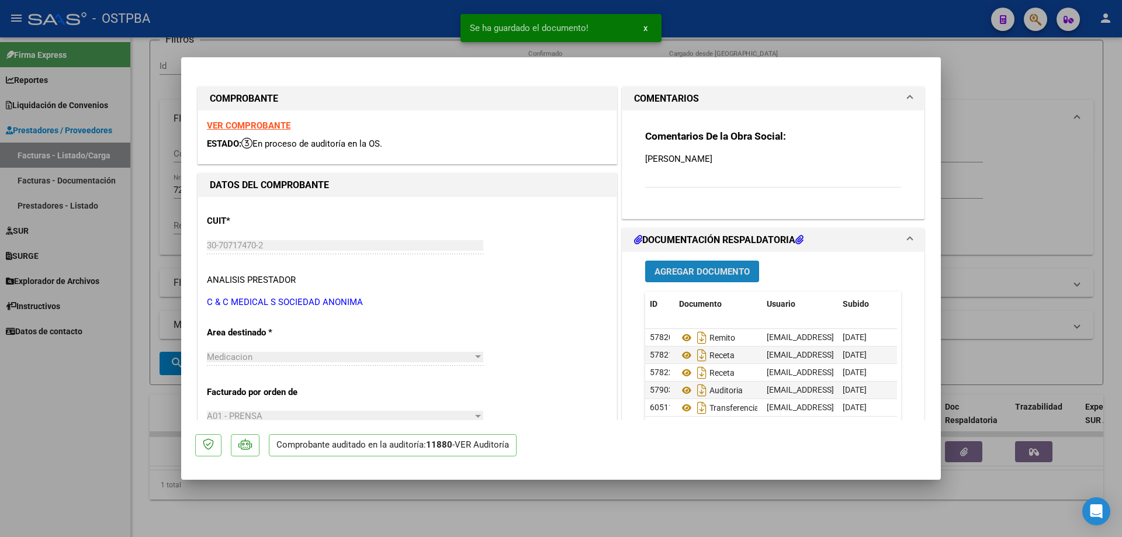
click at [685, 271] on span "Agregar Documento" at bounding box center [701, 271] width 95 height 11
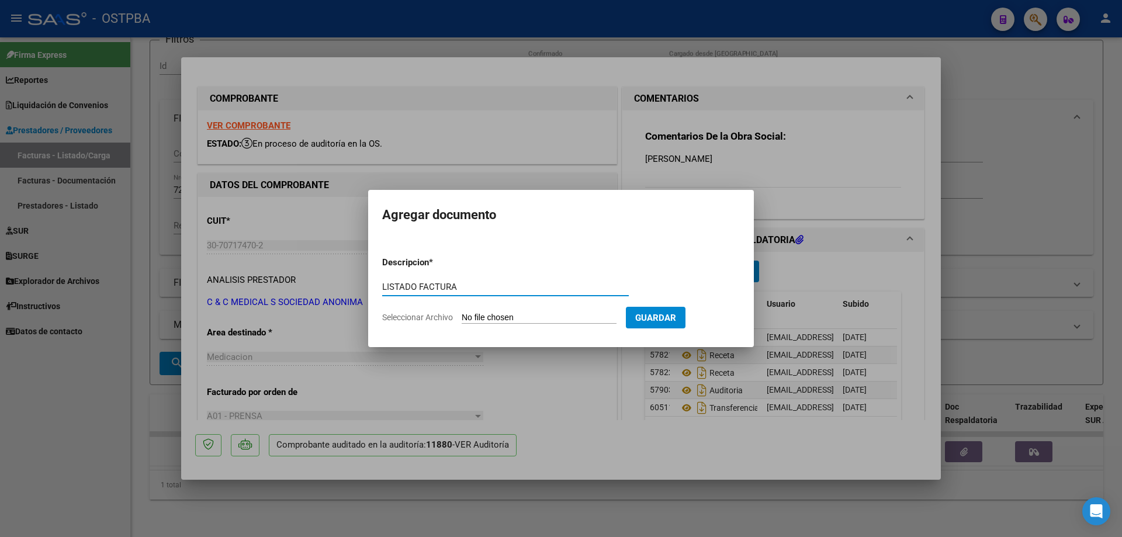
type input "LISTADO FACTURA"
click at [517, 316] on input "Seleccionar Archivo" at bounding box center [539, 318] width 155 height 11
type input "C:\fakepath\IMG_20250819_0002.pdf"
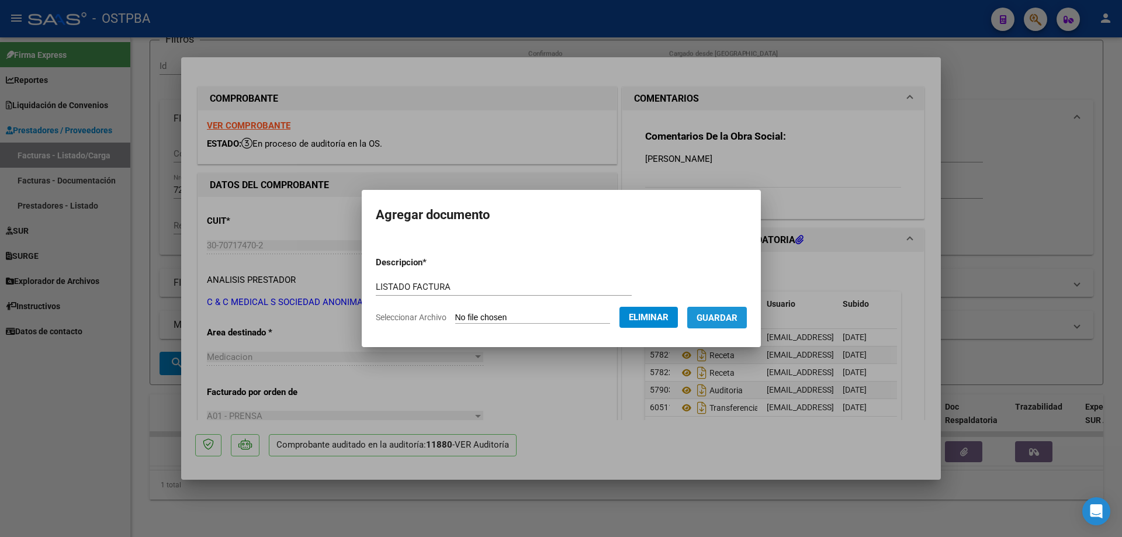
click at [737, 316] on span "Guardar" at bounding box center [717, 318] width 41 height 11
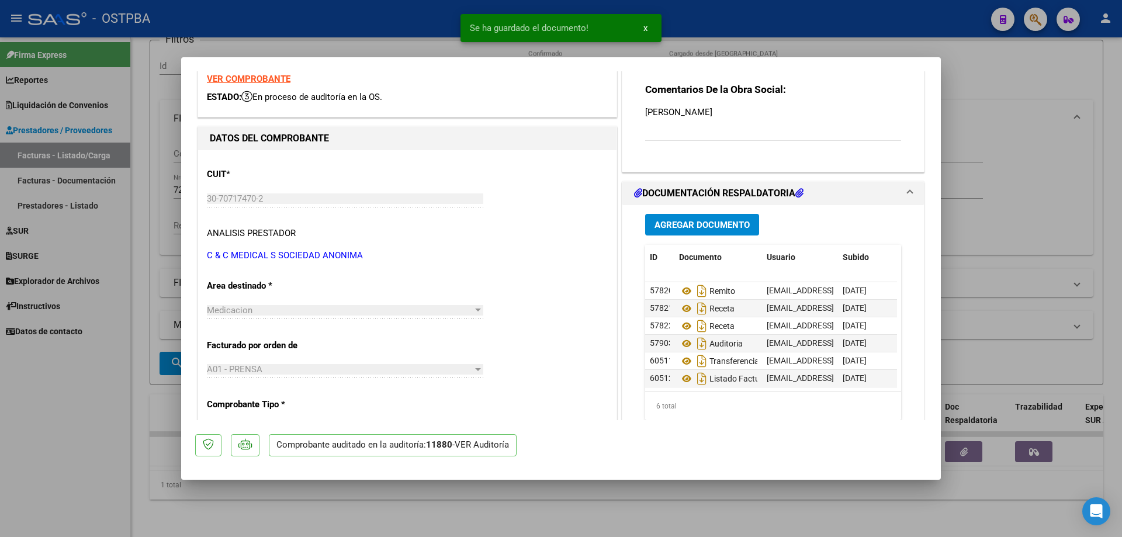
scroll to position [9, 0]
click at [706, 501] on div at bounding box center [561, 268] width 1122 height 537
type input "$ 0,00"
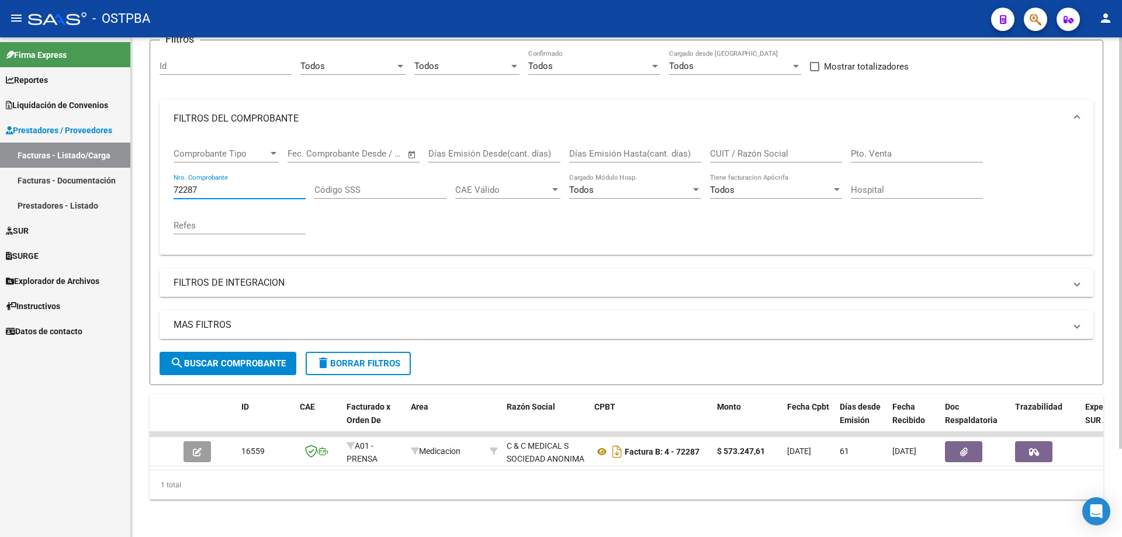
click at [281, 185] on input "72287" at bounding box center [240, 190] width 132 height 11
type input "72288"
click at [251, 358] on span "search Buscar Comprobante" at bounding box center [228, 363] width 116 height 11
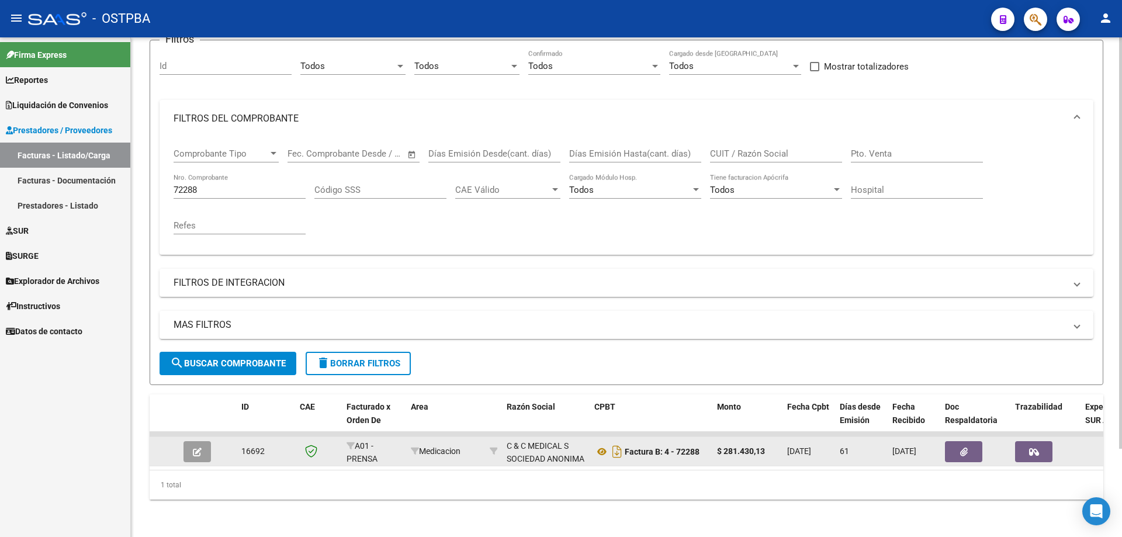
click at [201, 448] on icon "button" at bounding box center [197, 452] width 9 height 9
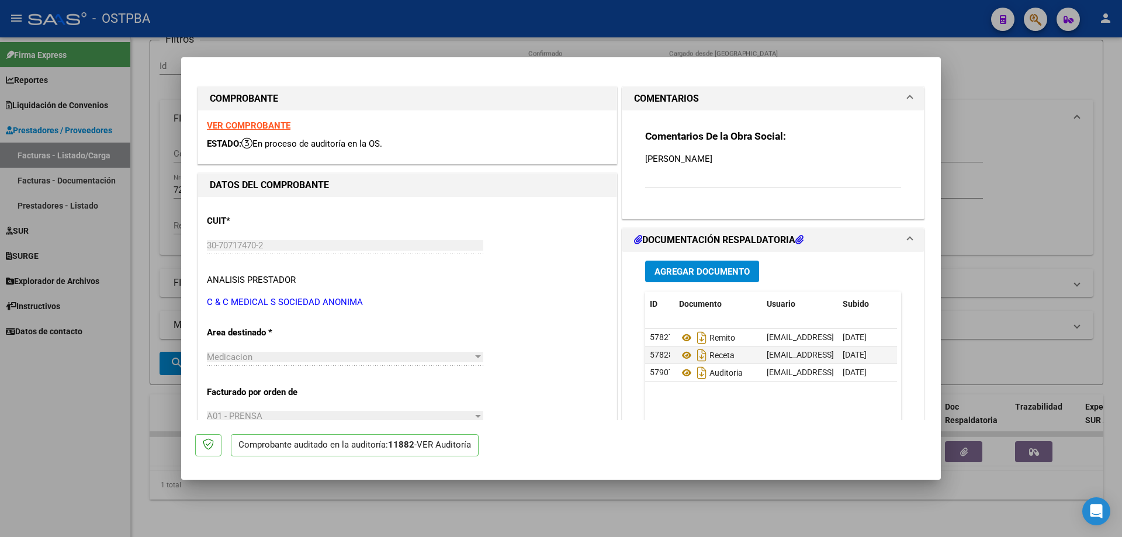
click at [684, 271] on span "Agregar Documento" at bounding box center [701, 271] width 95 height 11
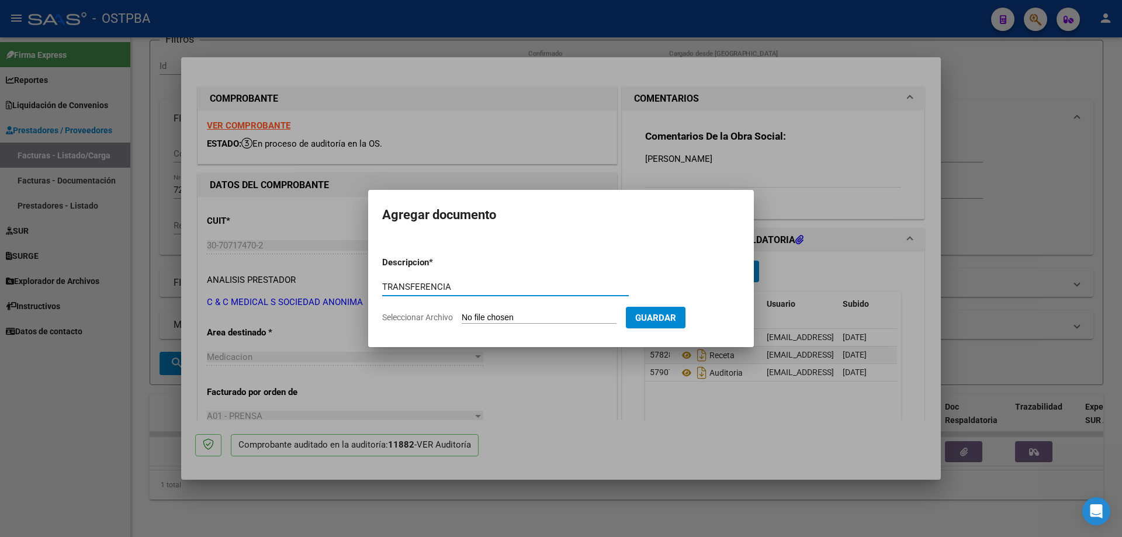
type input "TRANSFERENCIA"
click at [493, 318] on input "Seleccionar Archivo" at bounding box center [539, 318] width 155 height 11
type input "C:\fakepath\IMG_20250819_0001.pdf"
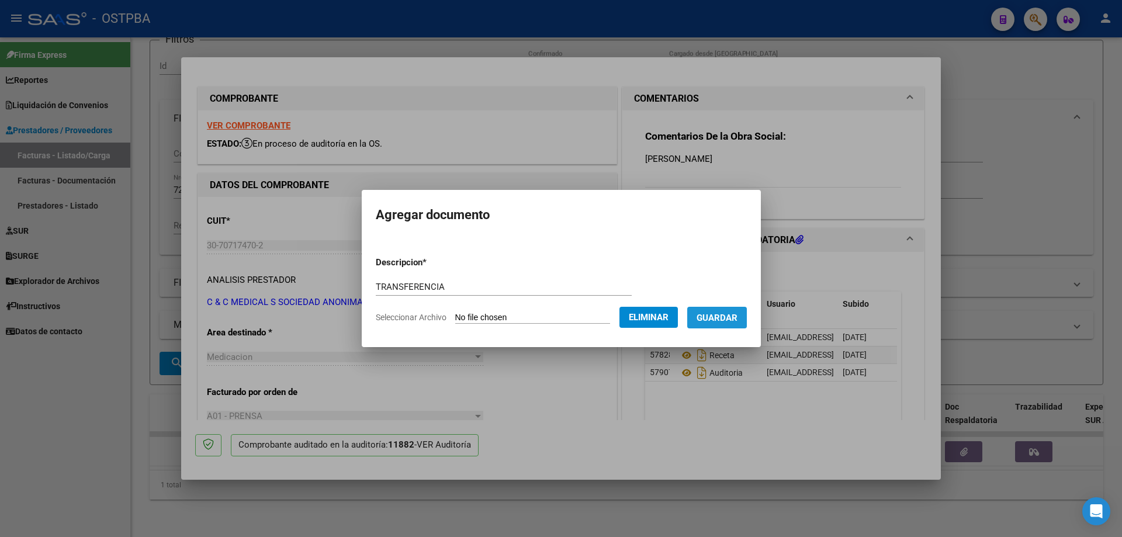
click at [727, 313] on span "Guardar" at bounding box center [717, 318] width 41 height 11
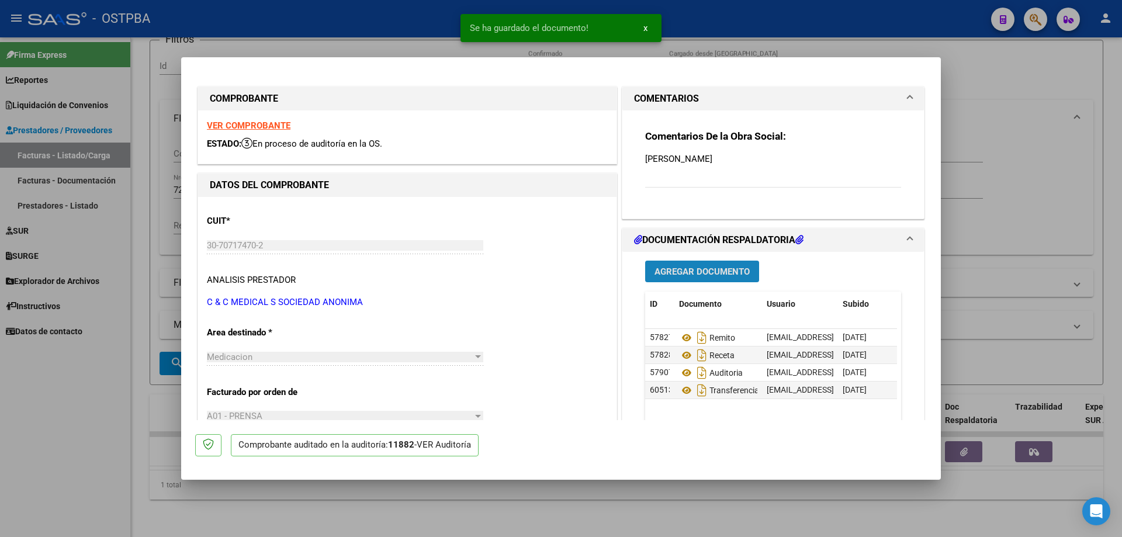
click at [692, 273] on span "Agregar Documento" at bounding box center [701, 271] width 95 height 11
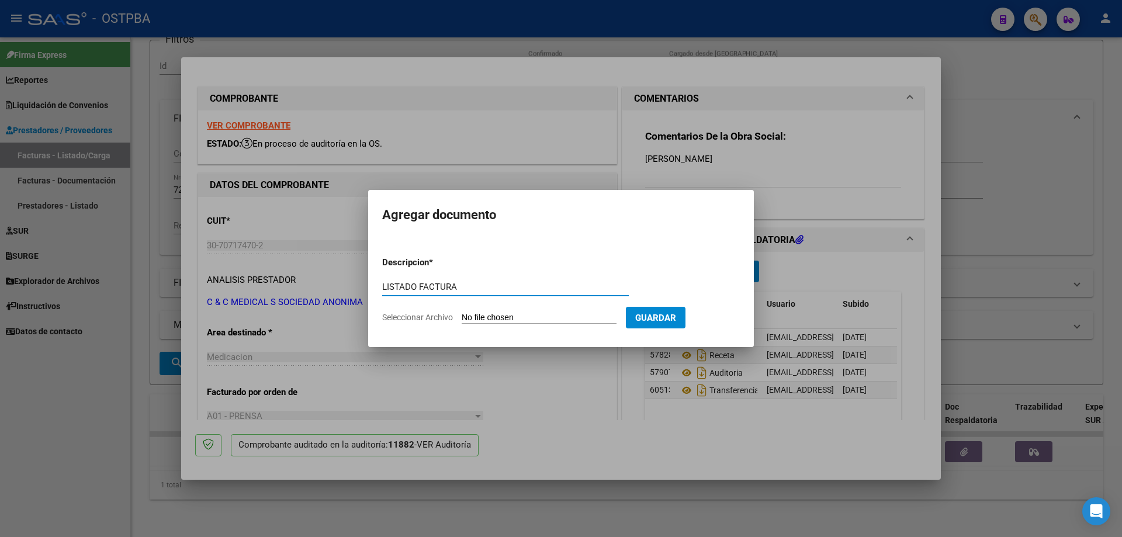
type input "LISTADO FACTURA"
click at [491, 319] on input "Seleccionar Archivo" at bounding box center [539, 318] width 155 height 11
type input "C:\fakepath\IMG_20250819_0002.pdf"
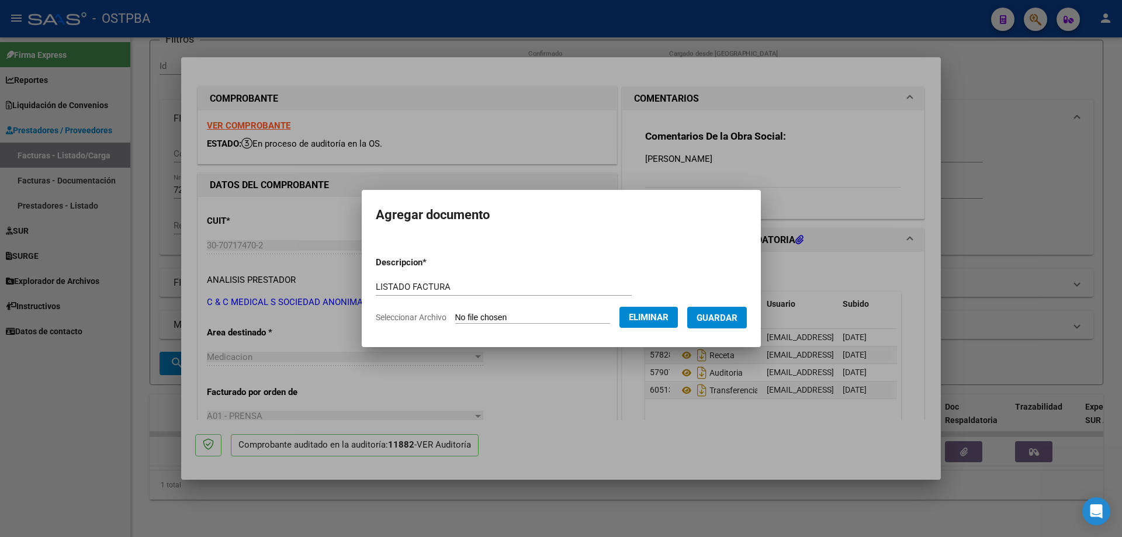
click at [731, 316] on span "Guardar" at bounding box center [717, 318] width 41 height 11
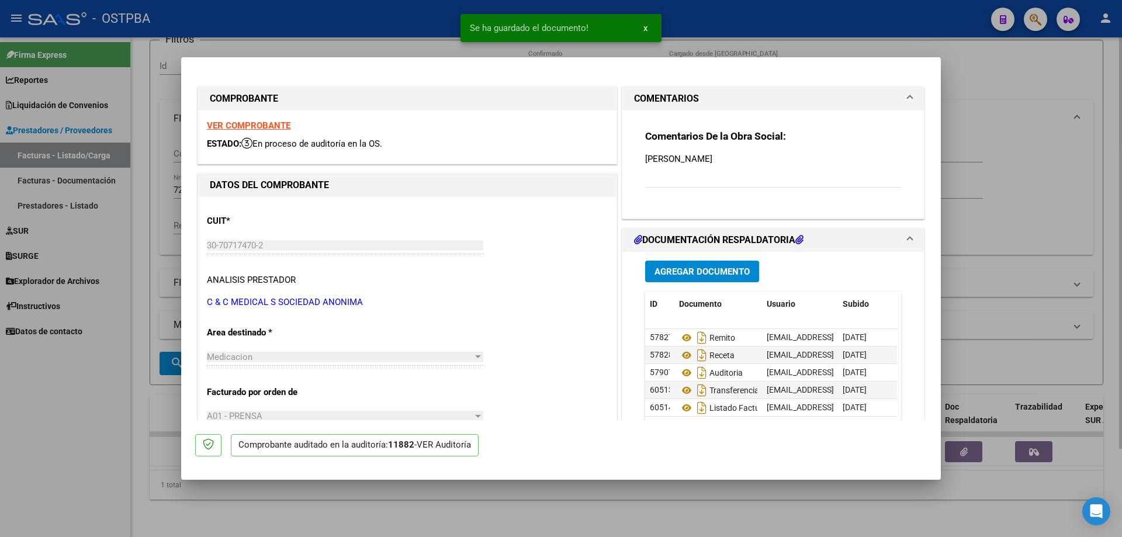
click at [570, 512] on div at bounding box center [561, 268] width 1122 height 537
type input "$ 0,00"
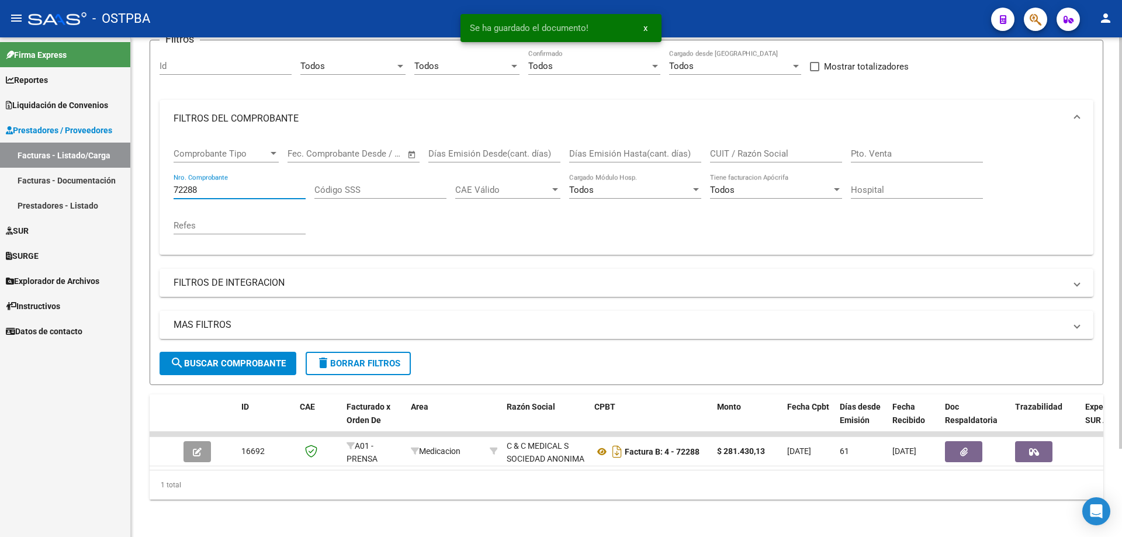
click at [276, 185] on input "72288" at bounding box center [240, 190] width 132 height 11
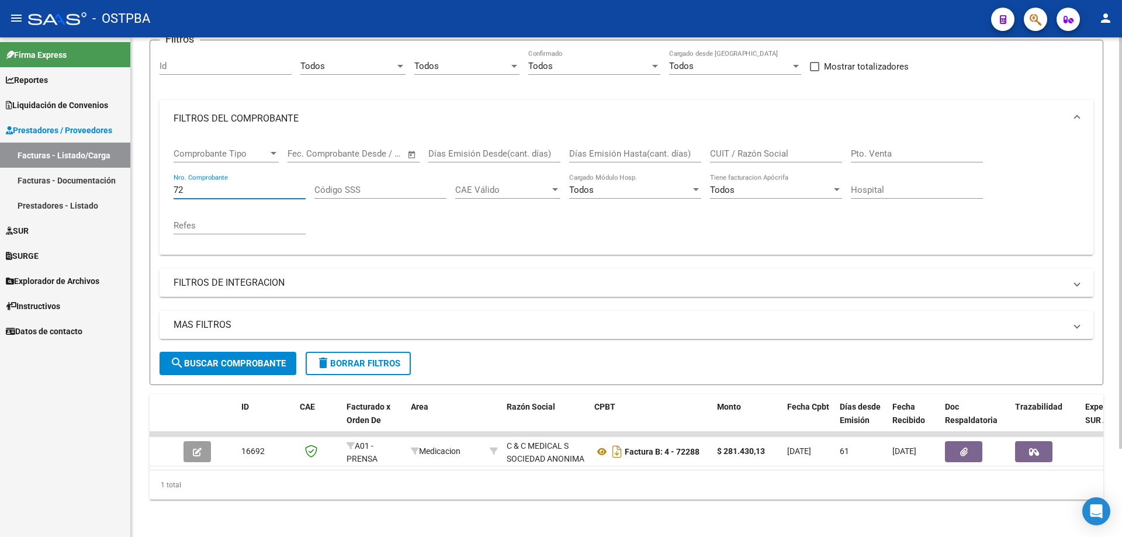
type input "7"
type input "20116"
click at [216, 358] on span "search Buscar Comprobante" at bounding box center [228, 363] width 116 height 11
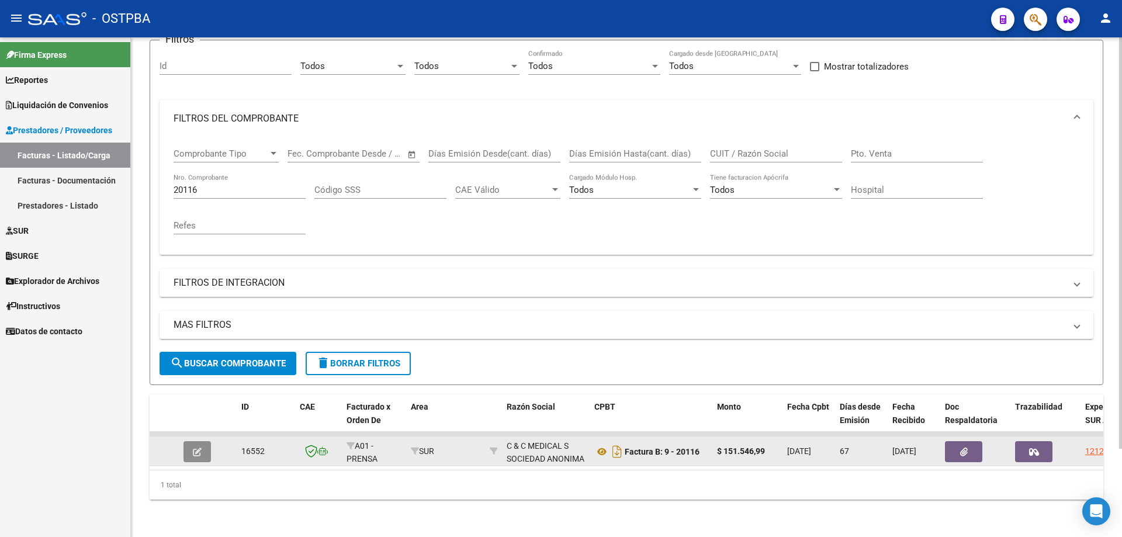
click at [200, 448] on icon "button" at bounding box center [197, 452] width 9 height 9
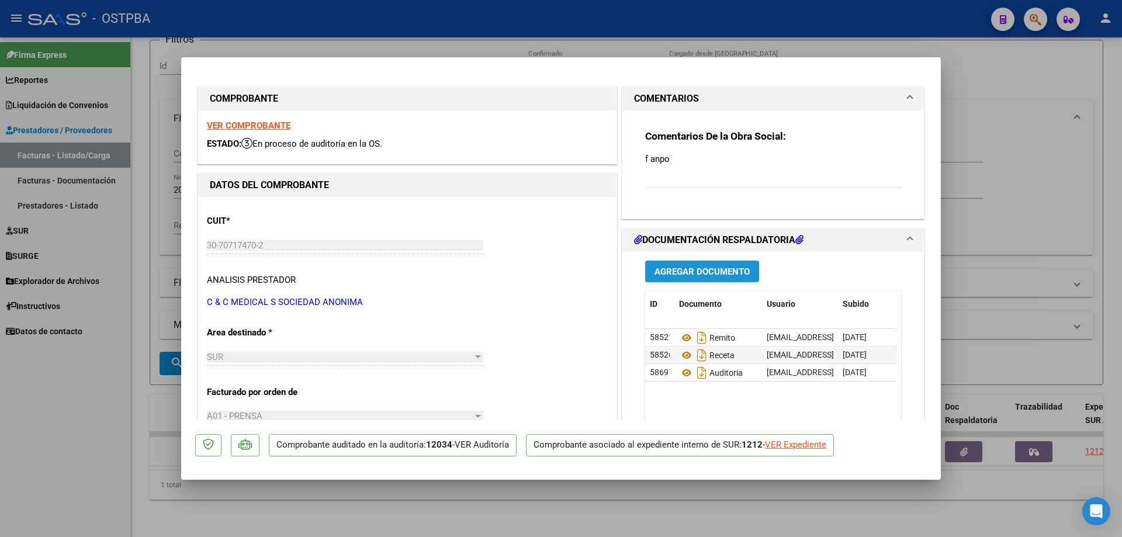
click at [678, 269] on span "Agregar Documento" at bounding box center [701, 271] width 95 height 11
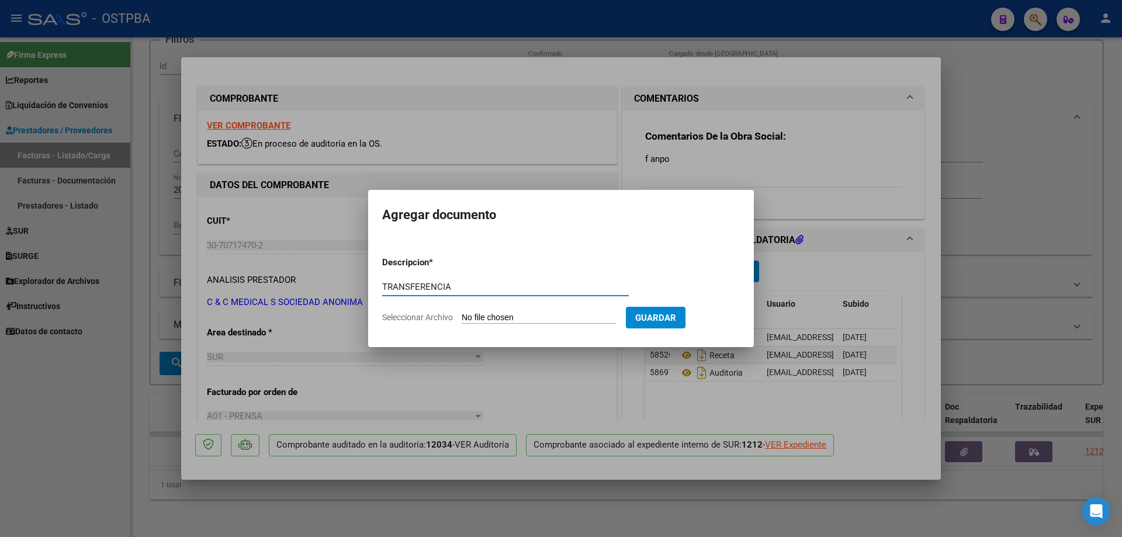
type input "TRANSFERENCIA"
click at [512, 314] on input "Seleccionar Archivo" at bounding box center [539, 318] width 155 height 11
type input "C:\fakepath\IMG_20250819_0001.pdf"
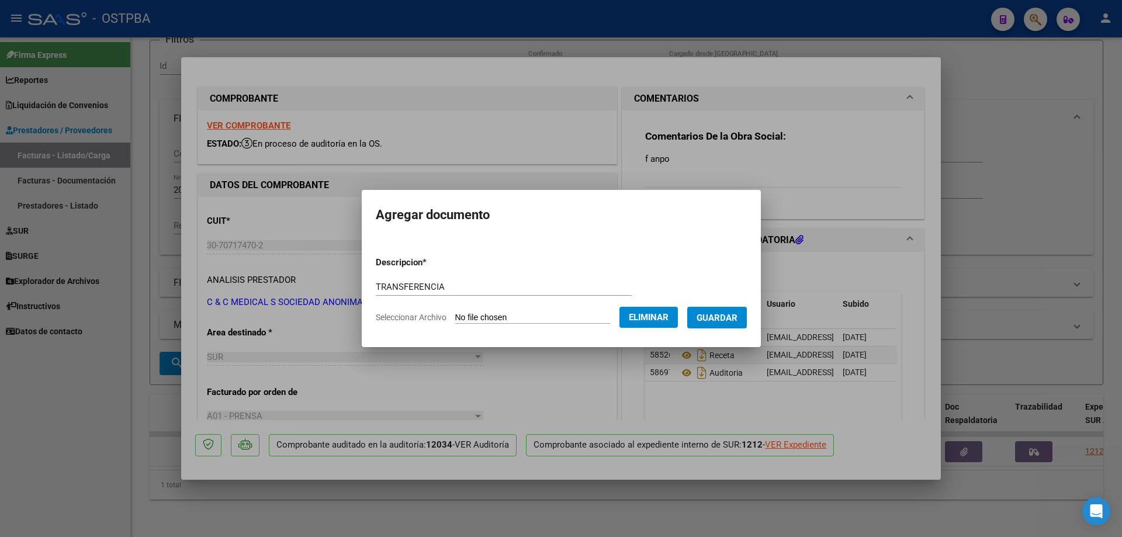
click at [723, 314] on span "Guardar" at bounding box center [717, 318] width 41 height 11
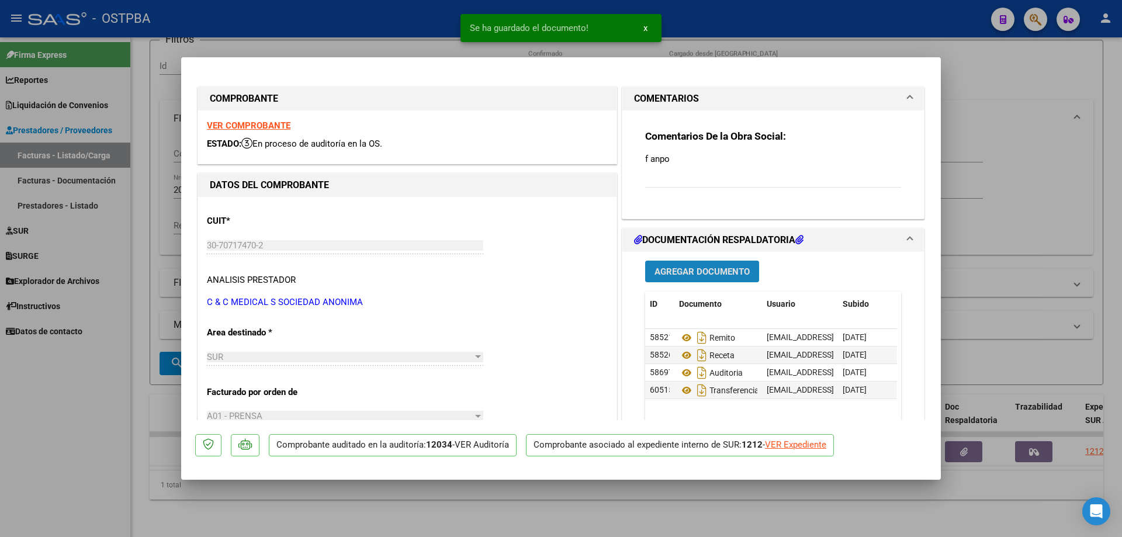
click at [690, 273] on span "Agregar Documento" at bounding box center [701, 271] width 95 height 11
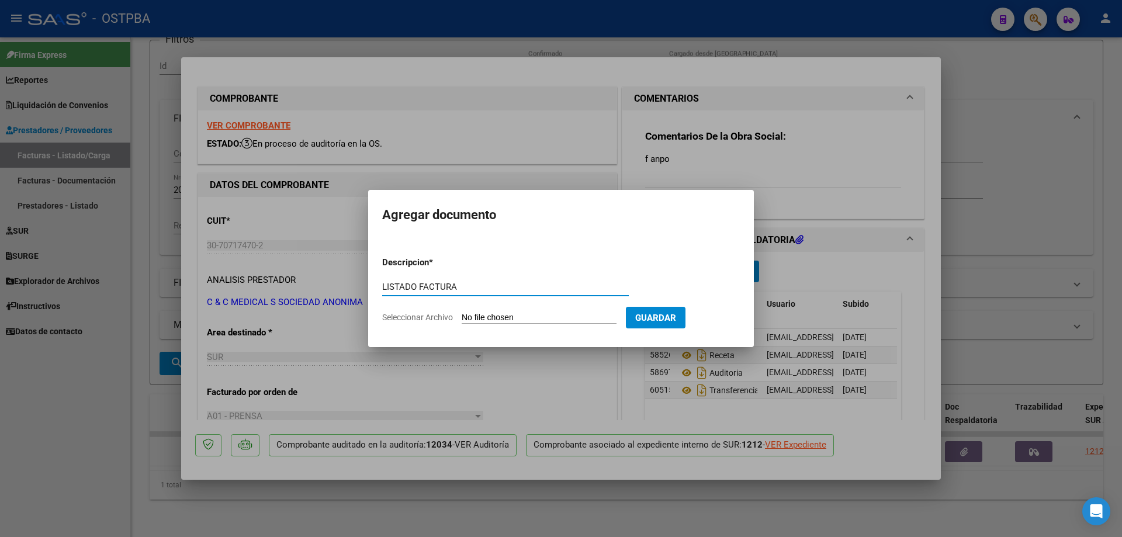
type input "LISTADO FACTURA"
click at [524, 320] on input "Seleccionar Archivo" at bounding box center [539, 318] width 155 height 11
type input "C:\fakepath\IMG_20250819_0002.pdf"
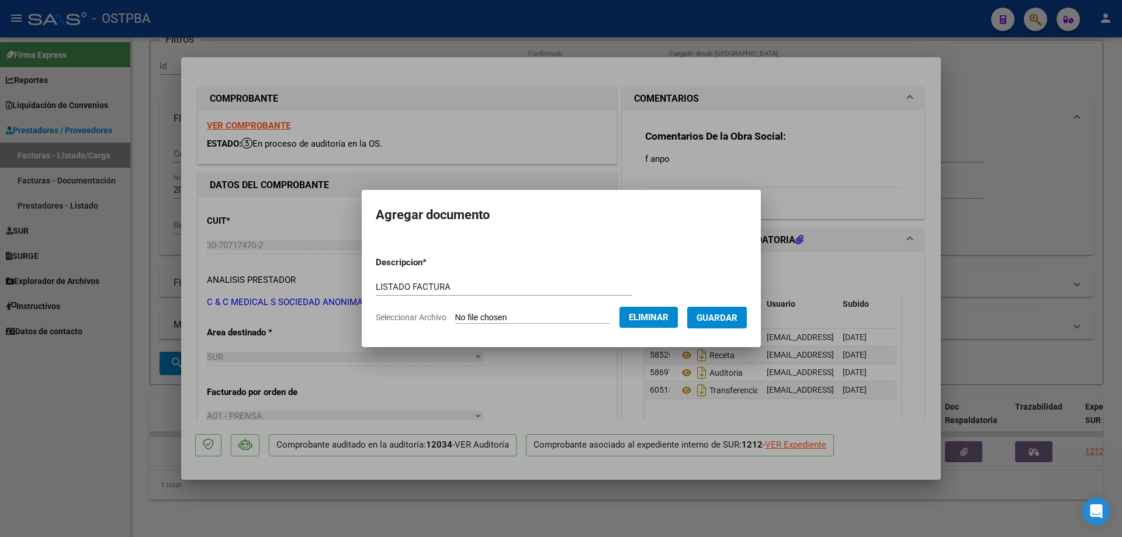
click at [726, 318] on span "Guardar" at bounding box center [717, 318] width 41 height 11
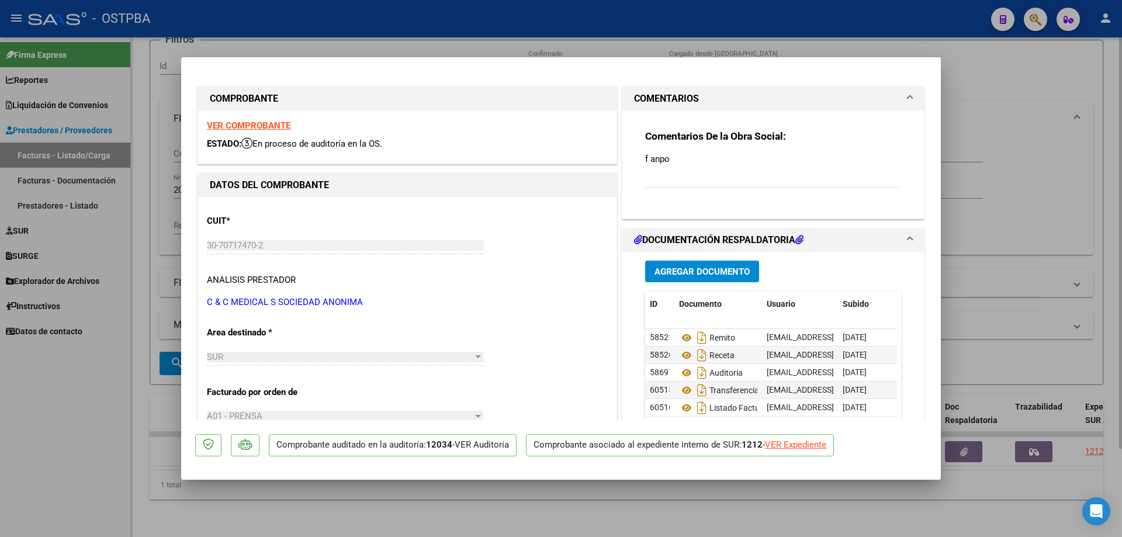
click at [420, 518] on div at bounding box center [561, 268] width 1122 height 537
type input "$ 0,00"
